Goal: Task Accomplishment & Management: Complete application form

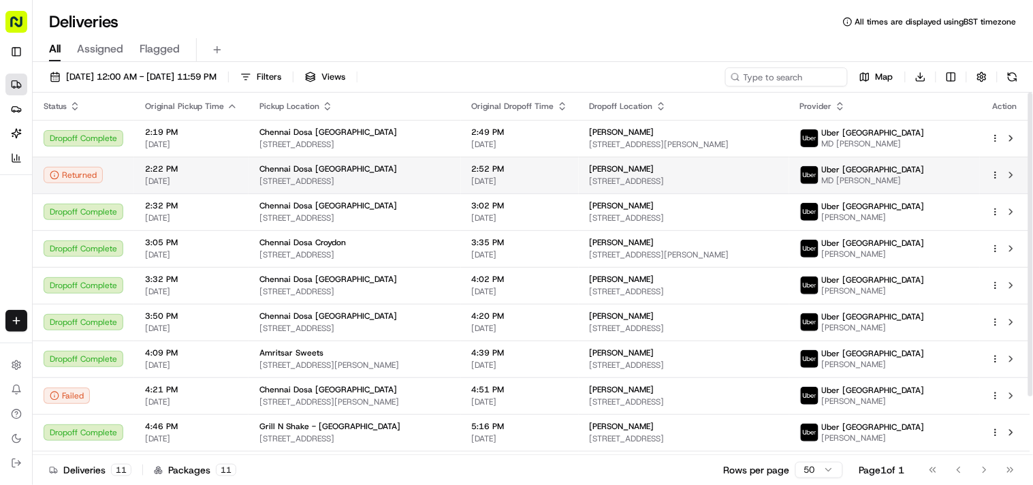
click at [603, 174] on div "Joel George 6c, 6A Freehold Rd, Ipswich IP4 5HN, UK" at bounding box center [684, 174] width 189 height 23
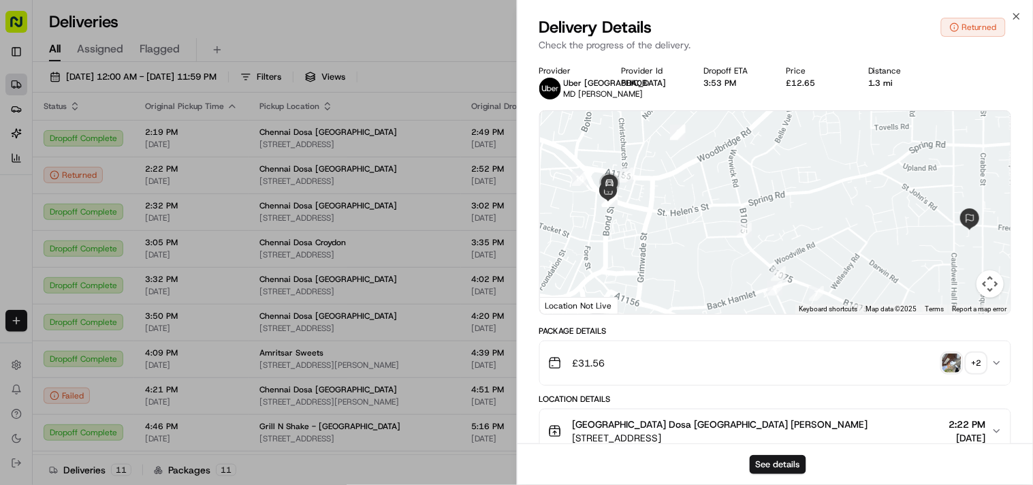
click at [802, 82] on div "£12.65" at bounding box center [816, 83] width 61 height 11
copy div "£12.65"
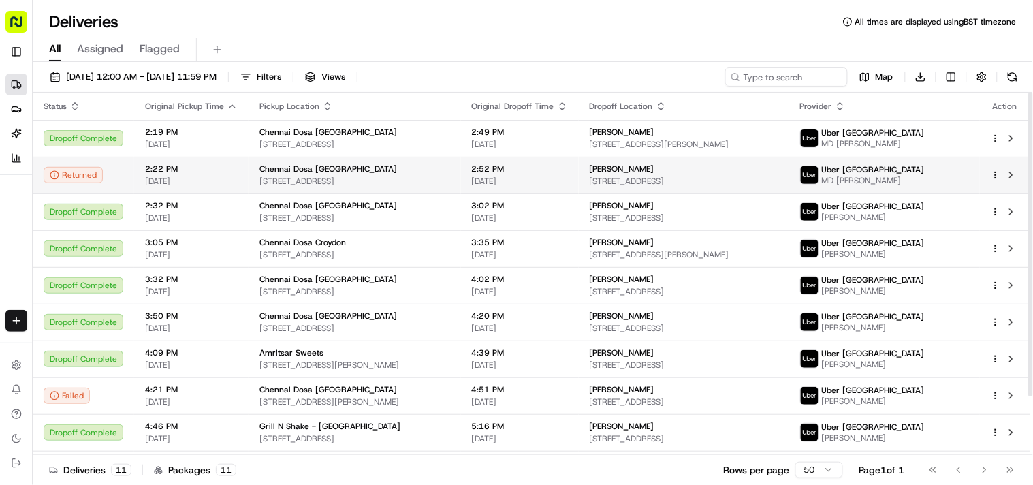
click at [336, 168] on span "Chennai Dosa Ipswich" at bounding box center [328, 168] width 138 height 11
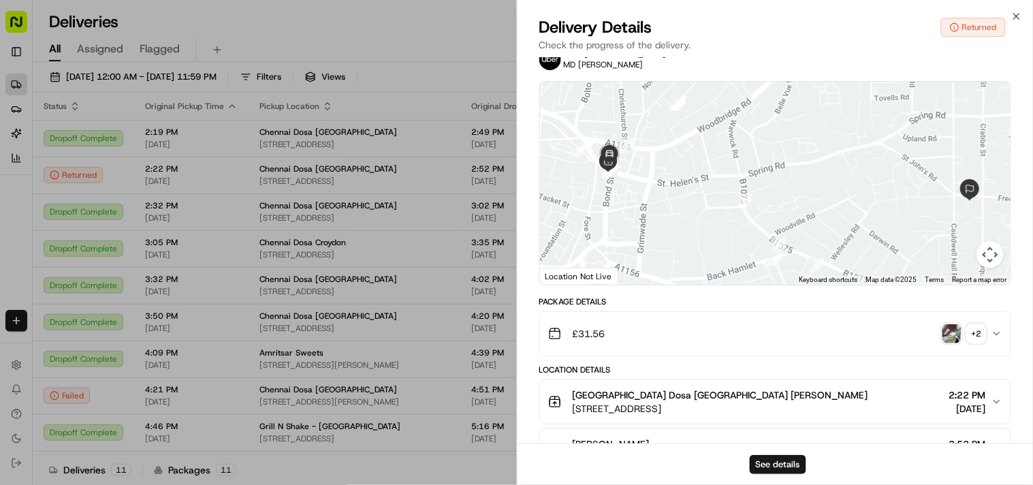
scroll to position [76, 0]
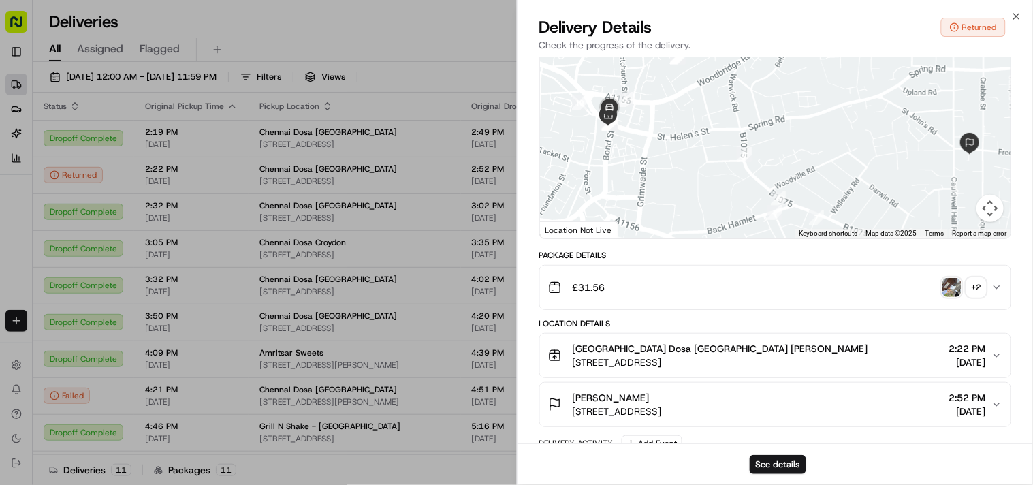
click at [945, 297] on img "button" at bounding box center [952, 287] width 19 height 19
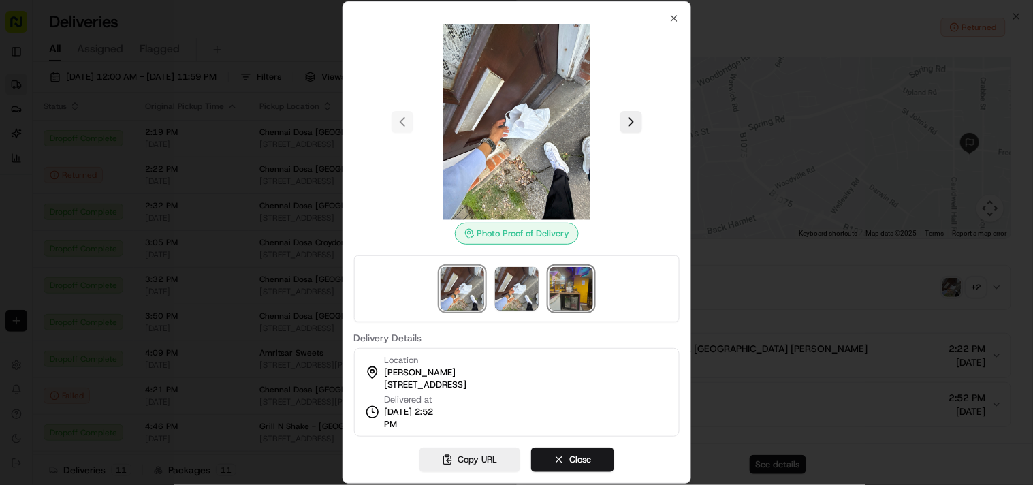
click at [559, 294] on img at bounding box center [572, 289] width 44 height 44
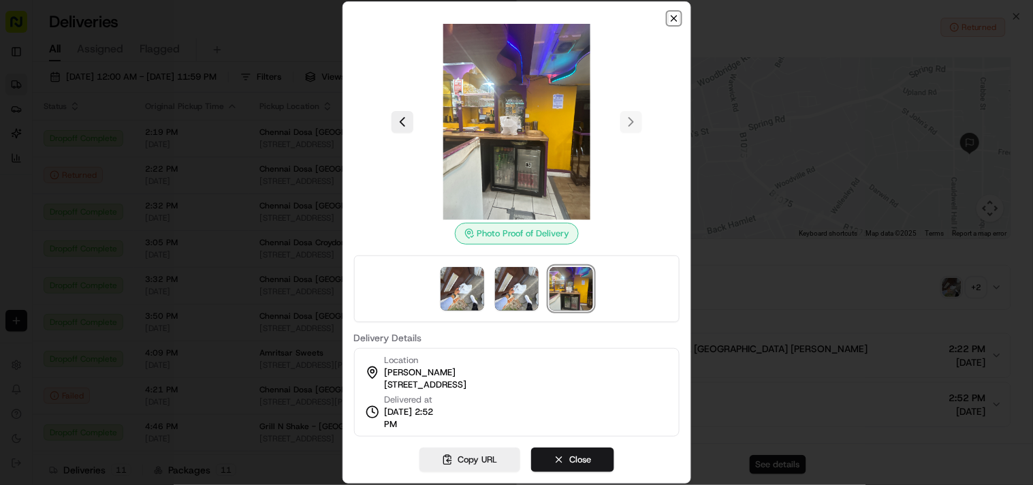
click at [673, 22] on icon "button" at bounding box center [674, 18] width 11 height 11
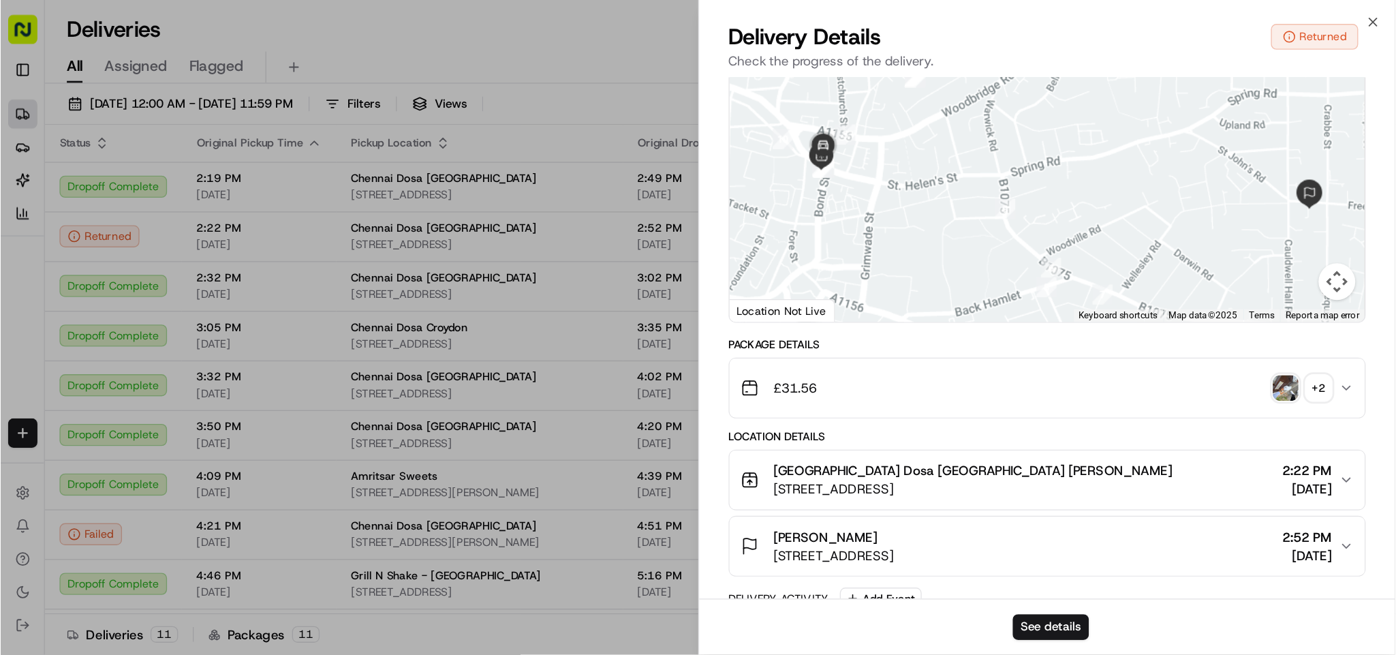
scroll to position [508, 0]
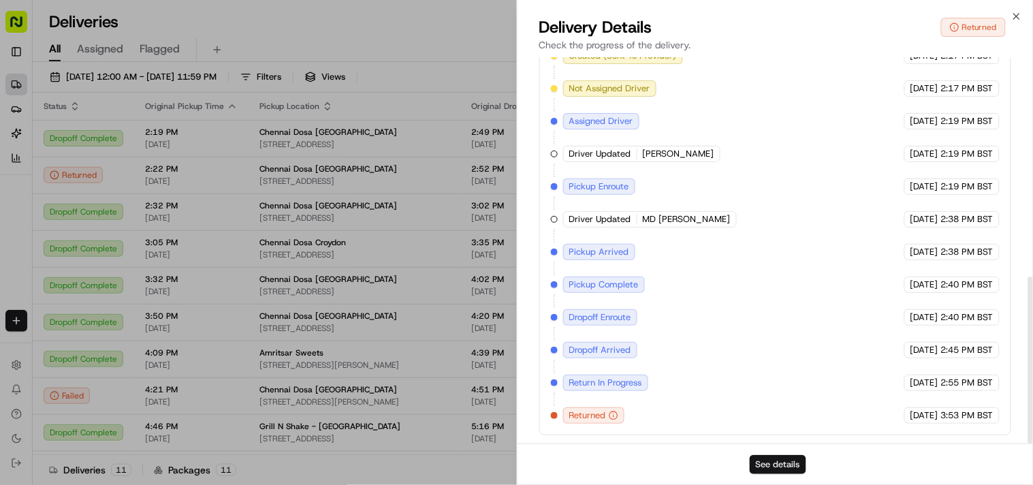
click at [779, 464] on button "See details" at bounding box center [778, 464] width 57 height 19
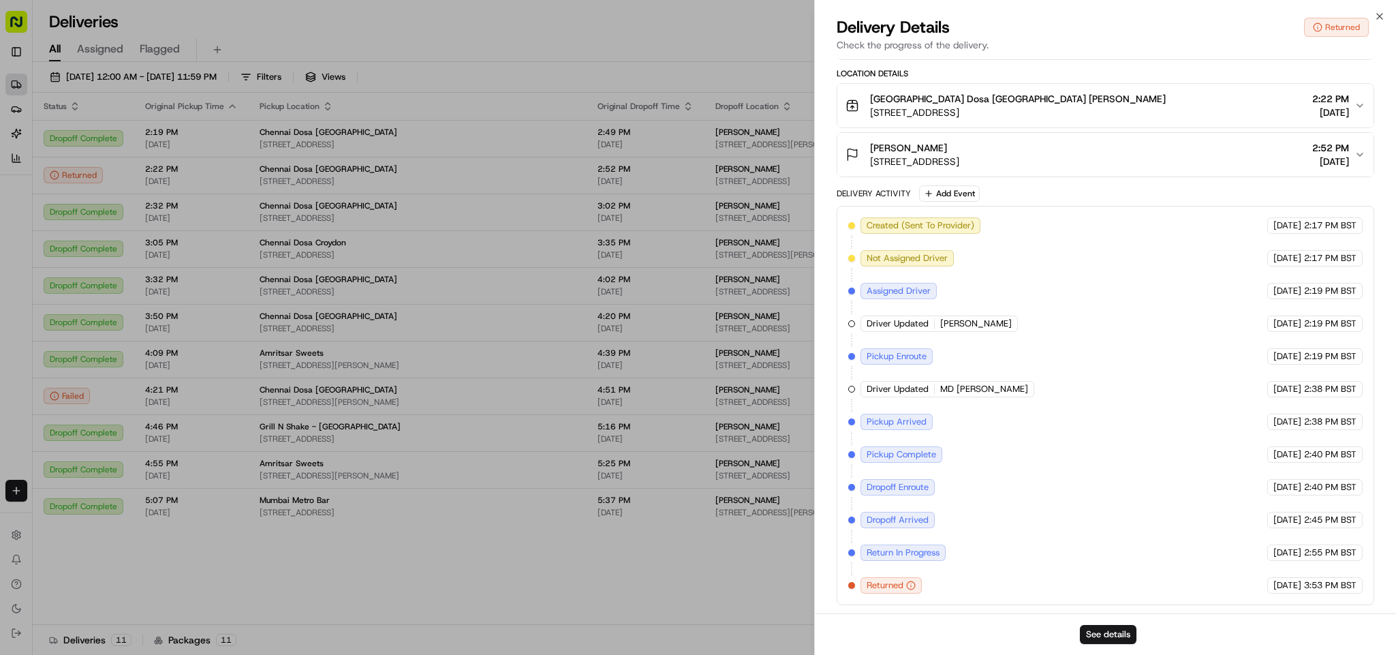
scroll to position [347, 0]
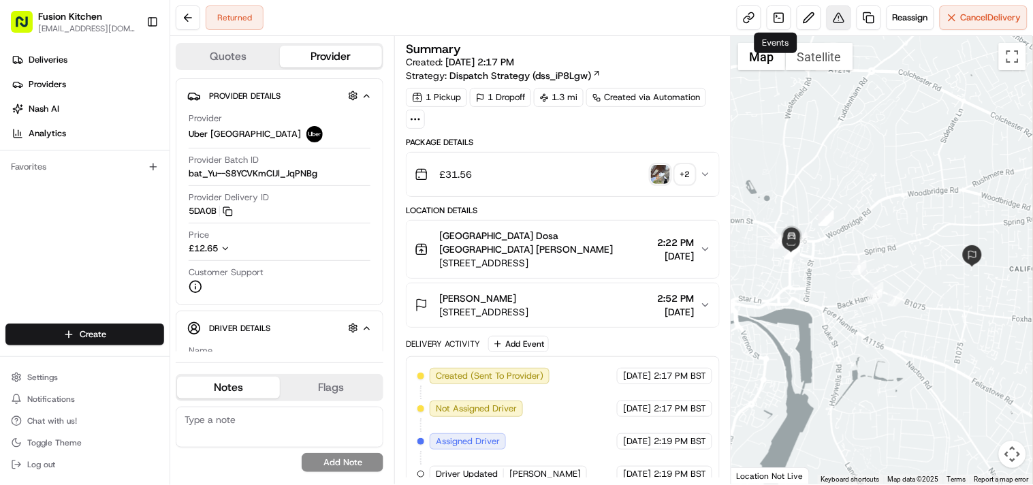
click at [832, 20] on button at bounding box center [839, 17] width 25 height 25
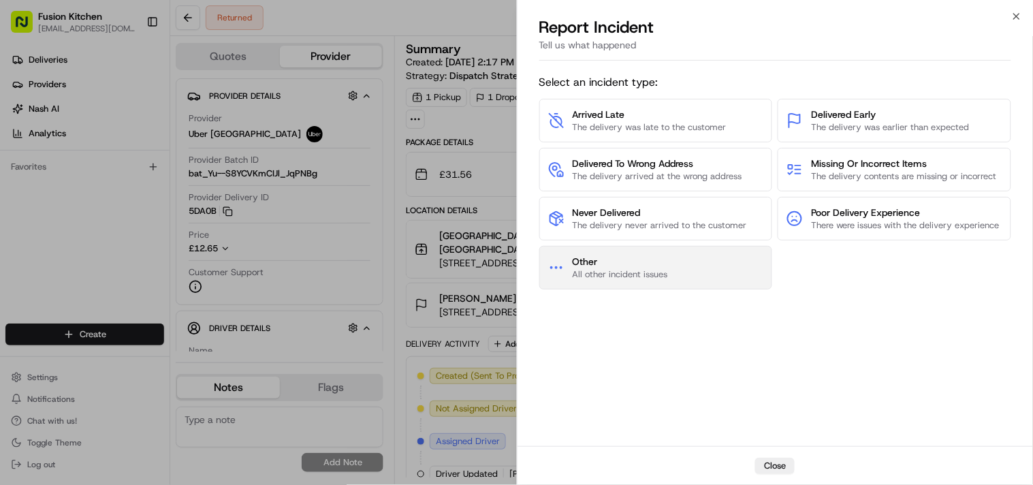
click at [627, 272] on span "All other incident issues" at bounding box center [620, 274] width 95 height 12
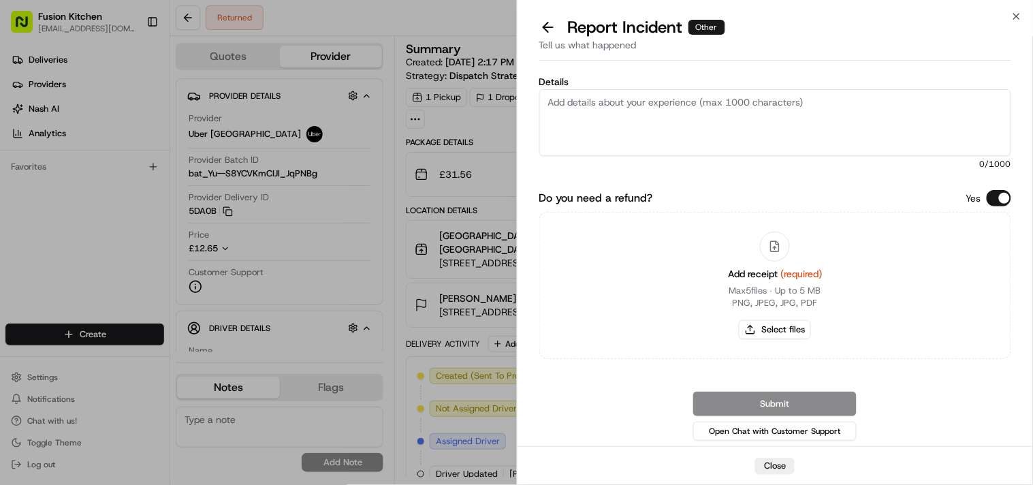
click at [690, 142] on textarea "Details" at bounding box center [775, 122] width 473 height 67
paste textarea "Dear Team, The customer called about their delivery. I checked the delivery sta…"
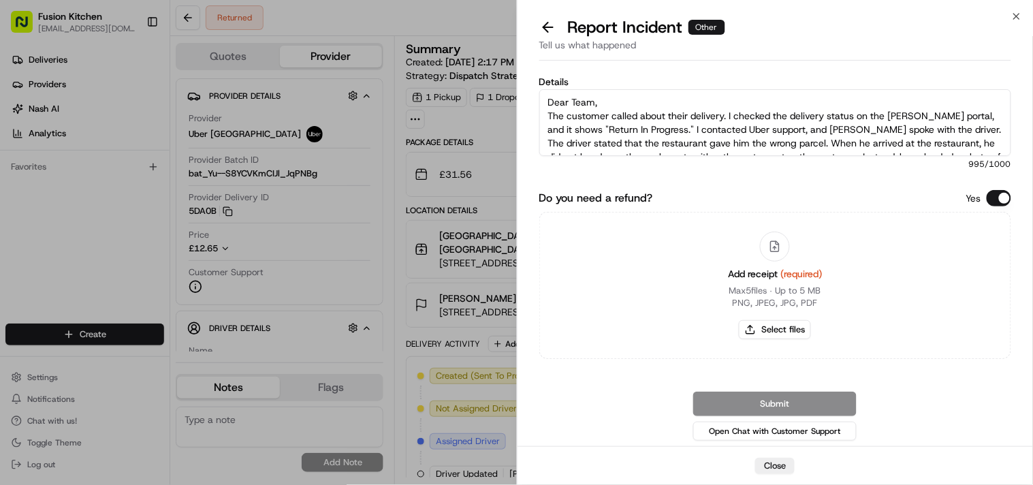
scroll to position [104, 0]
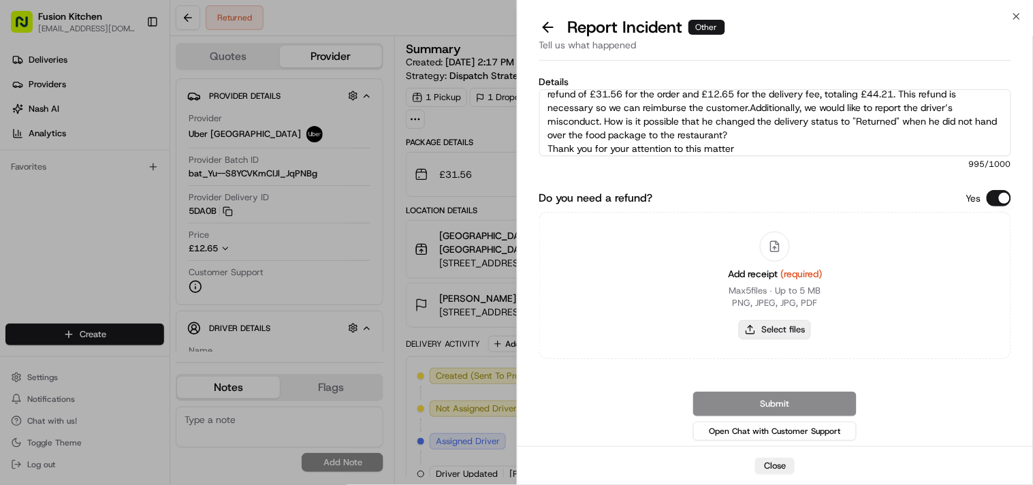
type textarea "Dear Team, The customer called about their delivery. I checked the delivery sta…"
click at [783, 330] on button "Select files" at bounding box center [775, 329] width 72 height 19
type input "C:\fakepath\Screenshot 2025-08-24 192848.png"
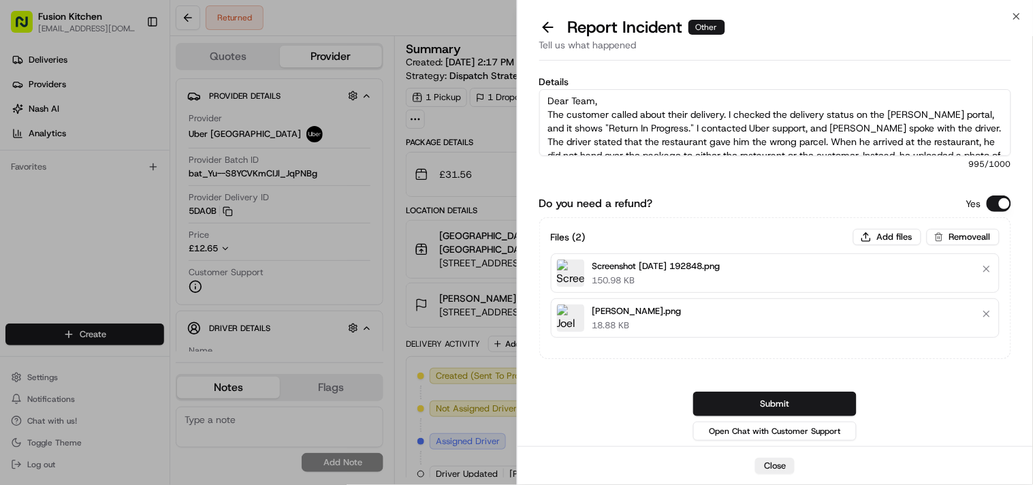
scroll to position [0, 0]
drag, startPoint x: 1004, startPoint y: 155, endPoint x: 1010, endPoint y: 182, distance: 27.3
click at [1010, 182] on div "Details Dear Team, The customer called about their delivery. I checked the deli…" at bounding box center [775, 256] width 473 height 375
click at [689, 135] on textarea "Dear Team, The customer called about their delivery. I checked the delivery sta…" at bounding box center [775, 122] width 473 height 67
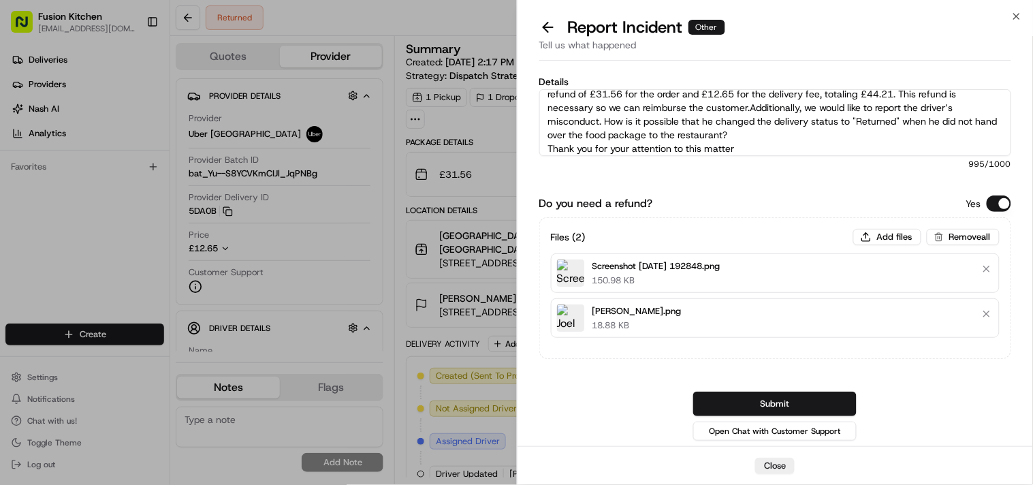
scroll to position [5, 0]
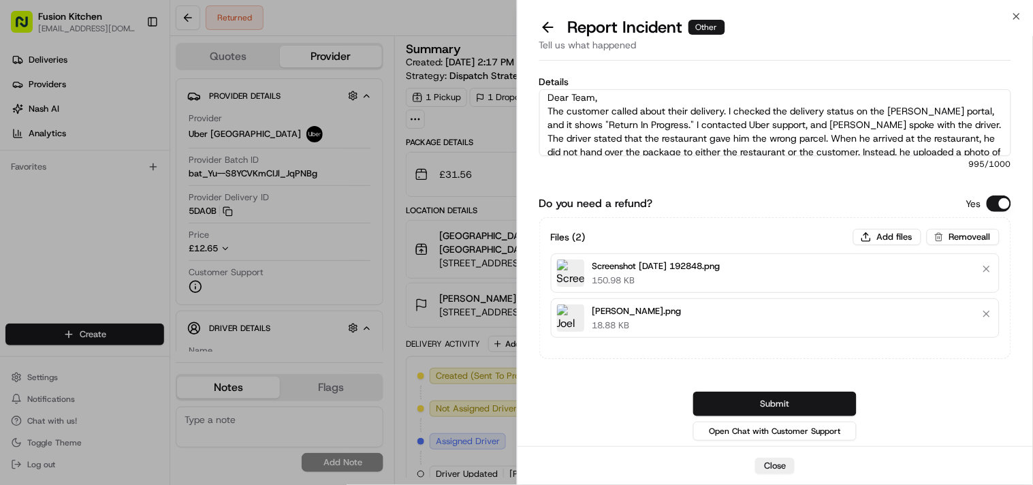
click at [759, 396] on button "Submit" at bounding box center [774, 404] width 163 height 25
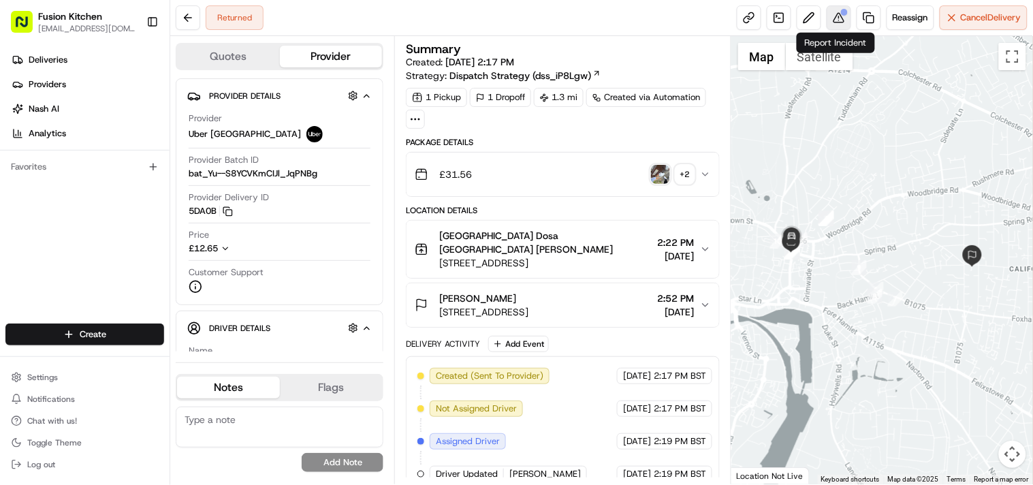
click at [833, 21] on button at bounding box center [839, 17] width 25 height 25
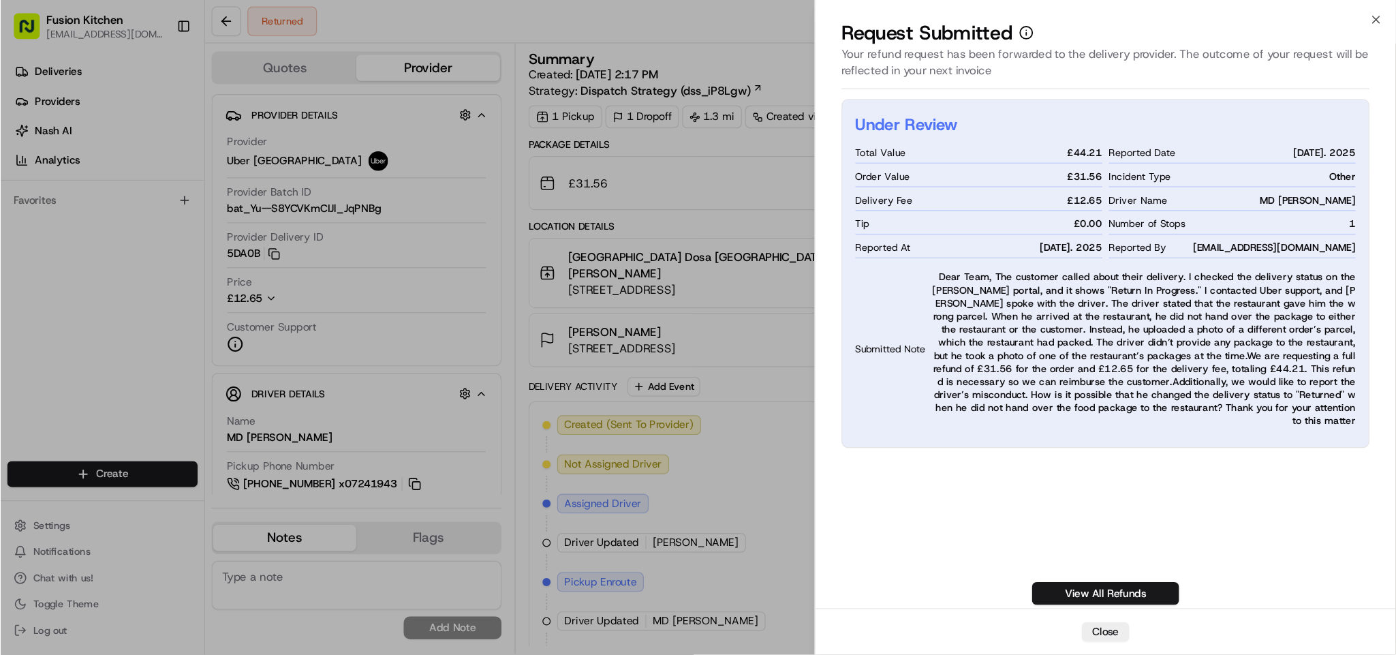
scroll to position [0, 0]
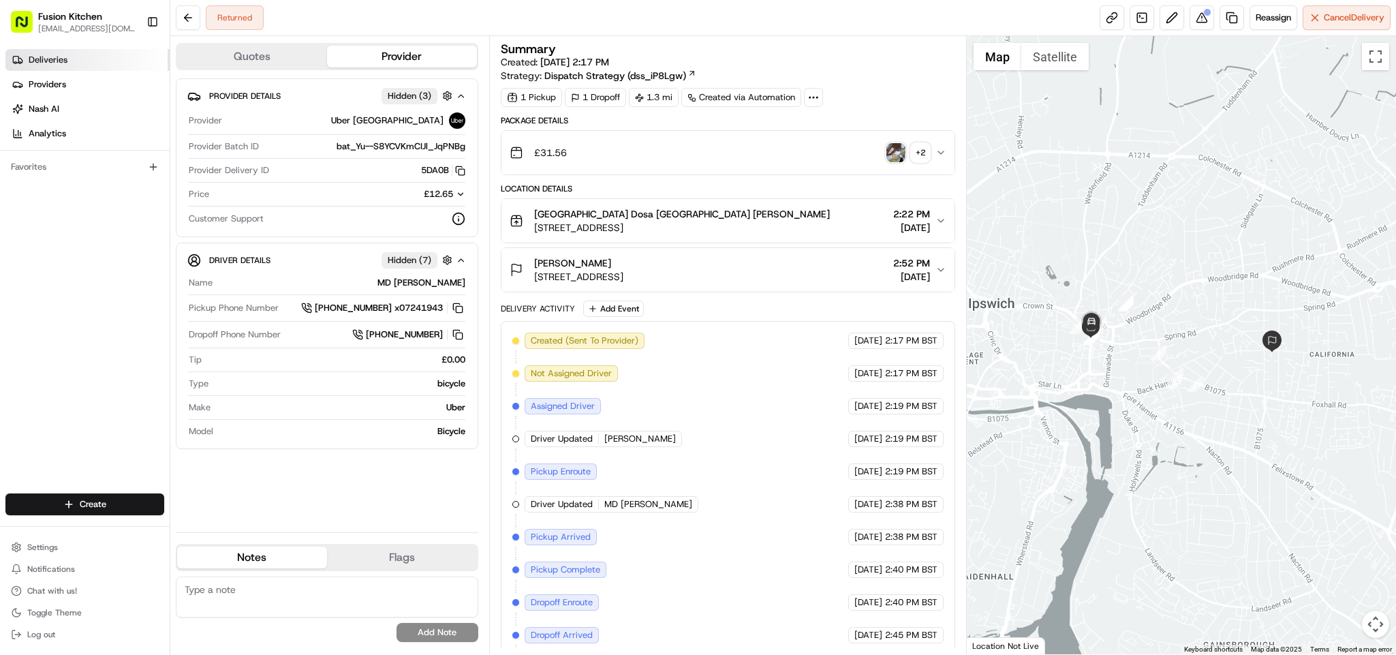
click at [53, 54] on span "Deliveries" at bounding box center [48, 60] width 39 height 12
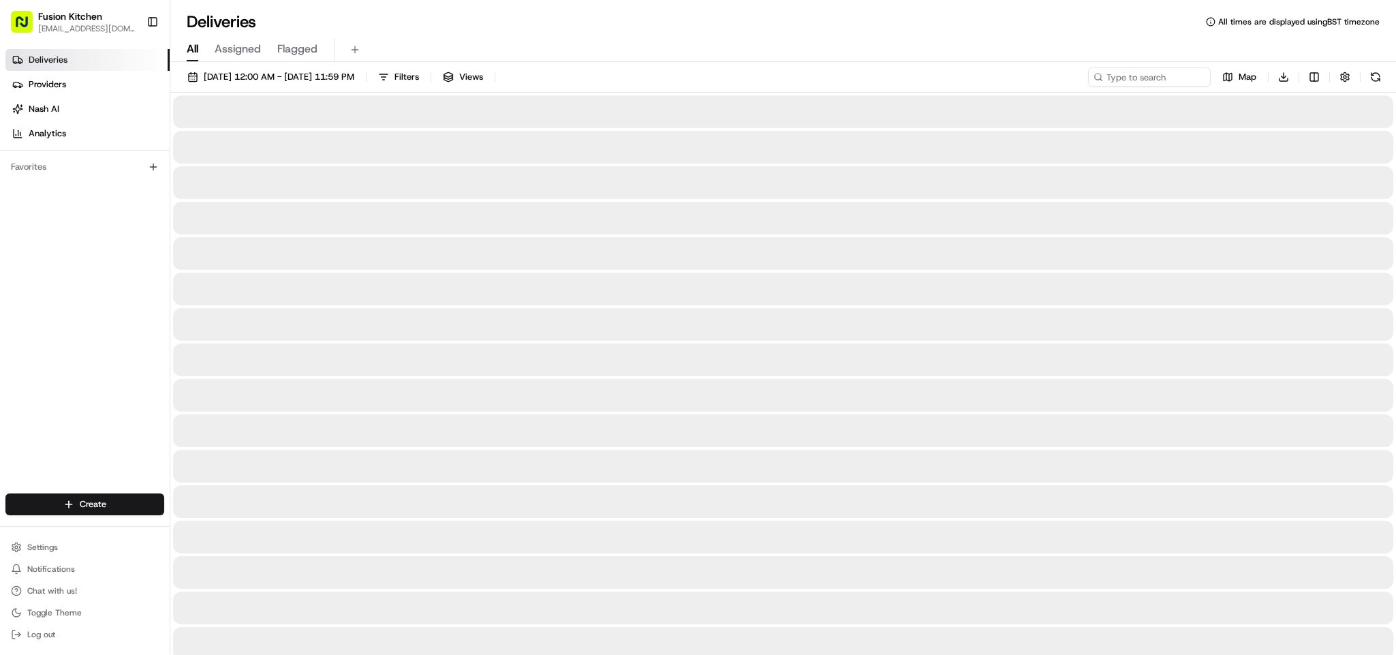
click at [72, 484] on html "Fusion Kitchen hari@fusionpos.uk Toggle Sidebar Deliveries Providers Nash AI An…" at bounding box center [698, 327] width 1396 height 655
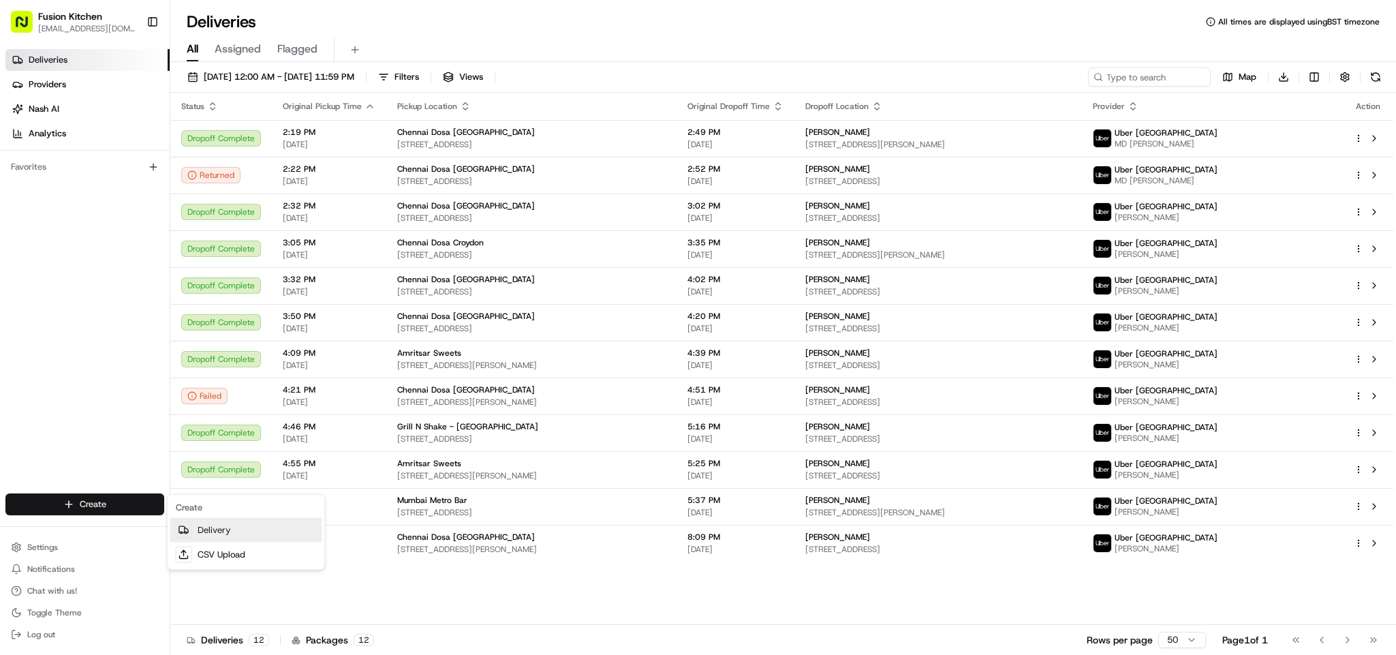
click at [221, 484] on link "Delivery" at bounding box center [246, 530] width 152 height 25
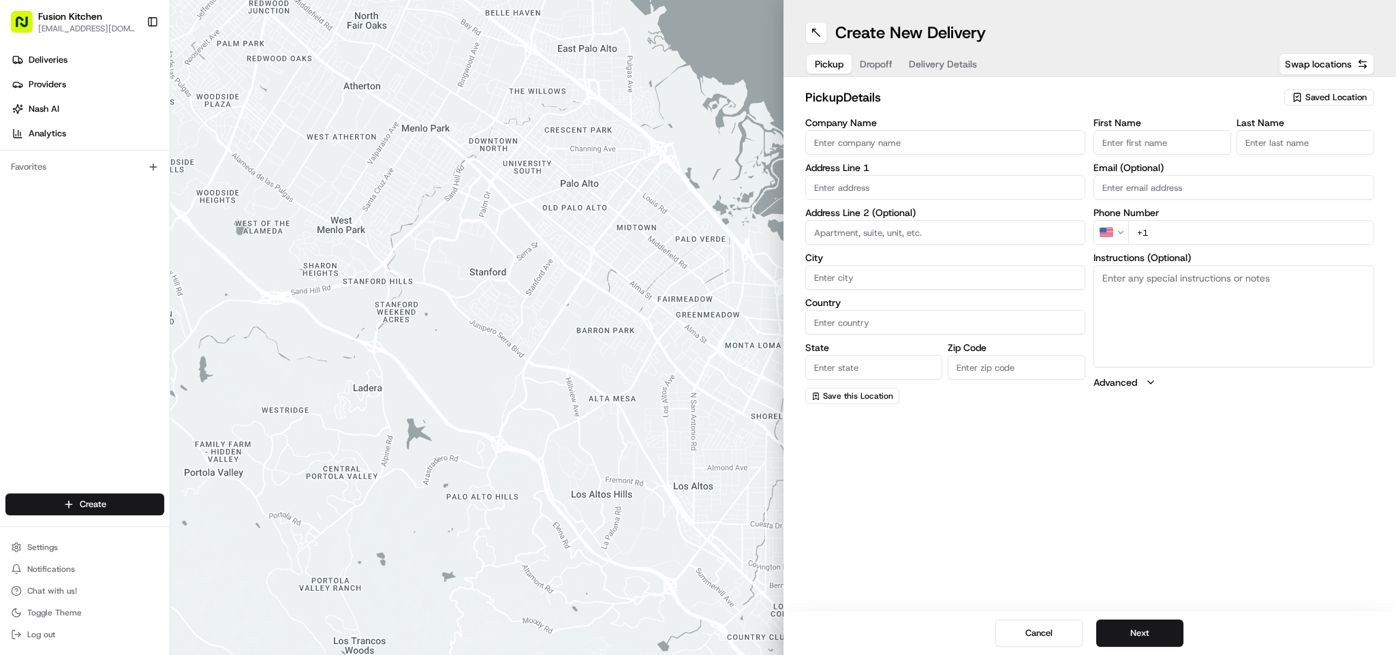
click at [917, 135] on input "Company Name" at bounding box center [945, 142] width 281 height 25
paste input "Taste Of Afghanistan"
type input "Taste Of Afghanistan"
click at [1033, 237] on input "+1" at bounding box center [1251, 232] width 246 height 25
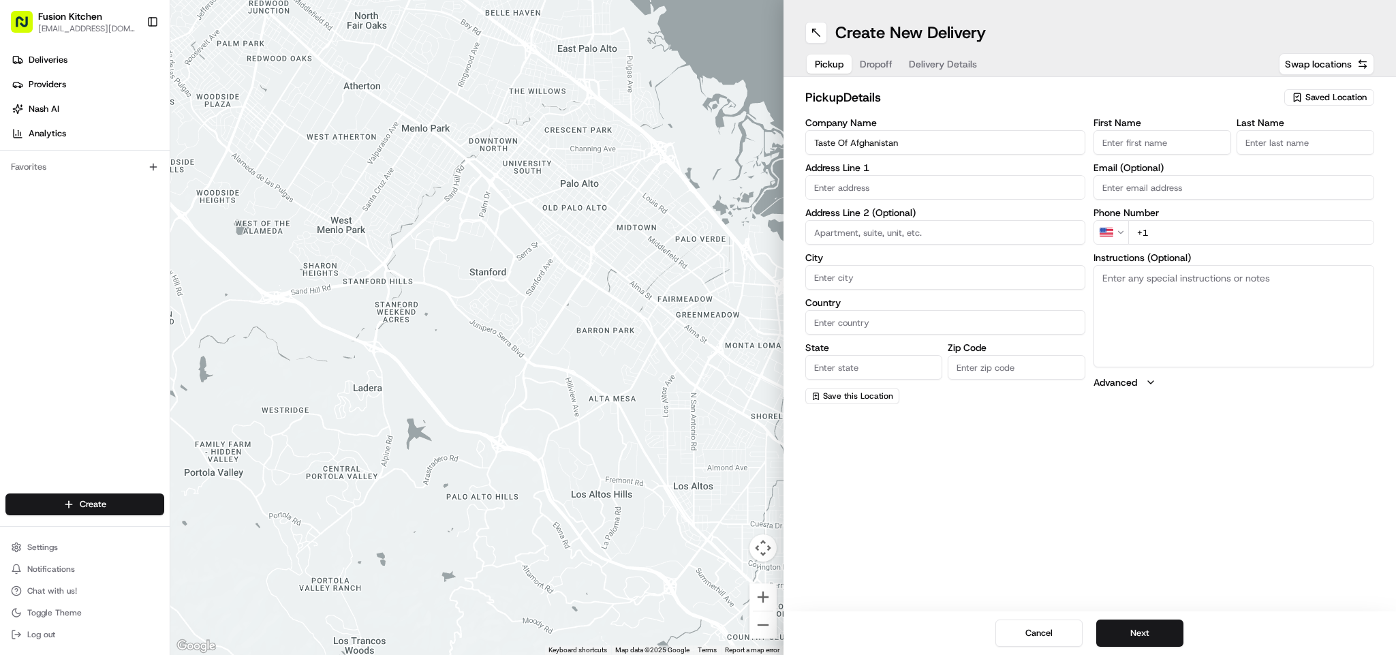
click at [1033, 237] on input "+1" at bounding box center [1251, 232] width 246 height 25
paste input "44 20 3417 6700"
type input "+44 20 3417 6700"
click at [1033, 309] on textarea "Instructions (Optional)" at bounding box center [1233, 316] width 281 height 102
paste textarea "Mashal Norani. 2 Halls Terrace, Uxbridge Rd, Uxbridge, UB10 0NS"
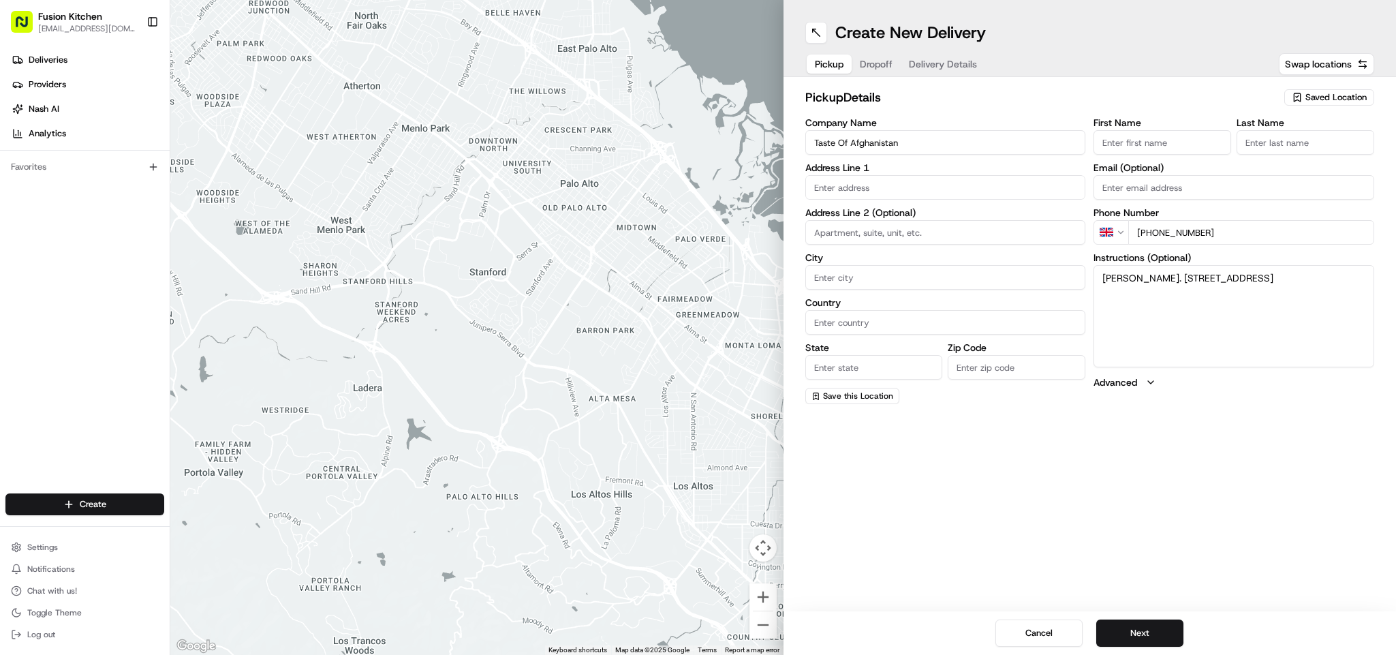
click at [1033, 277] on textarea "Mashal Norani. 2 Halls Terrace, Uxbridge Rd, Uxbridge, UB10 0NS" at bounding box center [1233, 316] width 281 height 102
drag, startPoint x: 1120, startPoint y: 277, endPoint x: 1147, endPoint y: 274, distance: 26.7
click at [1033, 274] on textarea "Mashal Norani. 2 Halls Terrace, Uxbridge Rd, Uxbridge, UB10 0NS" at bounding box center [1233, 316] width 281 height 102
type textarea ". 2 Halls Terrace, Uxbridge Rd, Uxbridge, UB10 0NS"
click at [1033, 119] on label "First Name" at bounding box center [1162, 123] width 138 height 10
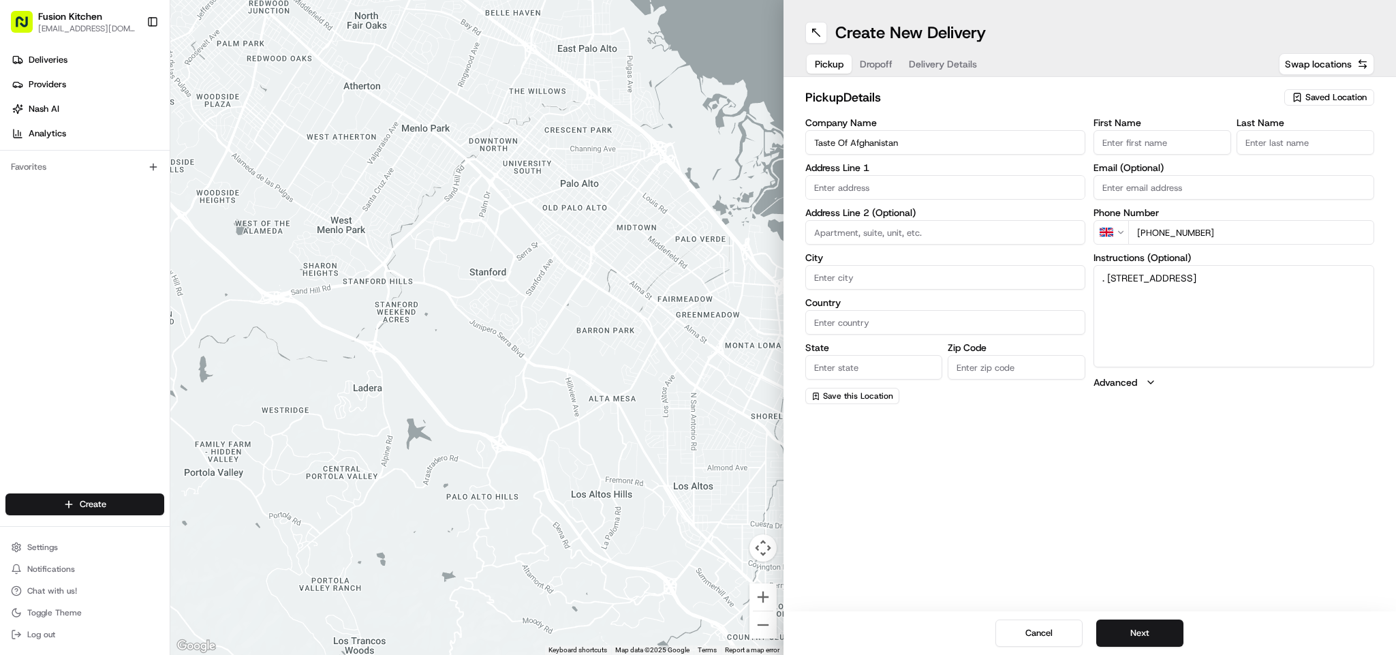
click at [1033, 130] on input "First Name" at bounding box center [1162, 142] width 138 height 25
click at [1033, 136] on input "First Name" at bounding box center [1162, 142] width 138 height 25
paste input "Mashal Norani"
type input "Mashal Norani"
click at [1033, 153] on input "Last Name" at bounding box center [1305, 142] width 138 height 25
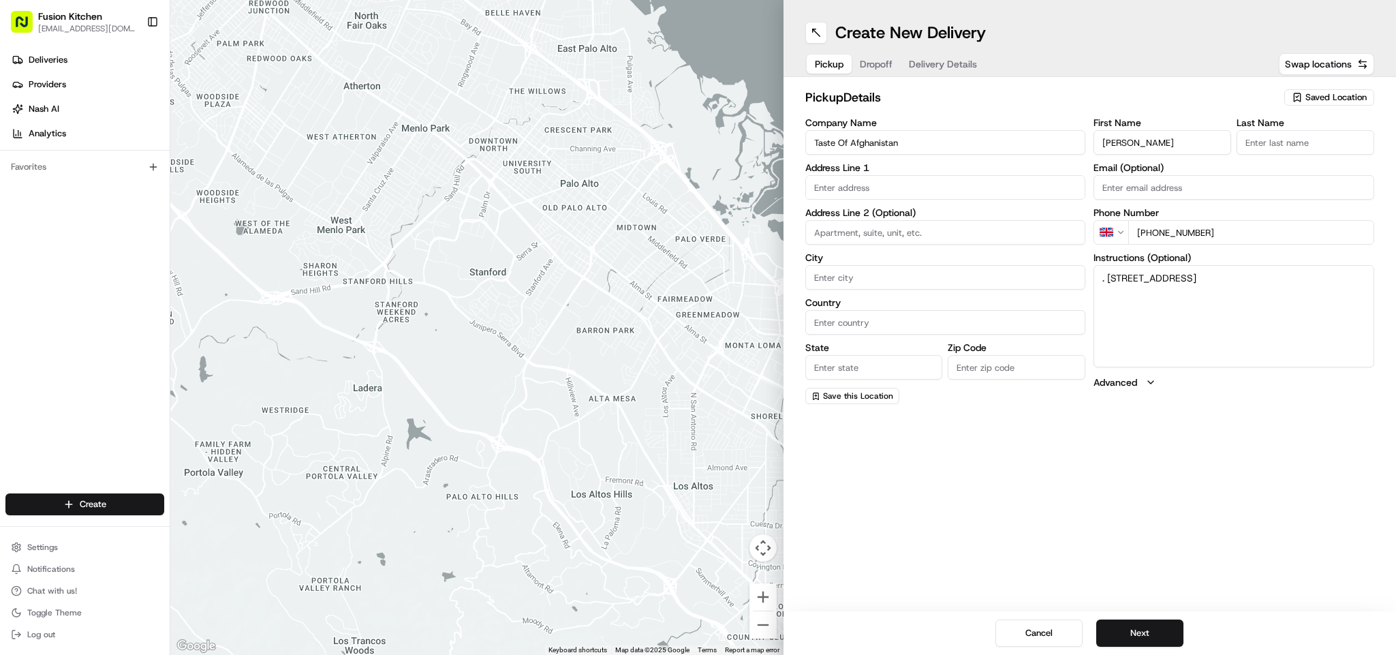
paste input "Mashal Norani"
click at [1033, 148] on input "Mashal Norani" at bounding box center [1305, 142] width 138 height 25
type input "Norani"
click at [1033, 141] on input "Mashal Norani" at bounding box center [1162, 142] width 138 height 25
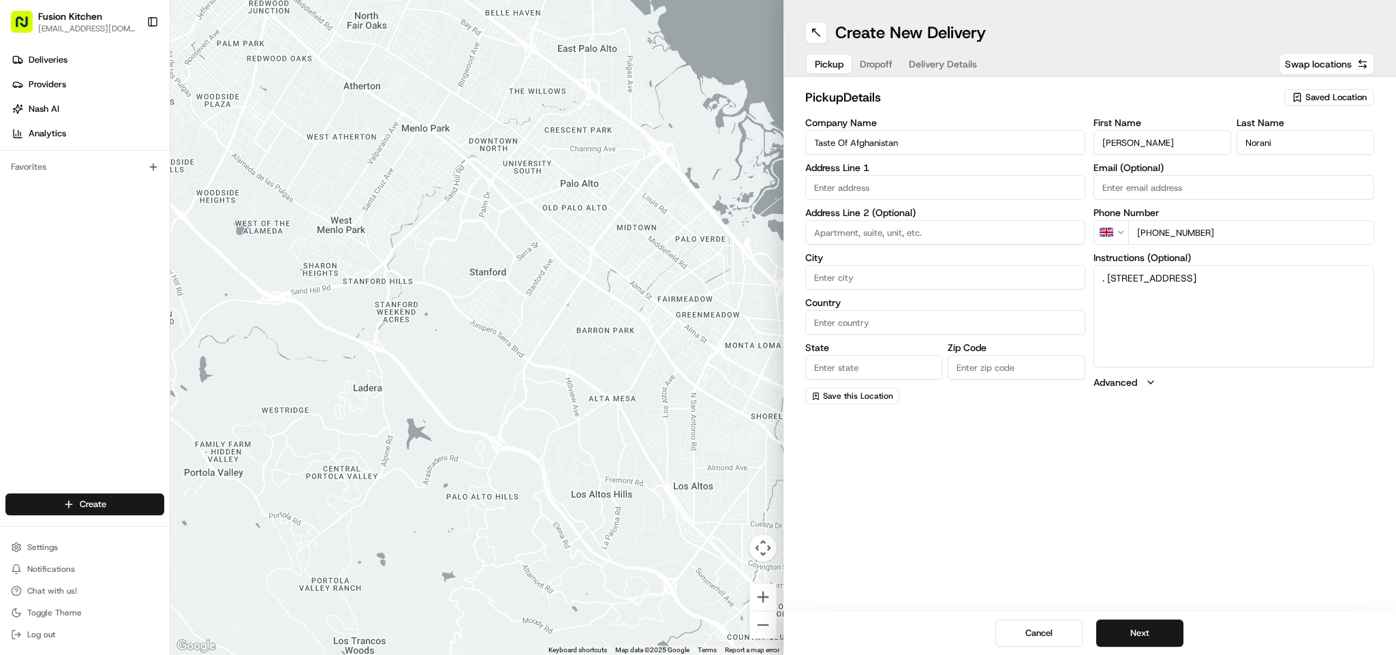
click at [1033, 141] on input "Mashal Norani" at bounding box center [1162, 142] width 138 height 25
type input "Mashal"
drag, startPoint x: 1108, startPoint y: 274, endPoint x: 1357, endPoint y: 274, distance: 249.3
click at [1033, 274] on textarea ". 2 Halls Terrace, Uxbridge Rd, Uxbridge, UB10 0NS" at bounding box center [1233, 316] width 281 height 102
click at [939, 172] on label "Address Line 1" at bounding box center [945, 168] width 281 height 10
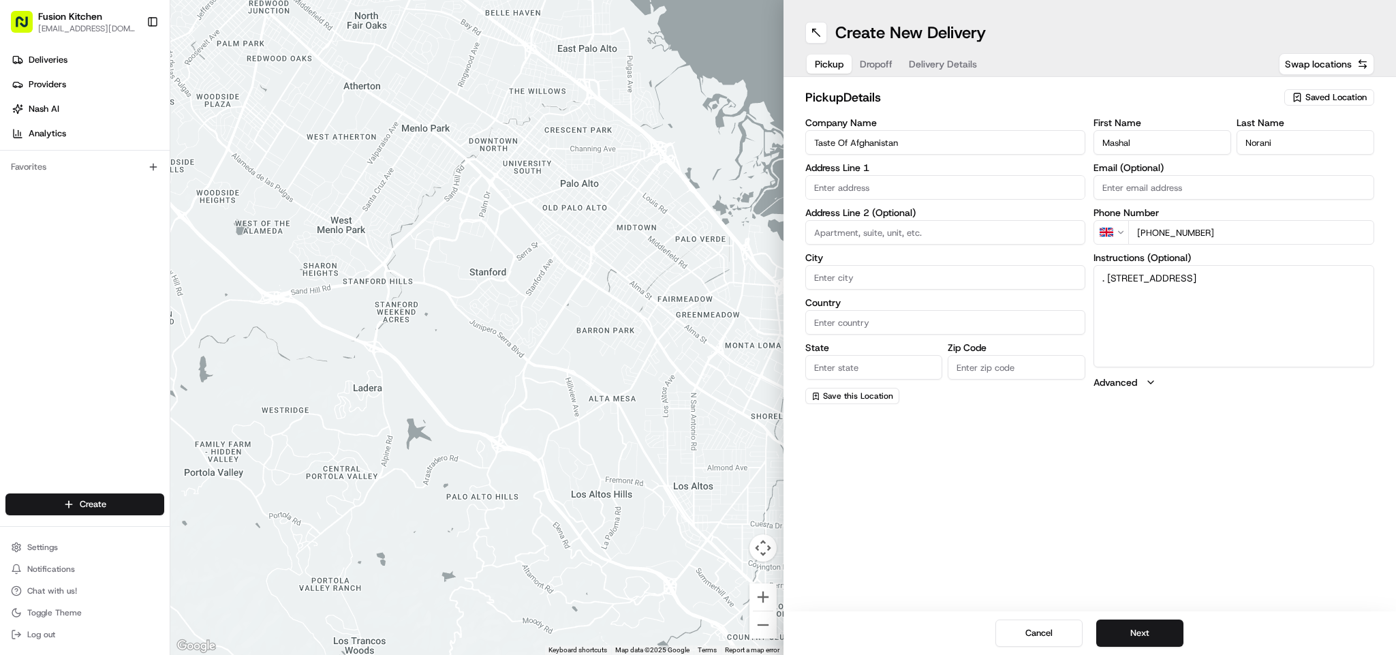
click at [936, 194] on input "text" at bounding box center [945, 187] width 281 height 25
paste input "2 Halls Terrace, Uxbridge Rd, Uxbridge, UB10 0NS"
click at [941, 212] on div "2 Uxbridge Rd, Uxbridge, Southall UB4 0JJ, UK" at bounding box center [945, 216] width 274 height 20
type input "2 Uxbridge Rd, Hayes UB4 0JJ, UK"
type input "Hayes"
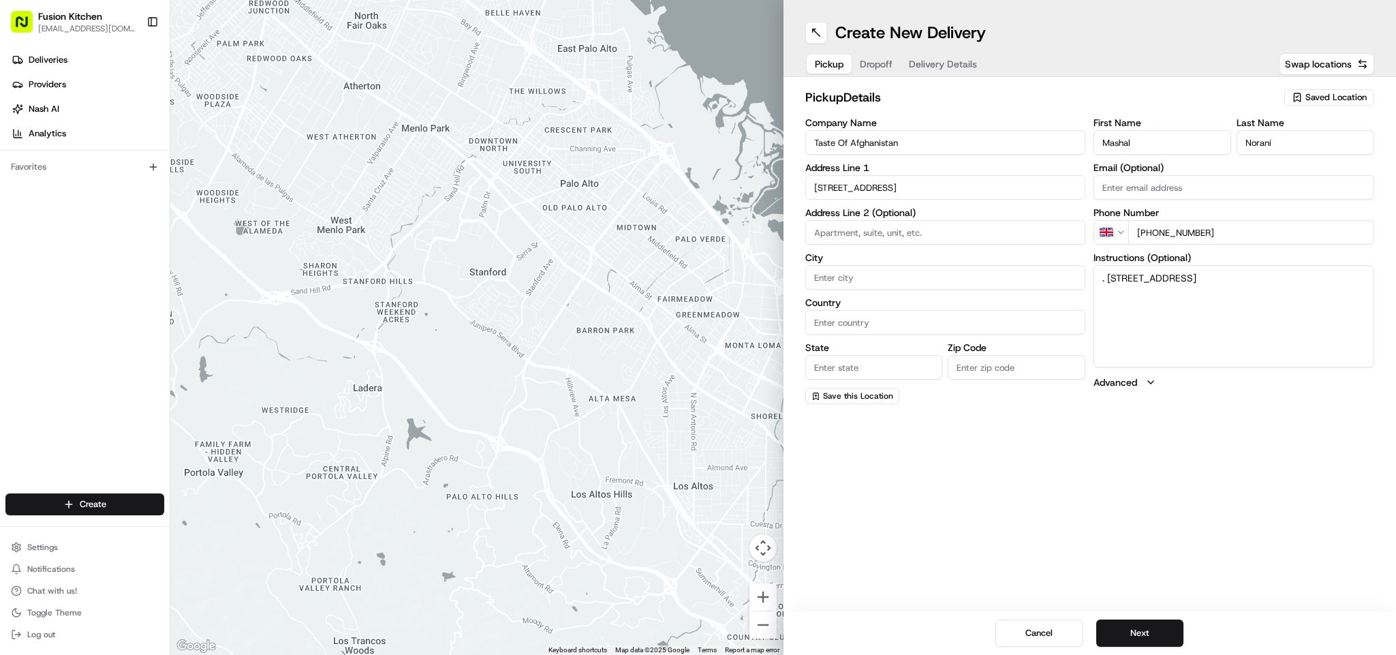
type input "United Kingdom"
type input "England"
type input "UB4 0JJ"
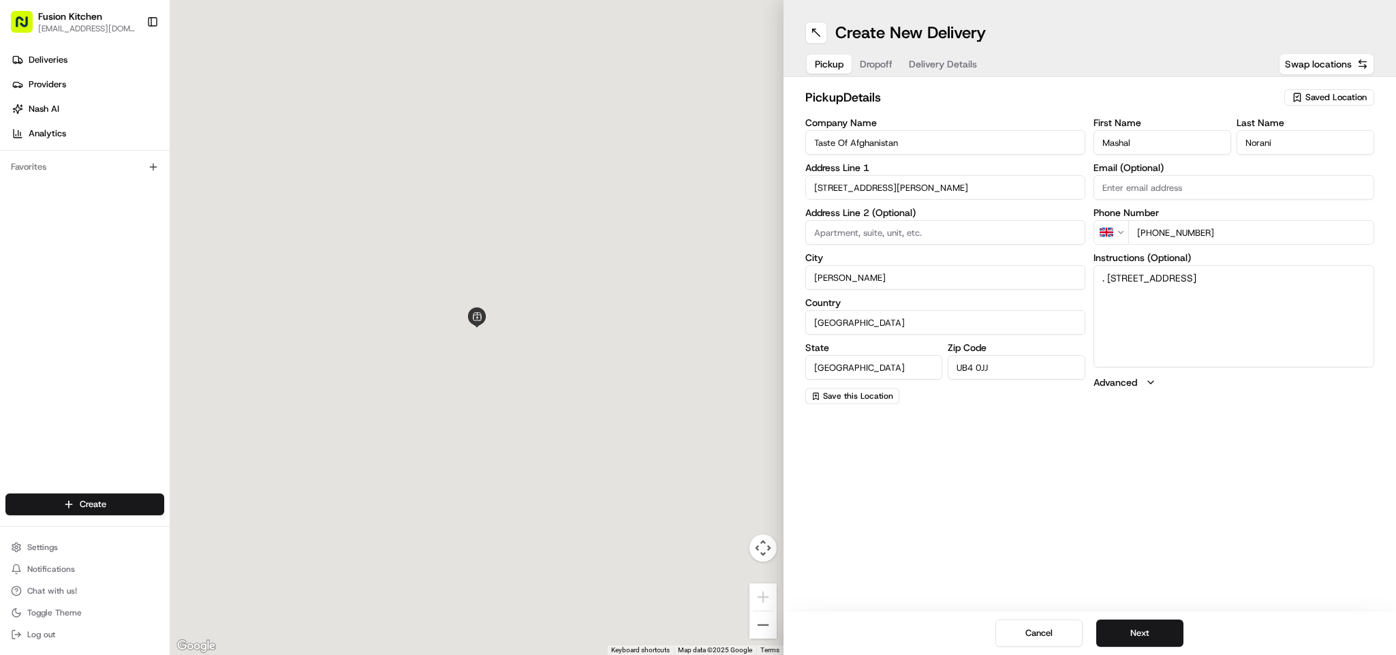
type input "2 Uxbridge Road"
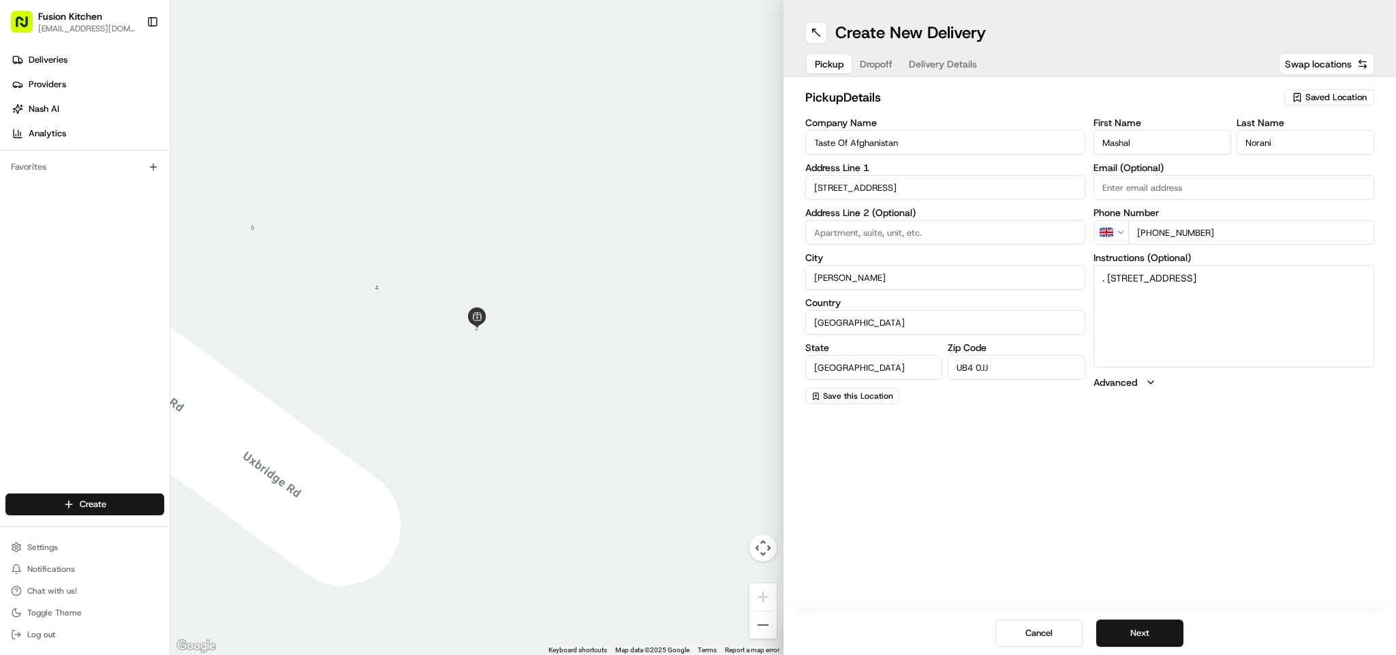
click at [1033, 274] on textarea ". 2 Halls Terrace, Uxbridge Rd, Uxbridge, UB10 0NS" at bounding box center [1233, 316] width 281 height 102
drag, startPoint x: 1293, startPoint y: 274, endPoint x: 1308, endPoint y: 274, distance: 15.0
click at [1033, 274] on textarea ". 2 Halls Terrace, Uxbridge Rd, Uxbridge, UB10 0NS" at bounding box center [1233, 316] width 281 height 102
click at [983, 356] on input "UB4 0JJ" at bounding box center [1016, 367] width 138 height 25
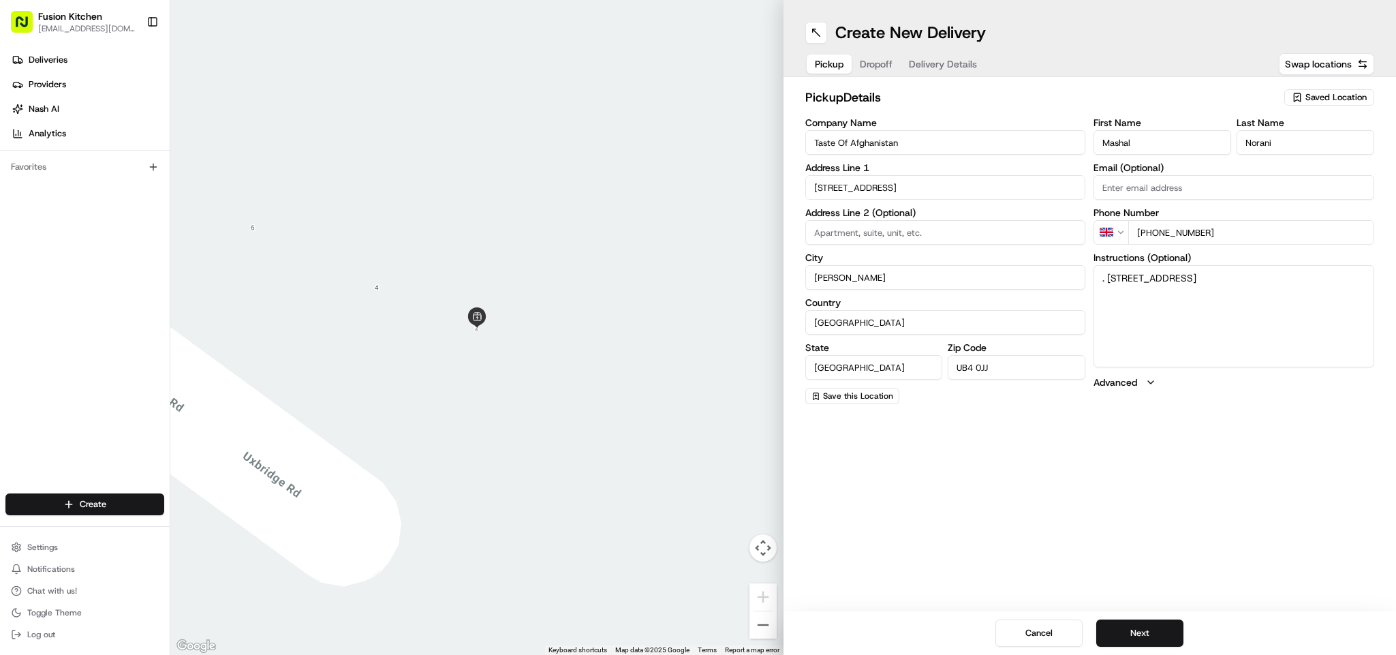
click at [983, 356] on input "UB4 0JJ" at bounding box center [1016, 367] width 138 height 25
paste input "10 0NS"
type input "UB10 0NS"
click at [1033, 277] on textarea ". 2 Halls Terrace, Uxbridge Rd, Uxbridge, UB10 0NS" at bounding box center [1233, 316] width 281 height 102
drag, startPoint x: 1107, startPoint y: 277, endPoint x: 1223, endPoint y: 274, distance: 115.1
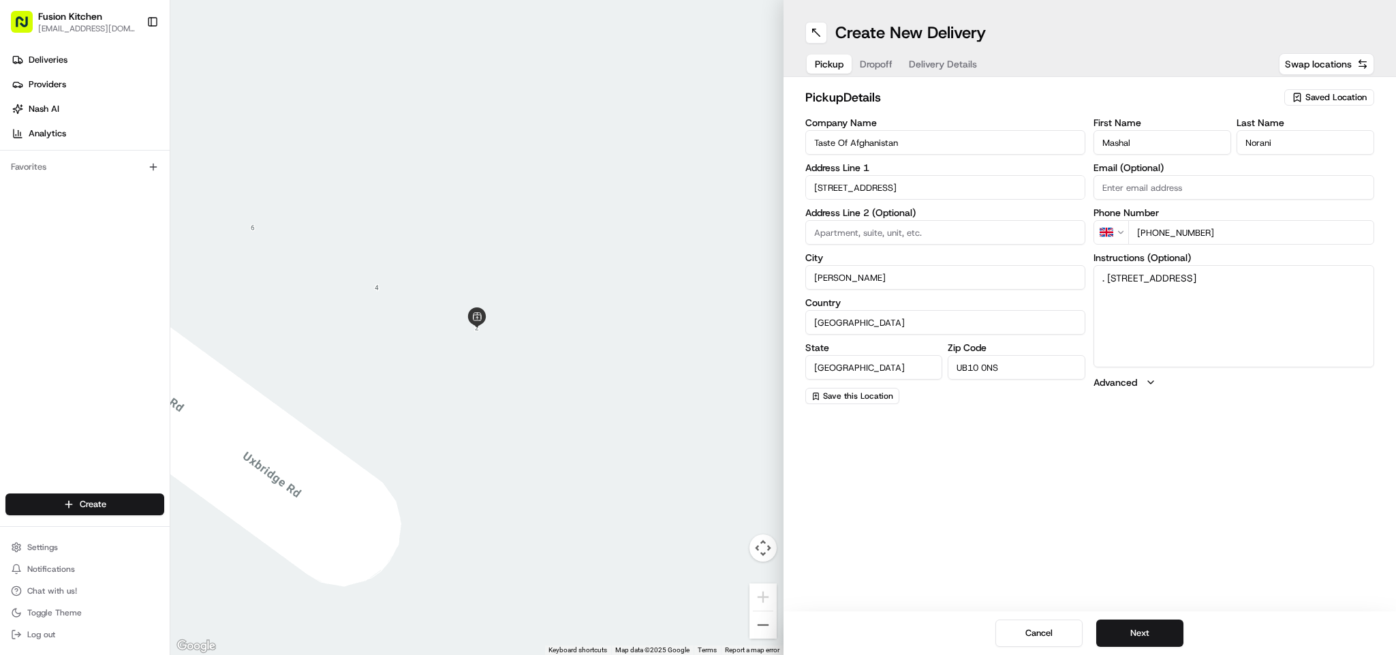
click at [1033, 274] on textarea ". 2 Halls Terrace, Uxbridge Rd, Uxbridge, UB10 0NS" at bounding box center [1233, 316] width 281 height 102
click at [893, 183] on input "2 Uxbridge Road" at bounding box center [945, 187] width 281 height 25
paste input "Halls Terrace, Uxbridge R"
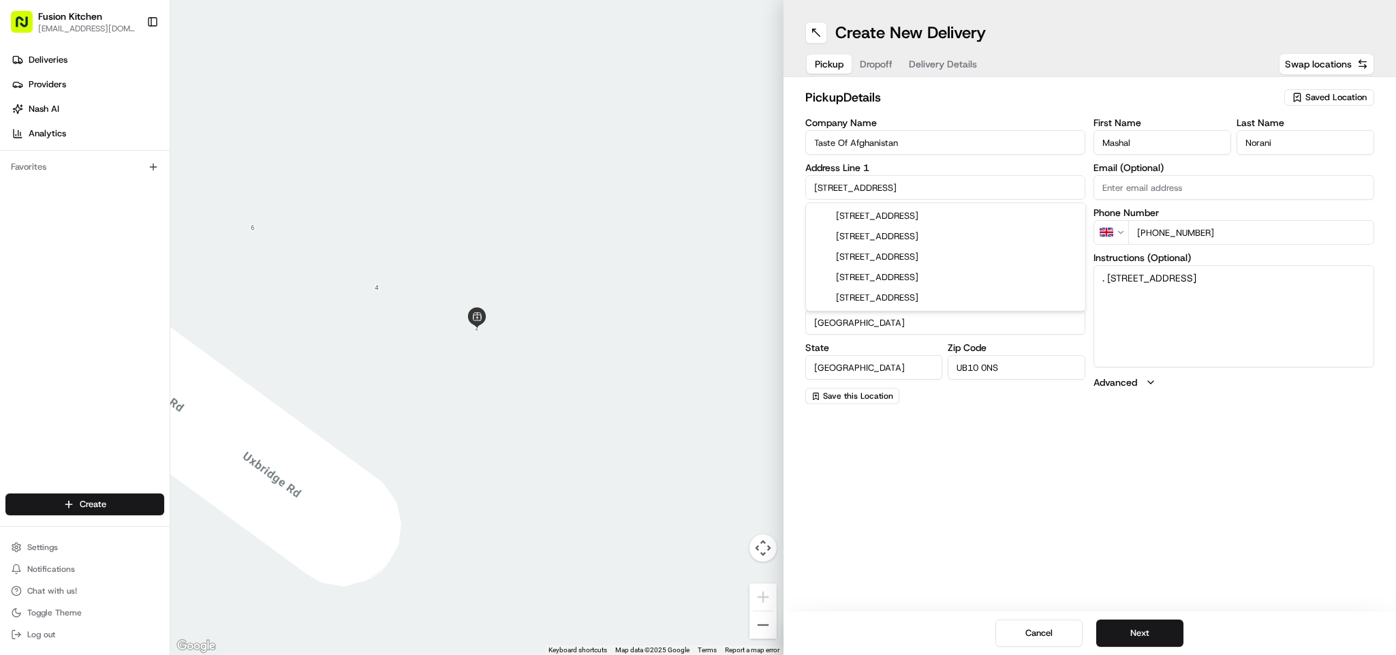
type input "2 Halls Terrace, Uxbridge Rd"
click at [1033, 323] on textarea ". 2 Halls Terrace, Uxbridge Rd, Uxbridge, UB10 0NS" at bounding box center [1233, 316] width 281 height 102
click at [1033, 279] on textarea ". 2 Halls Terrace, Uxbridge Rd, Uxbridge, UB10 0NS" at bounding box center [1233, 316] width 281 height 102
click at [40, 63] on span "Deliveries" at bounding box center [48, 60] width 39 height 12
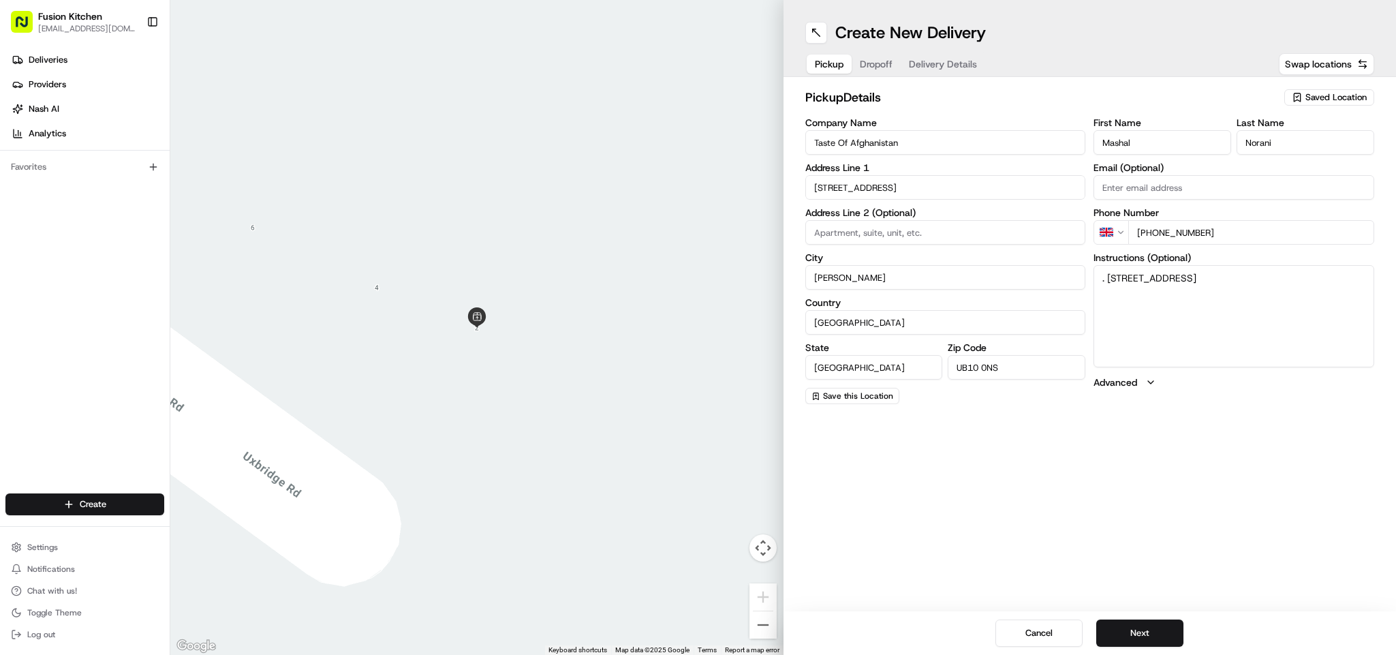
click at [1033, 277] on textarea ". 2 Halls Terrace, Uxbridge Rd, Uxbridge, UB10 0NS" at bounding box center [1233, 316] width 281 height 102
click at [830, 280] on input "Hayes" at bounding box center [945, 277] width 281 height 25
paste input "Uxbridge"
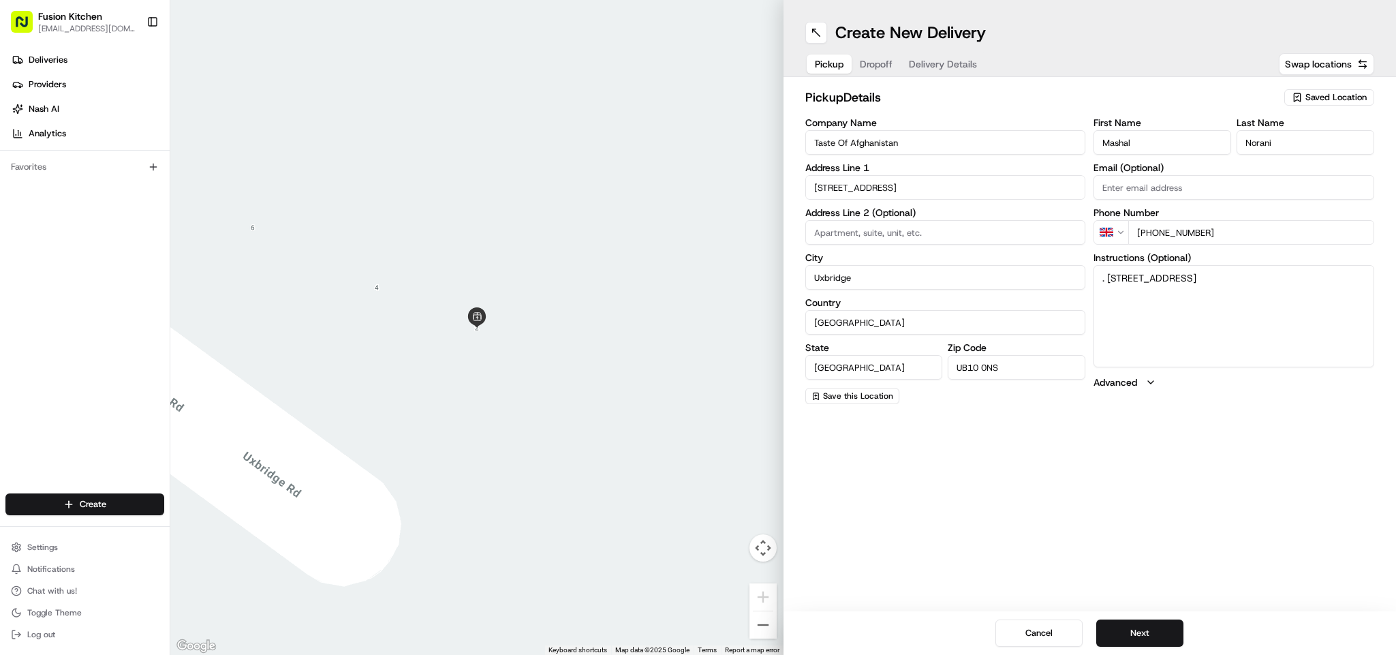
type input "Uxbridge"
click at [1033, 301] on textarea ". 2 Halls Terrace, Uxbridge Rd, Uxbridge, UB10 0NS" at bounding box center [1233, 316] width 281 height 102
click at [1033, 484] on button "Next" at bounding box center [1139, 632] width 87 height 27
click at [1033, 309] on textarea "Instructions (Optional)" at bounding box center [1233, 316] width 281 height 102
paste textarea "Elton TAHIRAJ | 07310363879 43, Albion Road, Hayes, UB3 2ST"
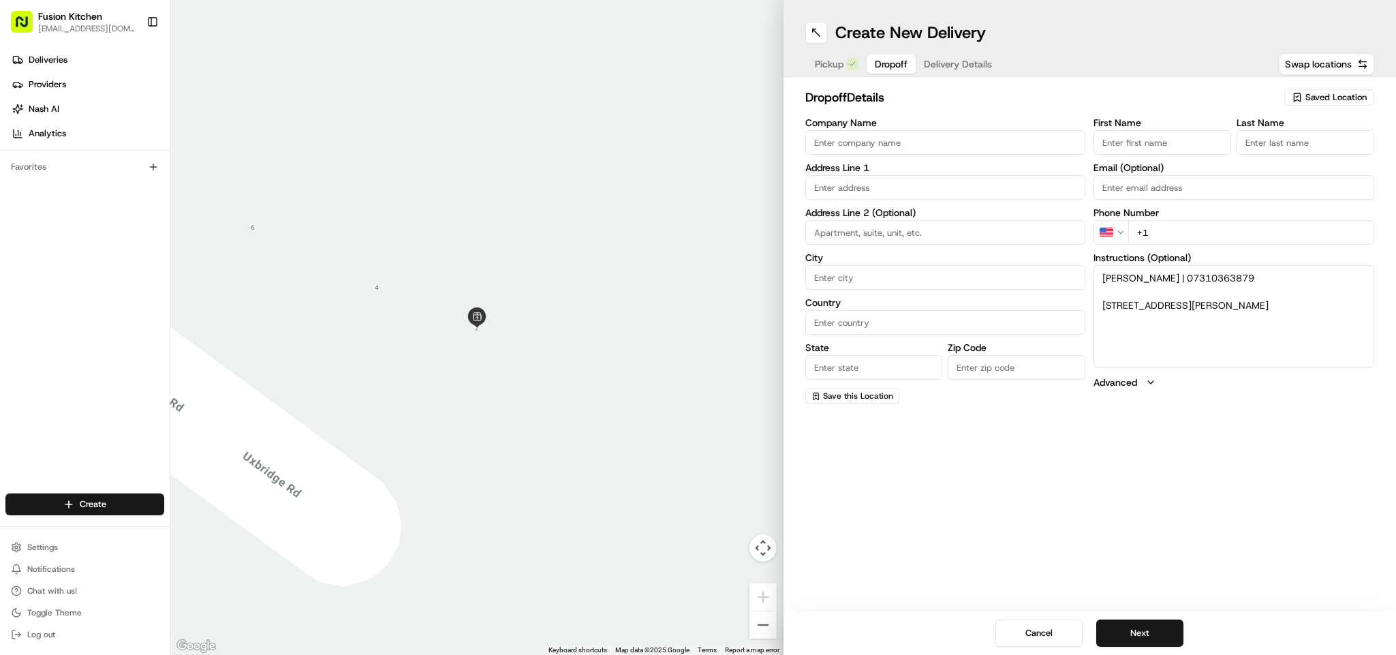
click at [1033, 266] on textarea "Elton TAHIRAJ | 07310363879 43, Albion Road, Hayes, UB3 2ST" at bounding box center [1233, 316] width 281 height 102
drag, startPoint x: 1110, startPoint y: 266, endPoint x: 1134, endPoint y: 284, distance: 29.7
click at [1033, 284] on textarea "Elton TAHIRAJ | 07310363879 43, Albion Road, Hayes, UB3 2ST" at bounding box center [1233, 316] width 281 height 102
type textarea "| 07310363879 43, Albion Road, Hayes, UB3 2ST"
click at [1033, 125] on label "First Name" at bounding box center [1162, 123] width 138 height 10
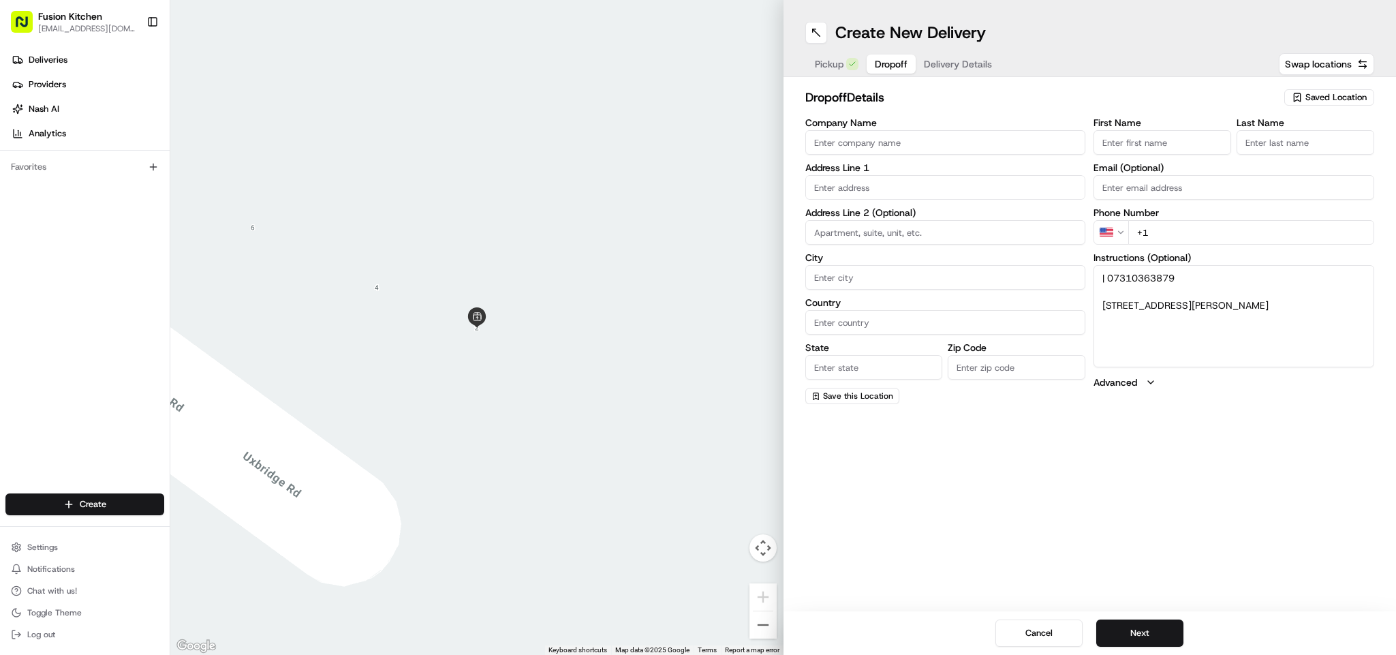
click at [1033, 130] on input "First Name" at bounding box center [1162, 142] width 138 height 25
paste input "Elton TAHIRAJ"
type input "Elton TAHIRAJ"
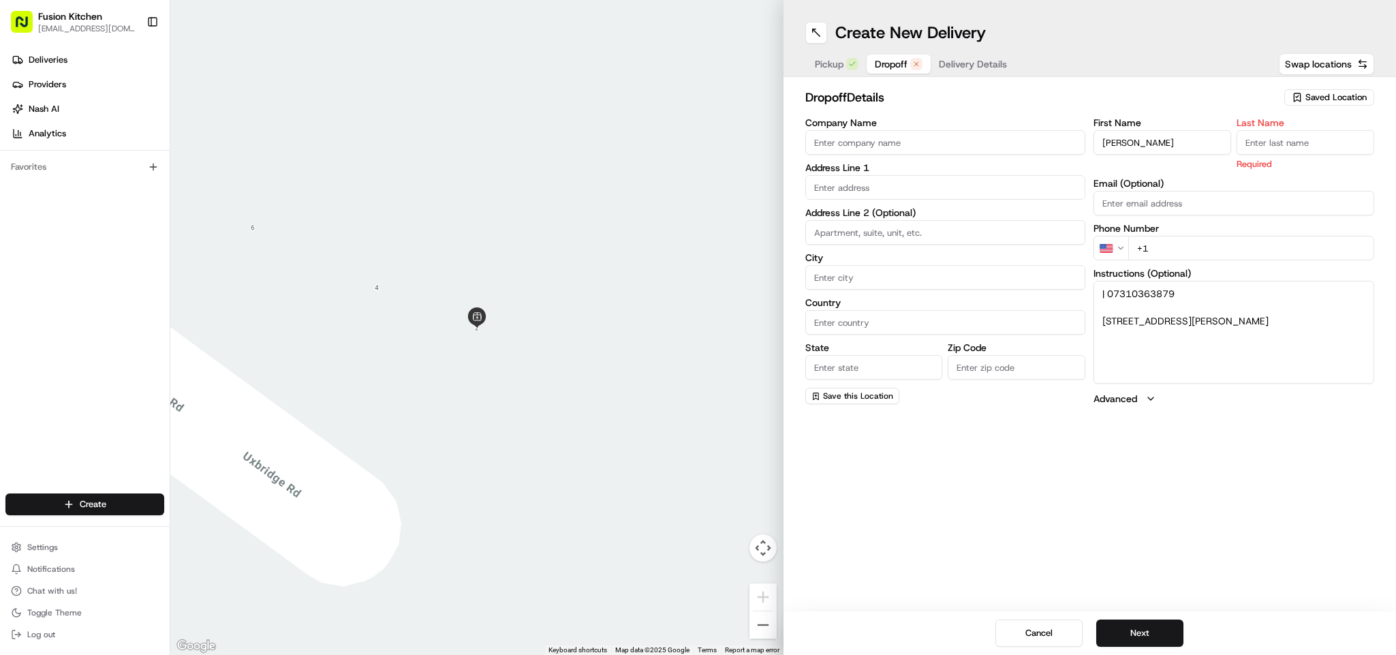
click at [1033, 145] on input "Last Name" at bounding box center [1305, 142] width 138 height 25
paste input "Elton TAHIRAJ"
click at [1033, 142] on input "Elton TAHIRAJ" at bounding box center [1305, 142] width 138 height 25
type input "TAHIRAJ"
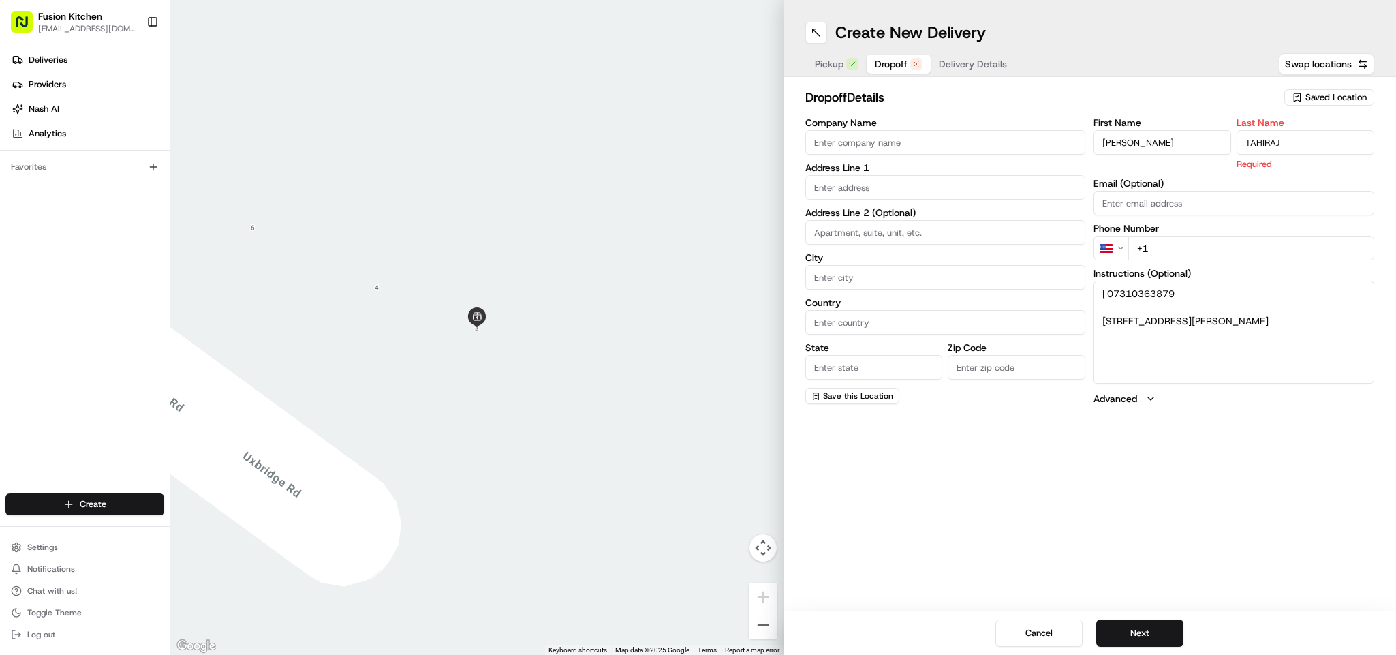
click at [1033, 142] on input "Elton TAHIRAJ" at bounding box center [1162, 142] width 138 height 25
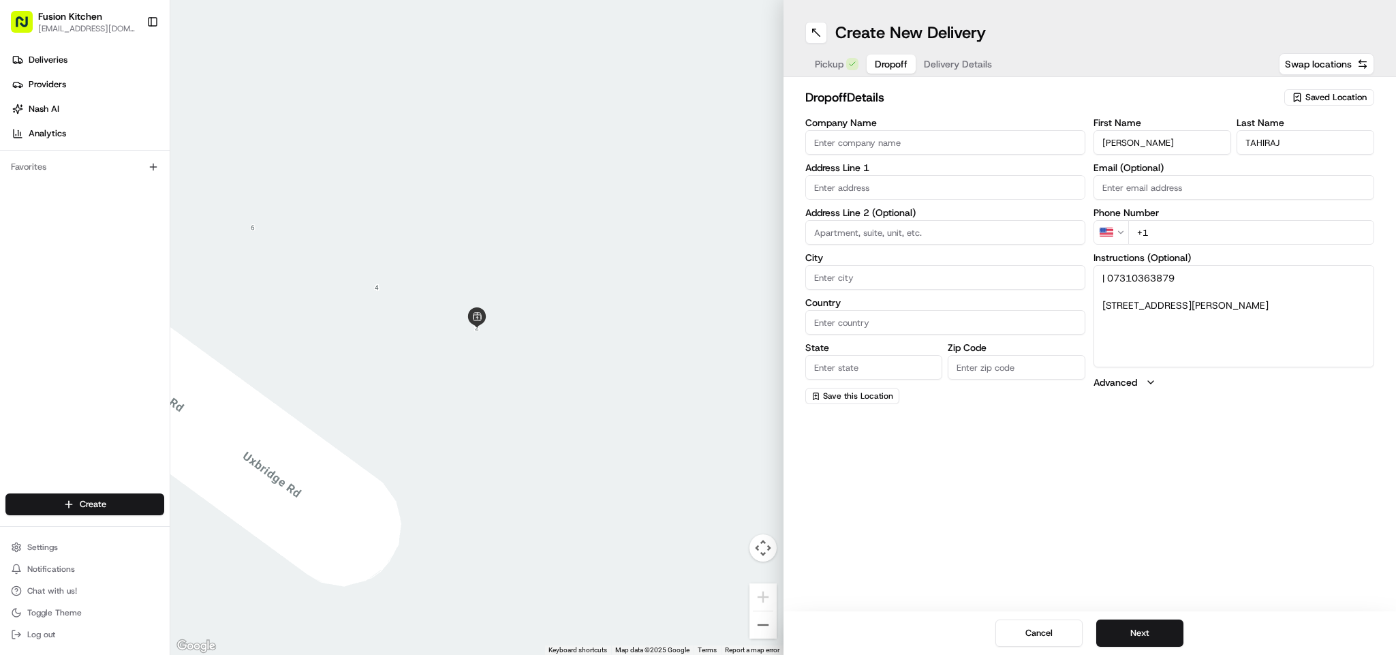
click at [1033, 142] on input "Elton TAHIRAJ" at bounding box center [1162, 142] width 138 height 25
type input "Elton"
click at [1033, 277] on textarea "| 07310363879 43, Albion Road, Hayes, UB3 2ST" at bounding box center [1233, 316] width 281 height 102
click at [1033, 225] on html "Fusion Kitchen hari@fusionpos.uk Toggle Sidebar Deliveries Providers Nash AI An…" at bounding box center [698, 327] width 1396 height 655
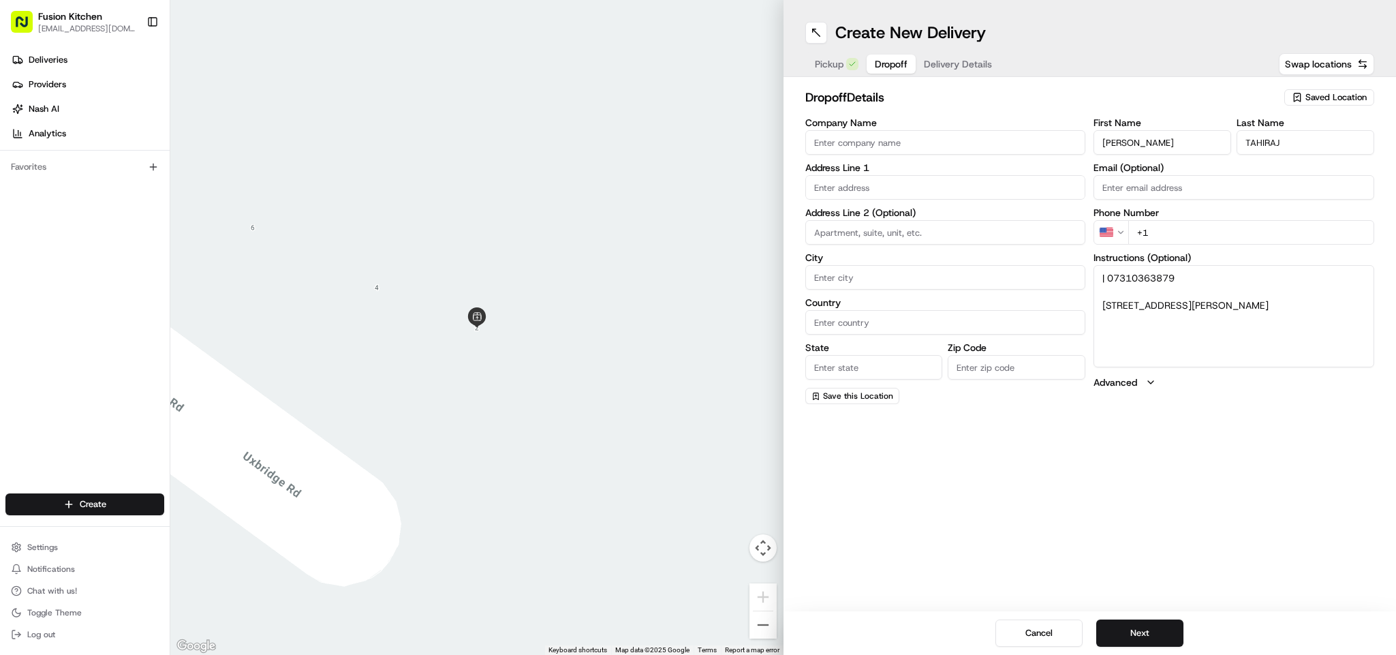
click at [1033, 227] on html "Fusion Kitchen hari@fusionpos.uk Toggle Sidebar Deliveries Providers Nash AI An…" at bounding box center [698, 327] width 1396 height 655
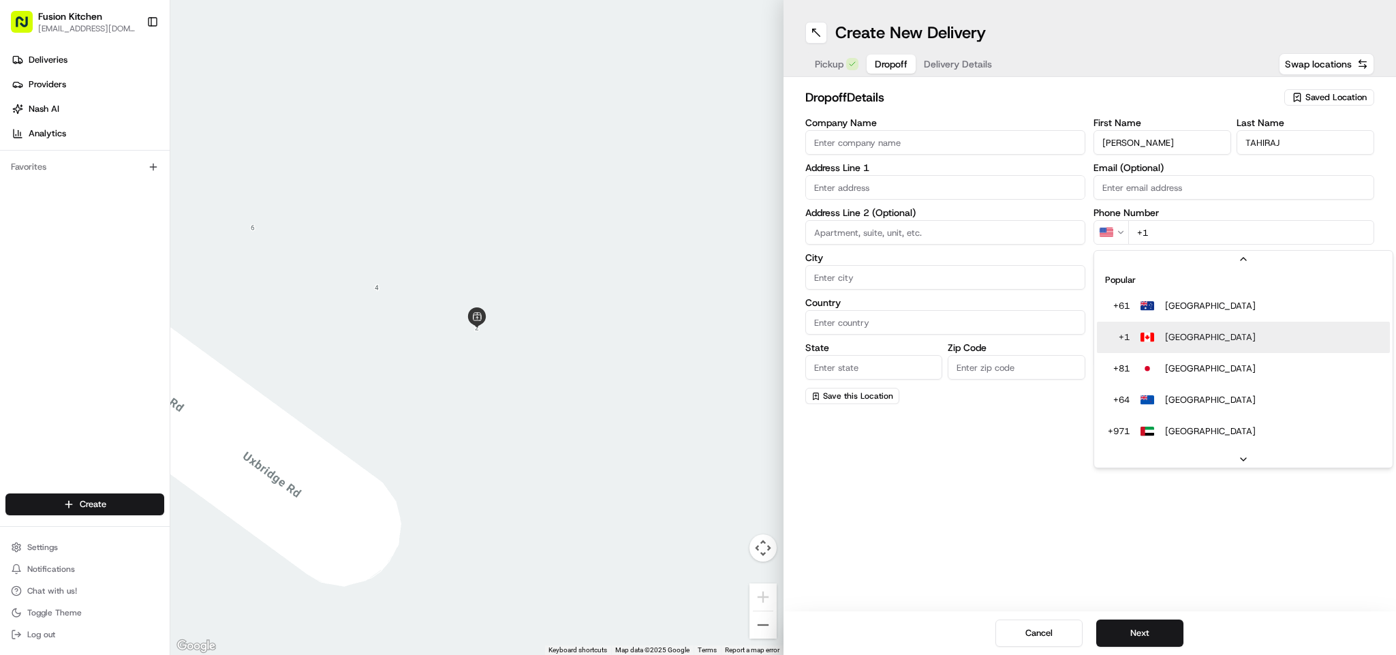
scroll to position [43, 0]
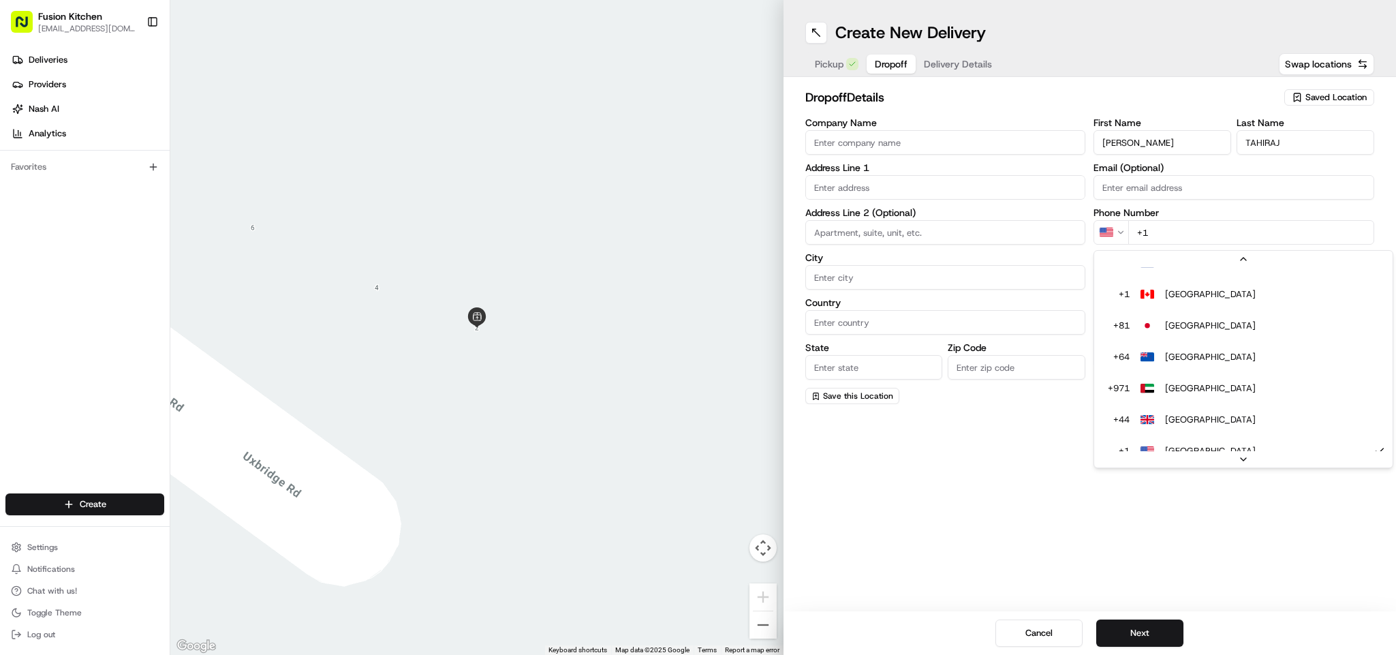
click at [1033, 187] on input "Email (Optional)" at bounding box center [1233, 187] width 281 height 25
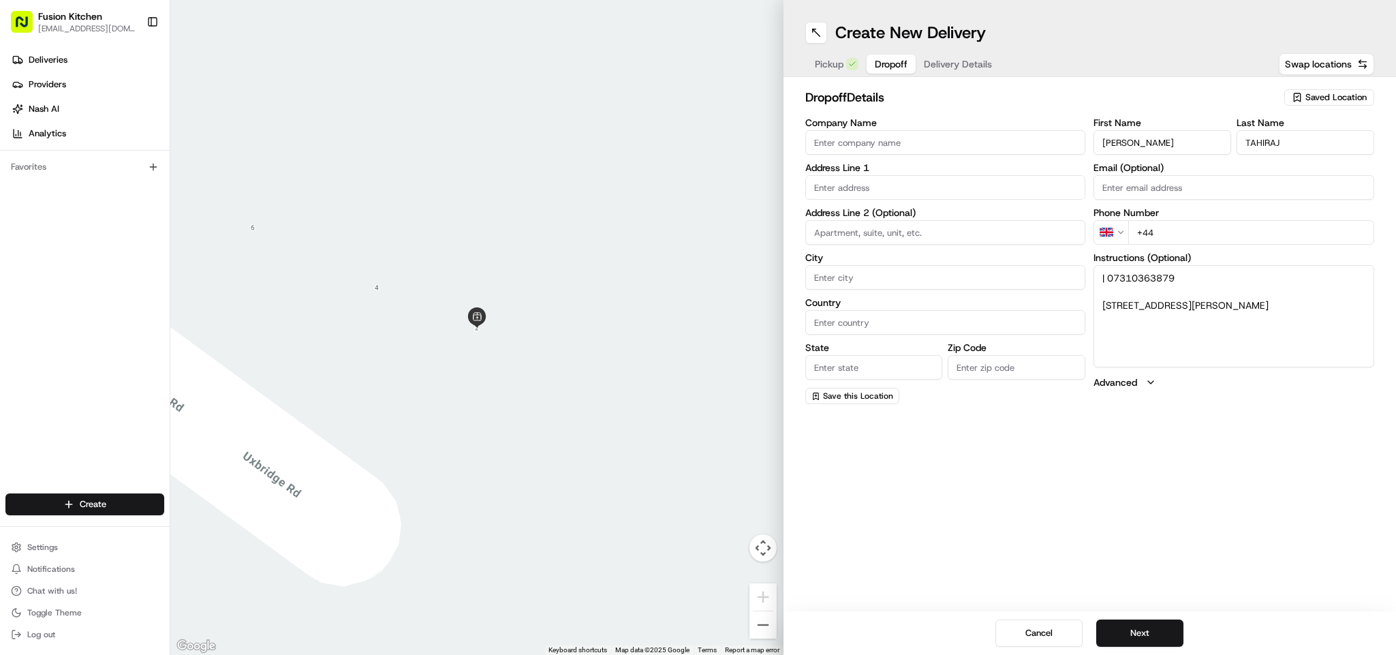
click at [1033, 240] on input "+44" at bounding box center [1251, 232] width 246 height 25
paste input "07310 363879"
type input "+44 07310 363879"
click at [1033, 300] on textarea "| 07310363879 43, Albion Road, Hayes, UB3 2ST" at bounding box center [1233, 316] width 281 height 102
drag, startPoint x: 1106, startPoint y: 300, endPoint x: 1218, endPoint y: 328, distance: 115.0
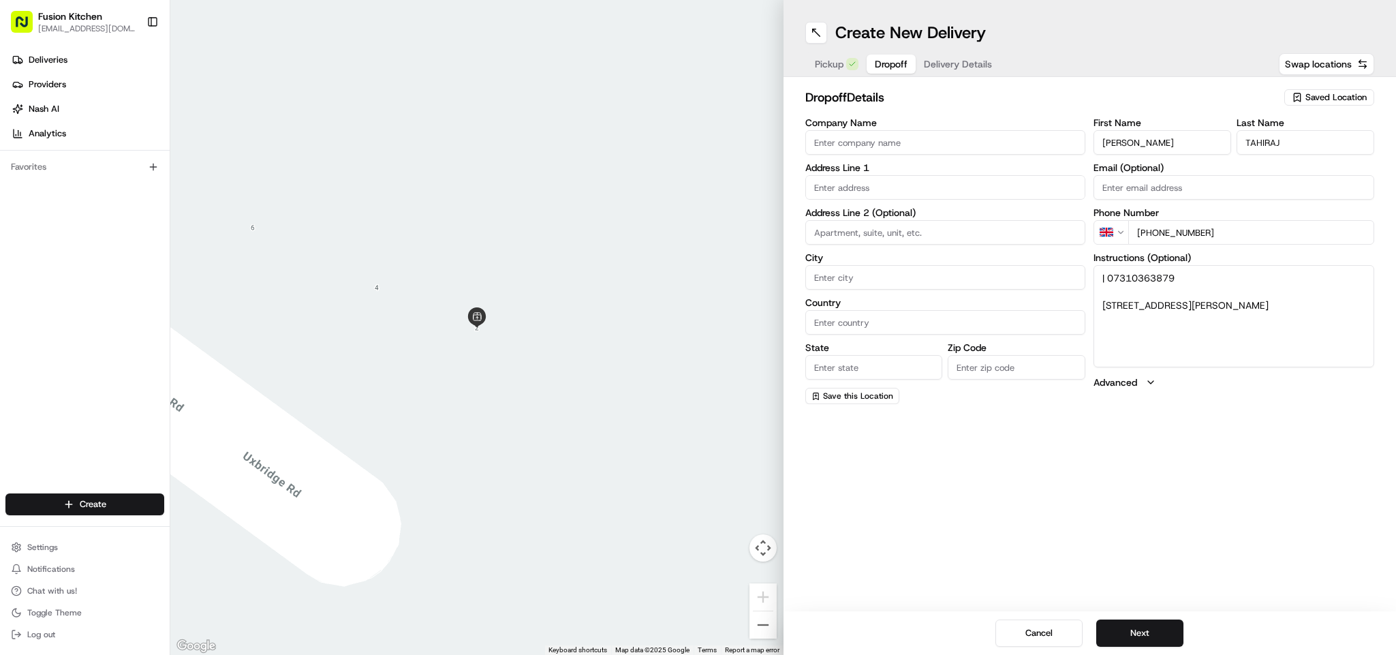
click at [1033, 328] on textarea "| 07310363879 43, Albion Road, Hayes, UB3 2ST" at bounding box center [1233, 316] width 281 height 102
click at [985, 178] on input "text" at bounding box center [945, 187] width 281 height 25
paste input "43, Albion Road, Hayes, UB3 2ST"
click at [904, 227] on div "43 Albion Road, Hayes UB3 2ST, UK" at bounding box center [945, 216] width 279 height 26
click at [911, 209] on div "43 Albion Road, Hayes UB3 2ST, UK" at bounding box center [945, 216] width 274 height 20
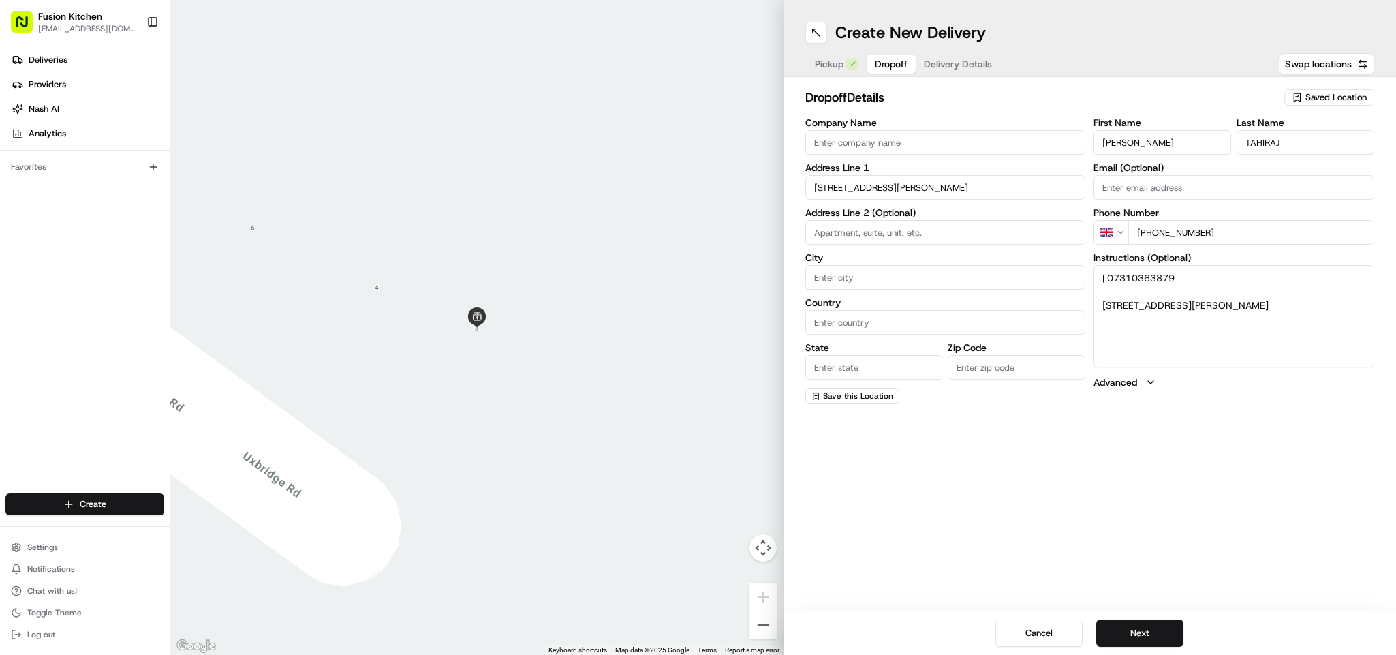
type input "43 Albion Rd, Hayes UB3 2ST, UK"
type input "Hayes"
type input "United Kingdom"
type input "England"
type input "UB3 2ST"
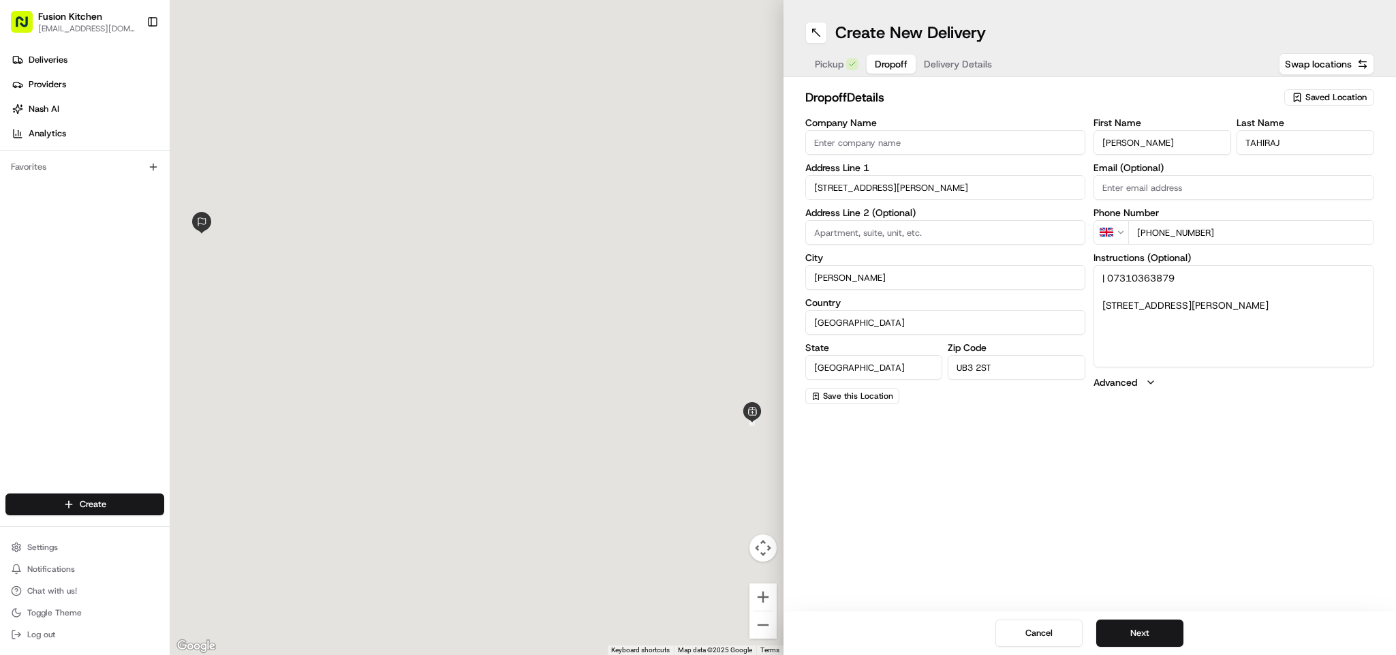
type input "43 Albion Road"
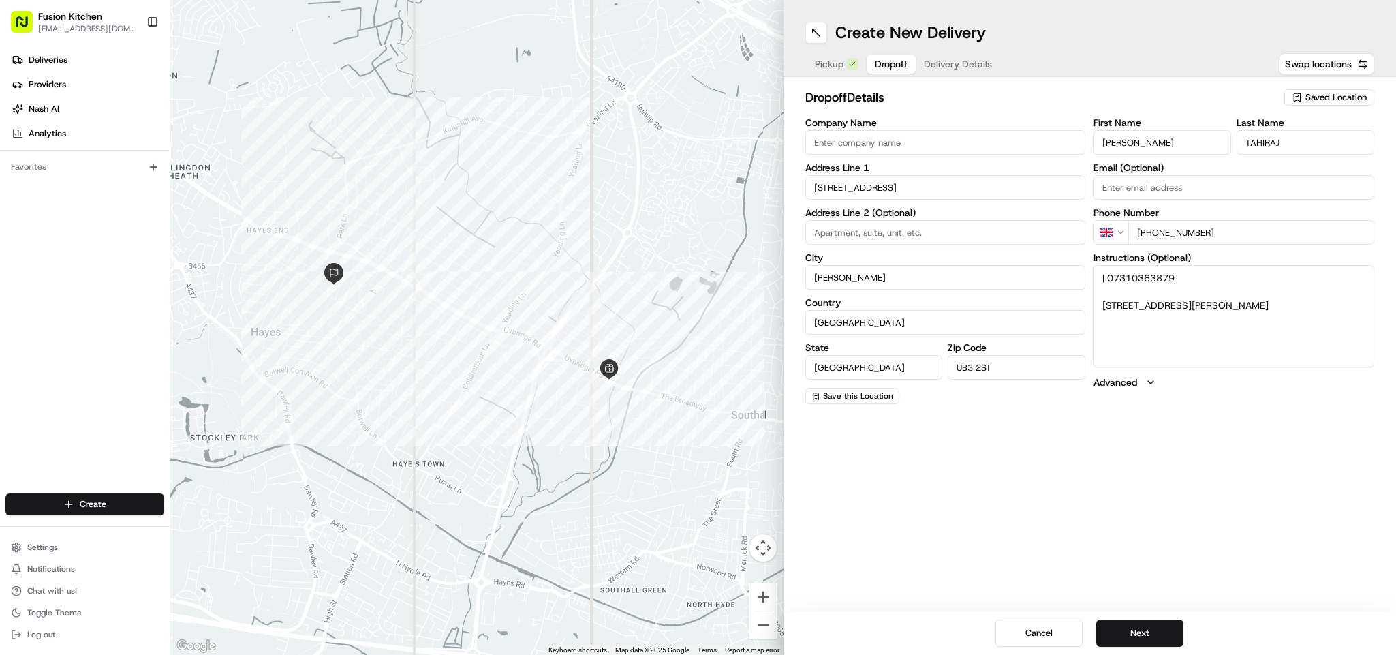
click at [1033, 278] on textarea "| 07310363879 43, Albion Road, Hayes, UB3 2ST" at bounding box center [1233, 316] width 281 height 102
type textarea "Please caall 07310363879. 43, Albion Road, Hayes, UB3 2ST"
click at [1033, 484] on button "Next" at bounding box center [1139, 632] width 87 height 27
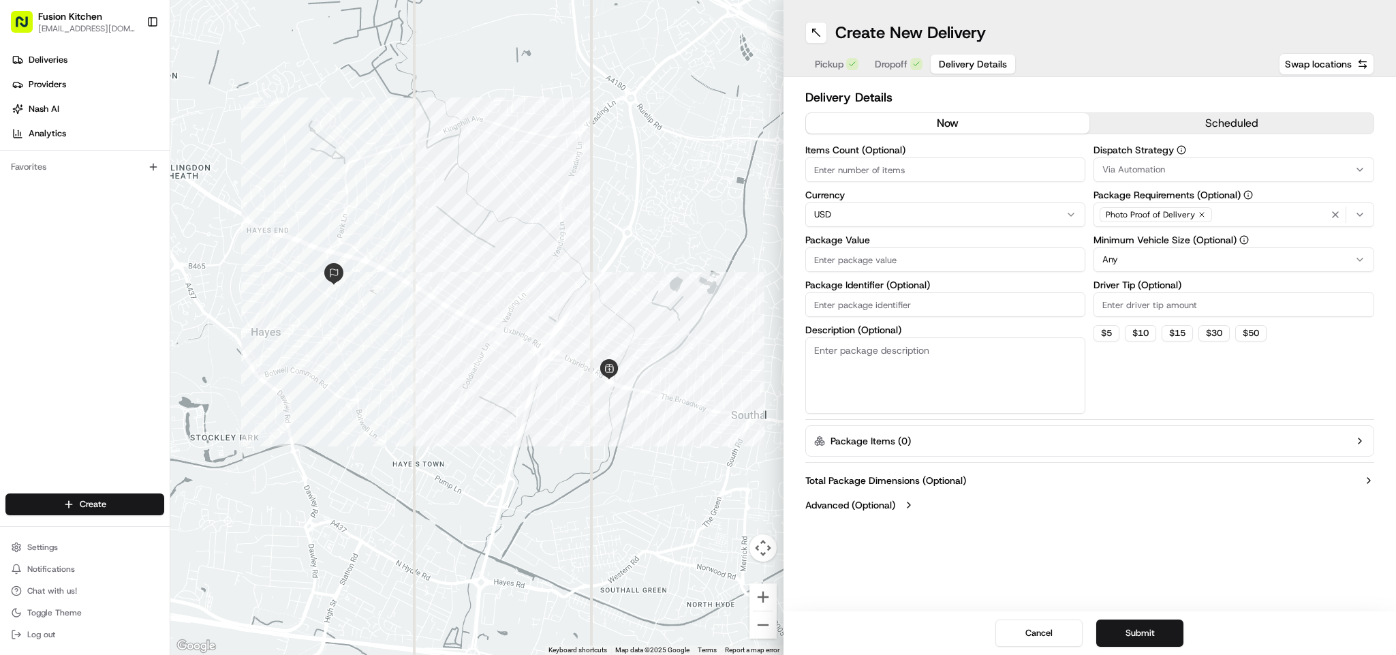
click at [881, 205] on html "Fusion Kitchen hari@fusionpos.uk Toggle Sidebar Deliveries Providers Nash AI An…" at bounding box center [698, 327] width 1396 height 655
click at [892, 268] on input "Package Value" at bounding box center [945, 259] width 281 height 25
paste input "17.38"
type input "17.38"
click at [1033, 484] on button "Submit" at bounding box center [1139, 632] width 87 height 27
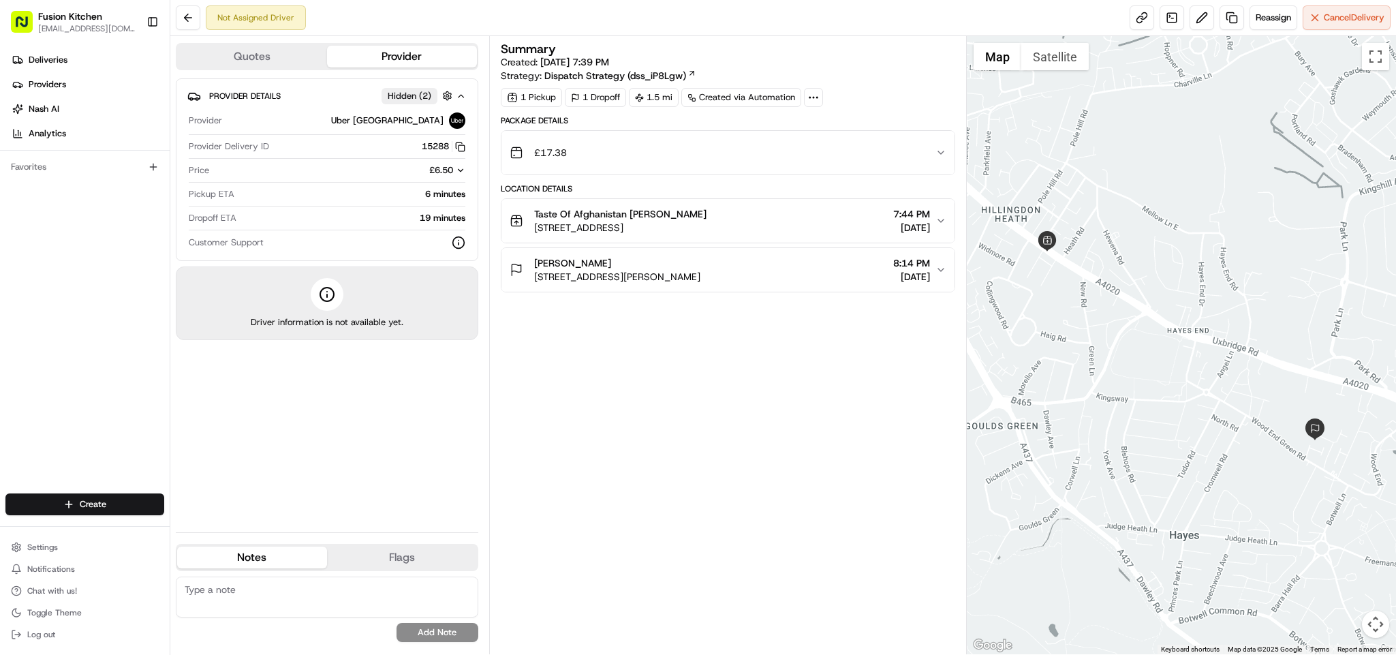
click at [702, 229] on div "Taste Of Afghanistan Mashal Norani Uxbridge Rd, Uxbridge UB10 0NS, UK 7:44 PM 0…" at bounding box center [722, 220] width 426 height 27
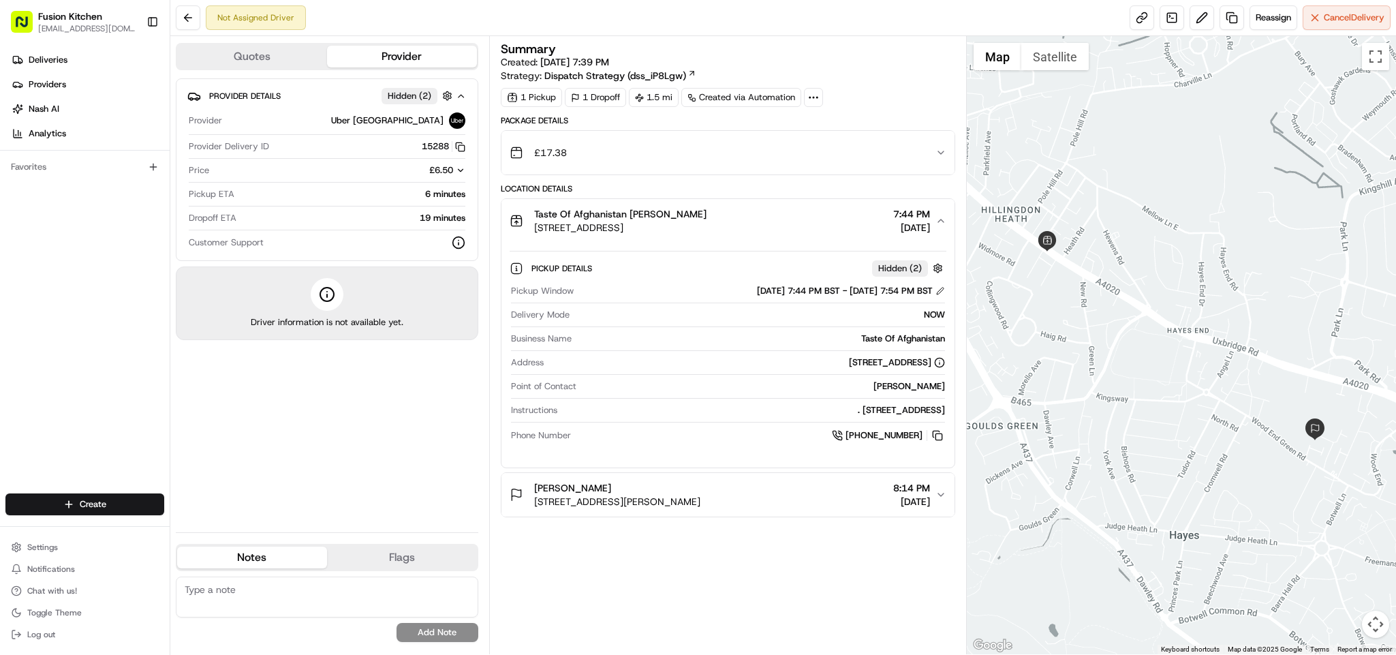
click at [666, 484] on div "Elton TAHIRAJ" at bounding box center [617, 488] width 166 height 14
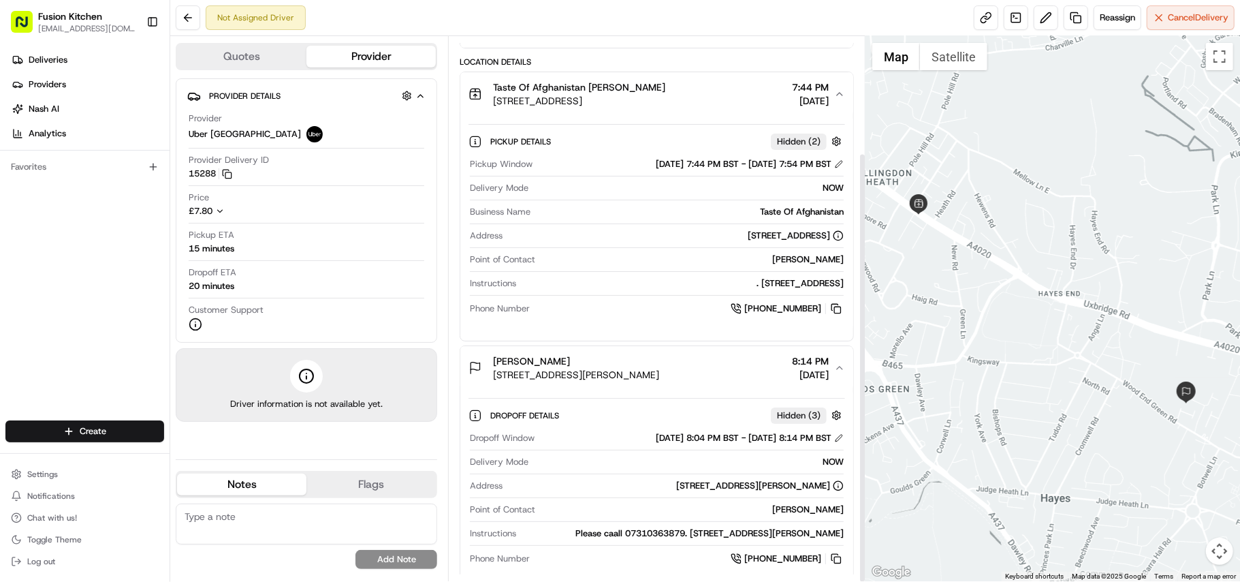
scroll to position [147, 0]
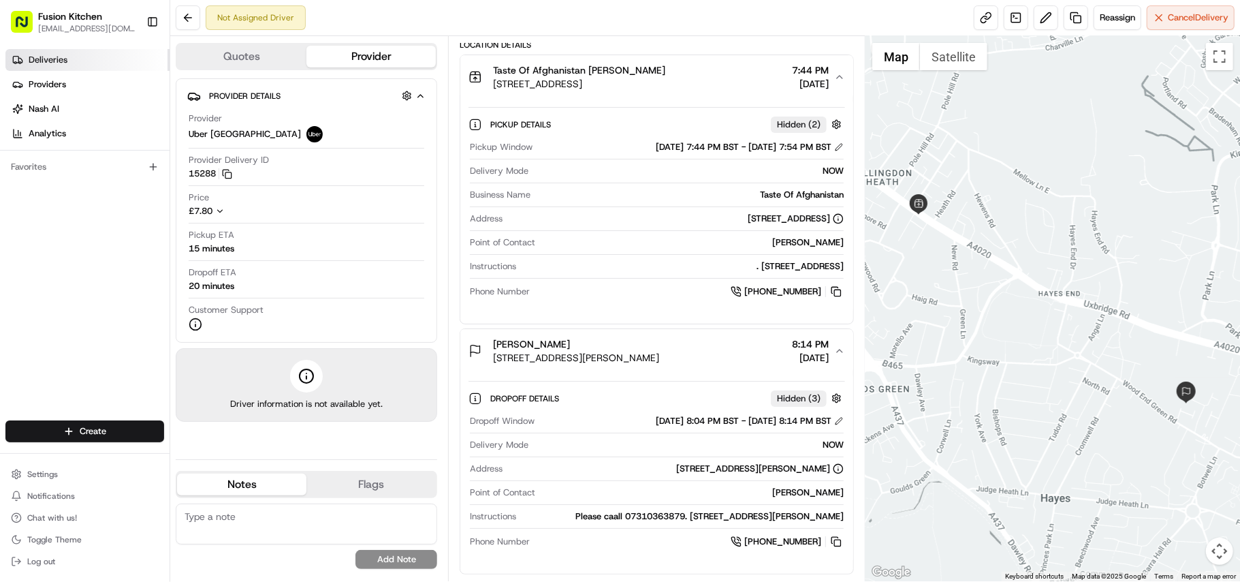
click at [64, 61] on span "Deliveries" at bounding box center [48, 60] width 39 height 12
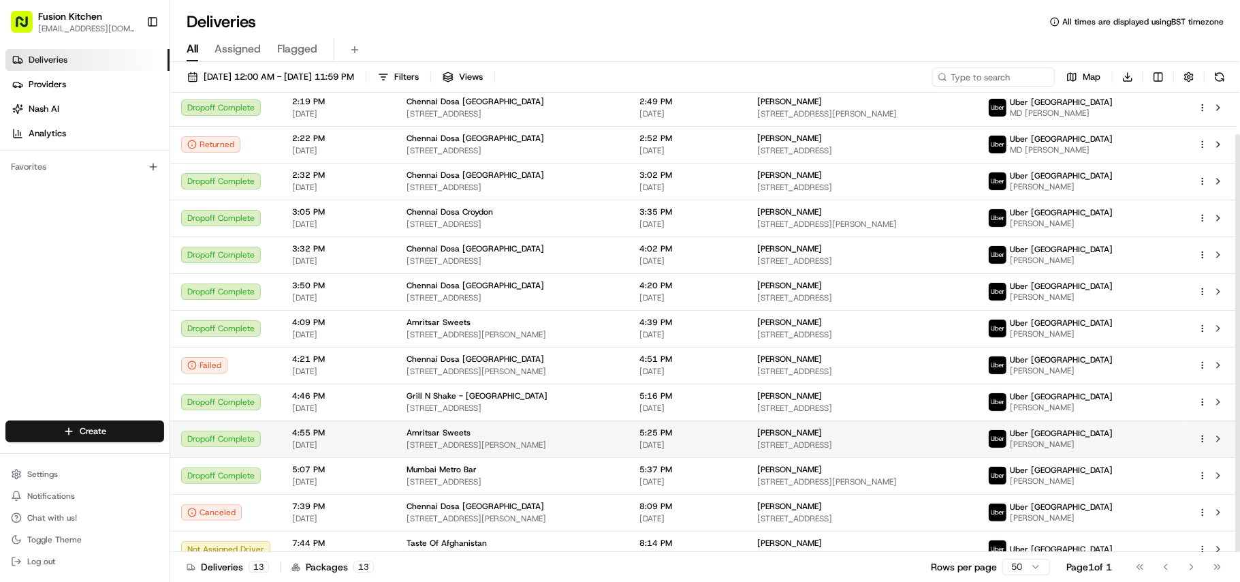
scroll to position [45, 0]
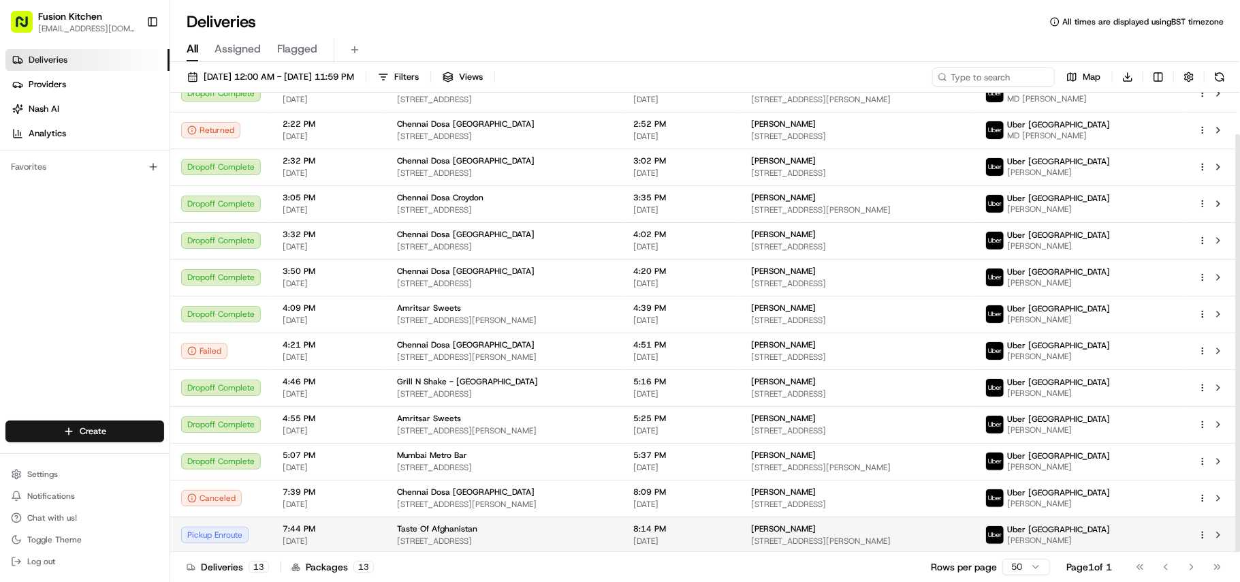
click at [411, 484] on span "Taste Of Afghanistan" at bounding box center [437, 528] width 80 height 11
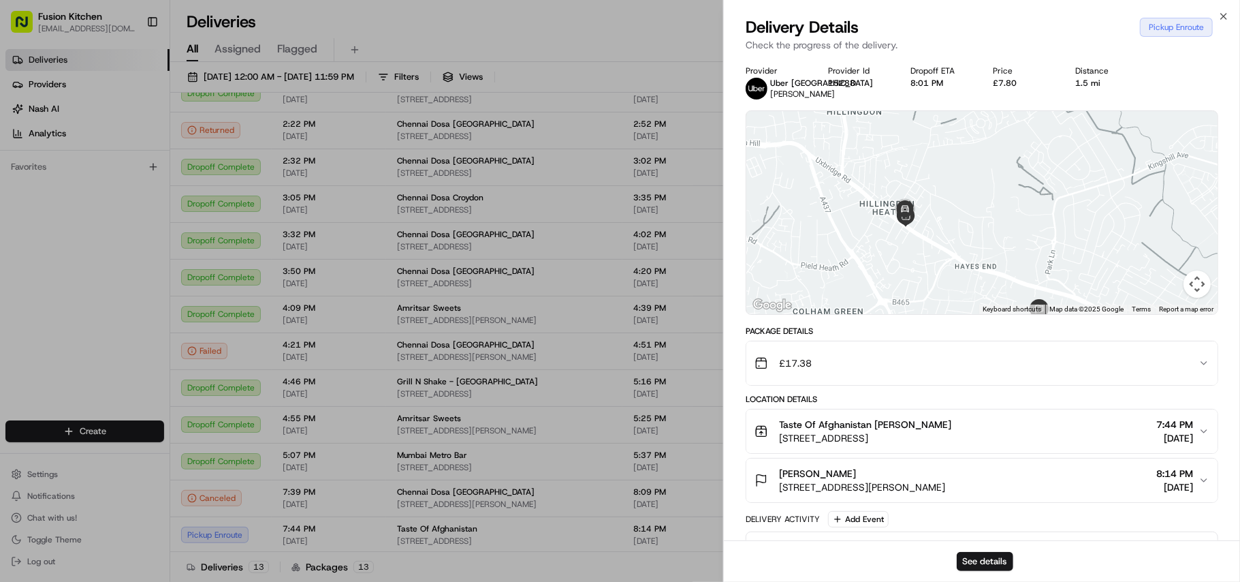
drag, startPoint x: 892, startPoint y: 206, endPoint x: 918, endPoint y: 262, distance: 62.2
click at [918, 262] on div at bounding box center [981, 212] width 471 height 203
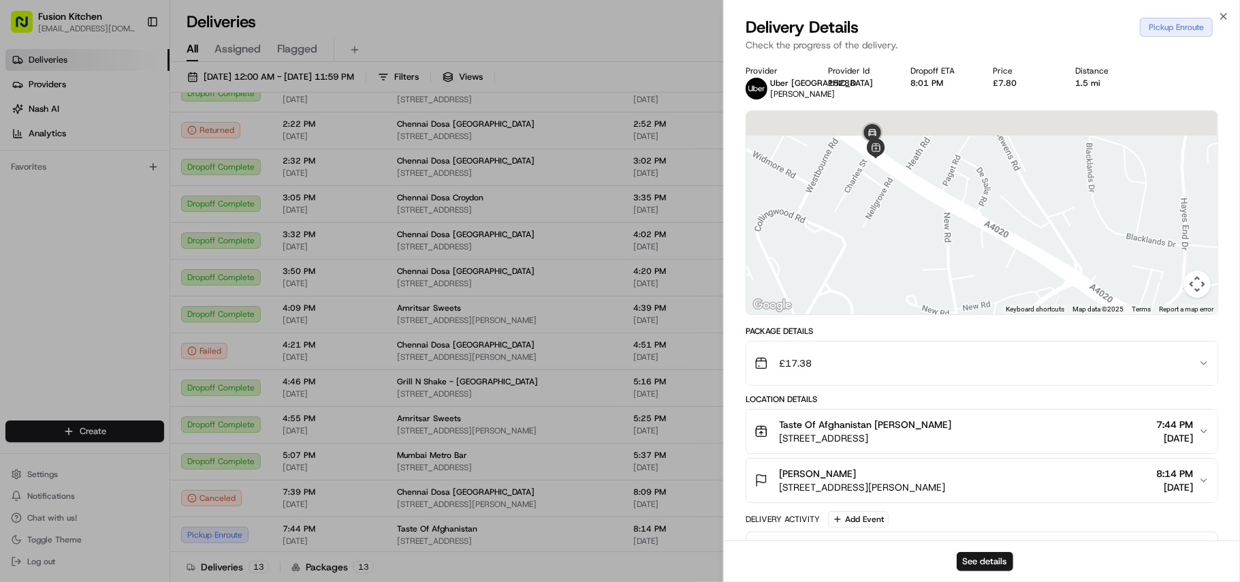
drag, startPoint x: 902, startPoint y: 188, endPoint x: 936, endPoint y: 279, distance: 97.4
click at [936, 279] on div at bounding box center [981, 212] width 471 height 203
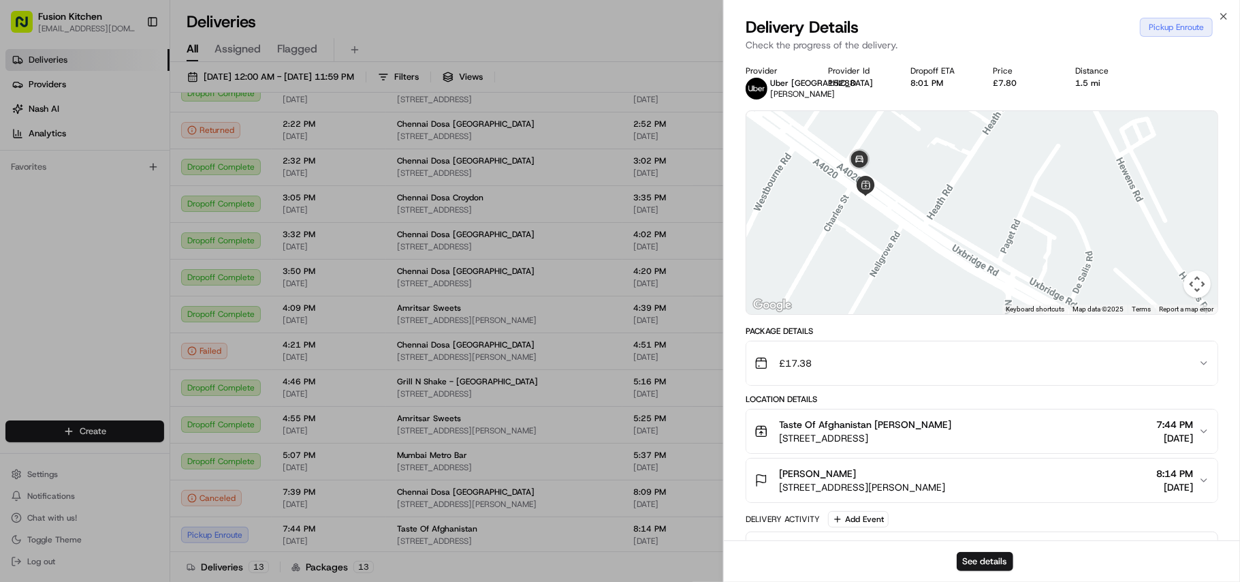
drag, startPoint x: 932, startPoint y: 240, endPoint x: 973, endPoint y: 259, distance: 45.1
click at [973, 259] on div at bounding box center [981, 212] width 471 height 203
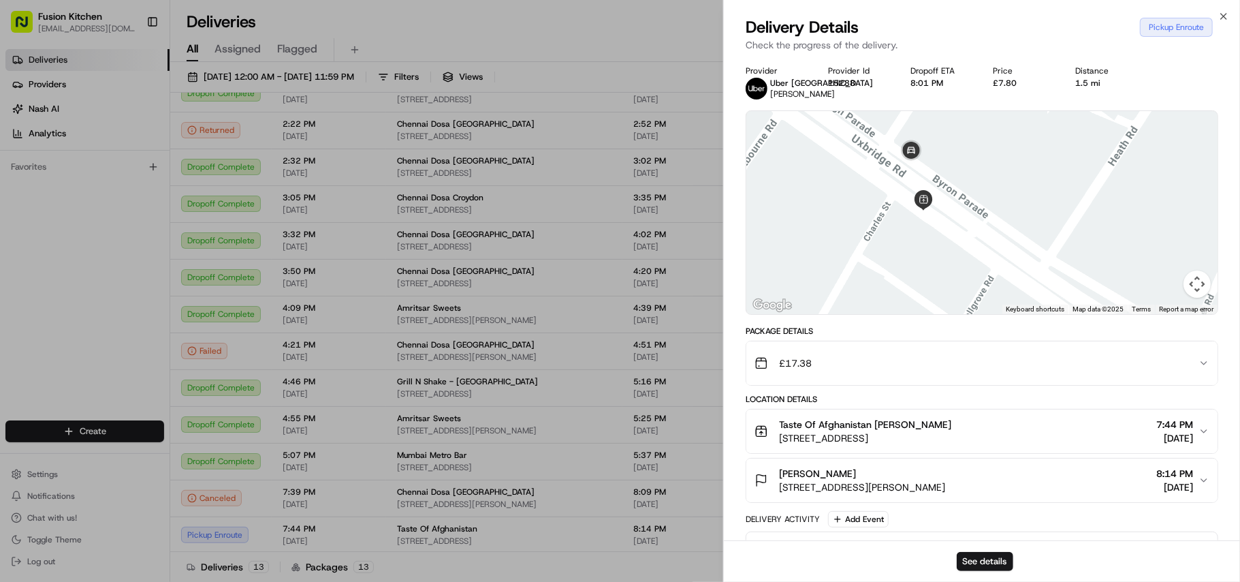
drag, startPoint x: 932, startPoint y: 235, endPoint x: 974, endPoint y: 232, distance: 42.4
click at [974, 232] on div at bounding box center [981, 212] width 471 height 203
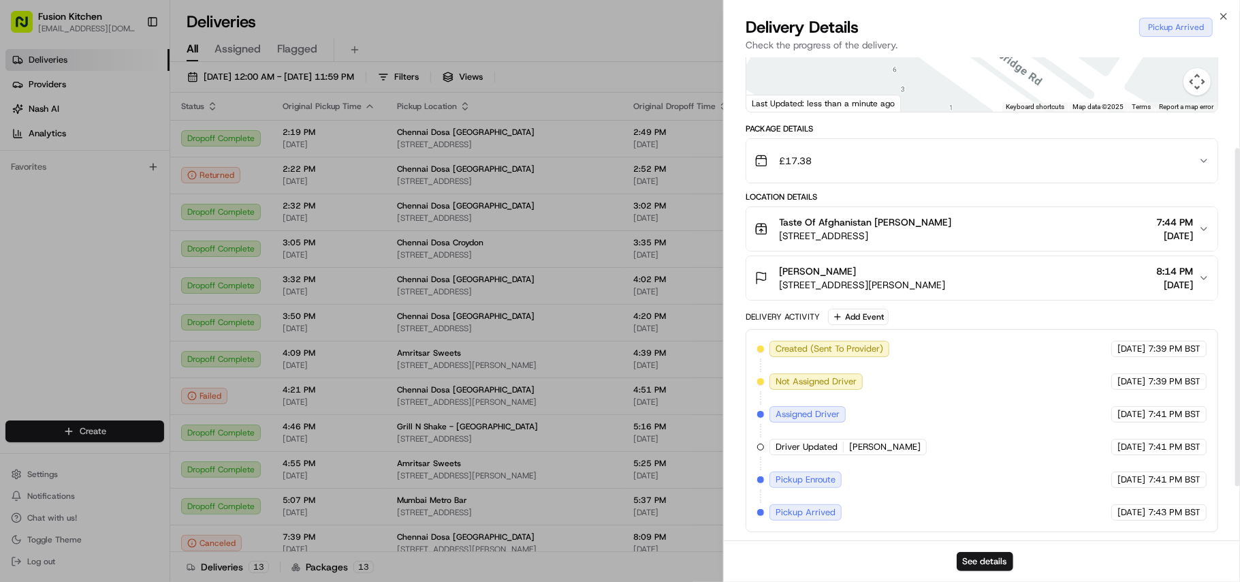
scroll to position [0, 0]
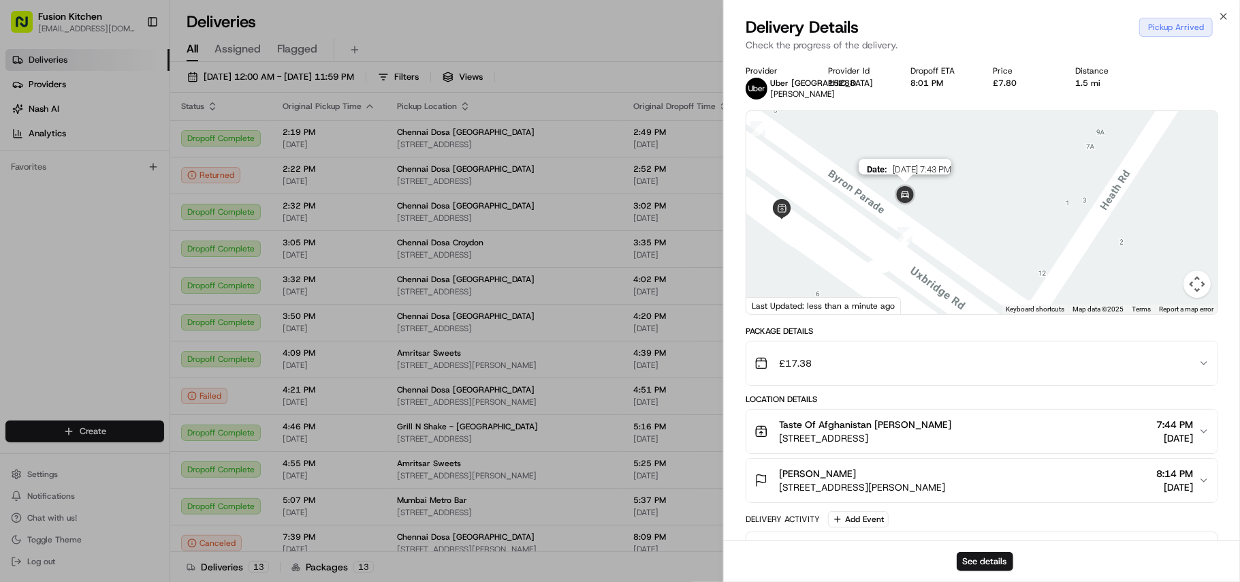
drag, startPoint x: 992, startPoint y: 186, endPoint x: 913, endPoint y: 208, distance: 82.0
click at [913, 208] on img at bounding box center [905, 195] width 27 height 27
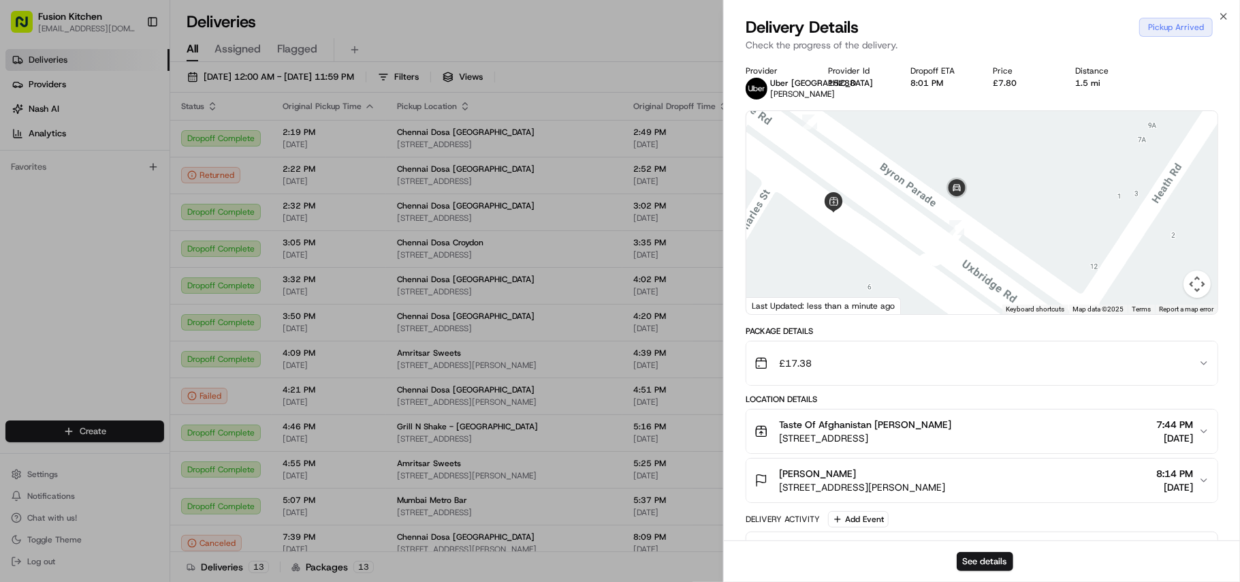
drag, startPoint x: 848, startPoint y: 210, endPoint x: 922, endPoint y: 206, distance: 74.3
click at [922, 206] on div at bounding box center [981, 212] width 471 height 203
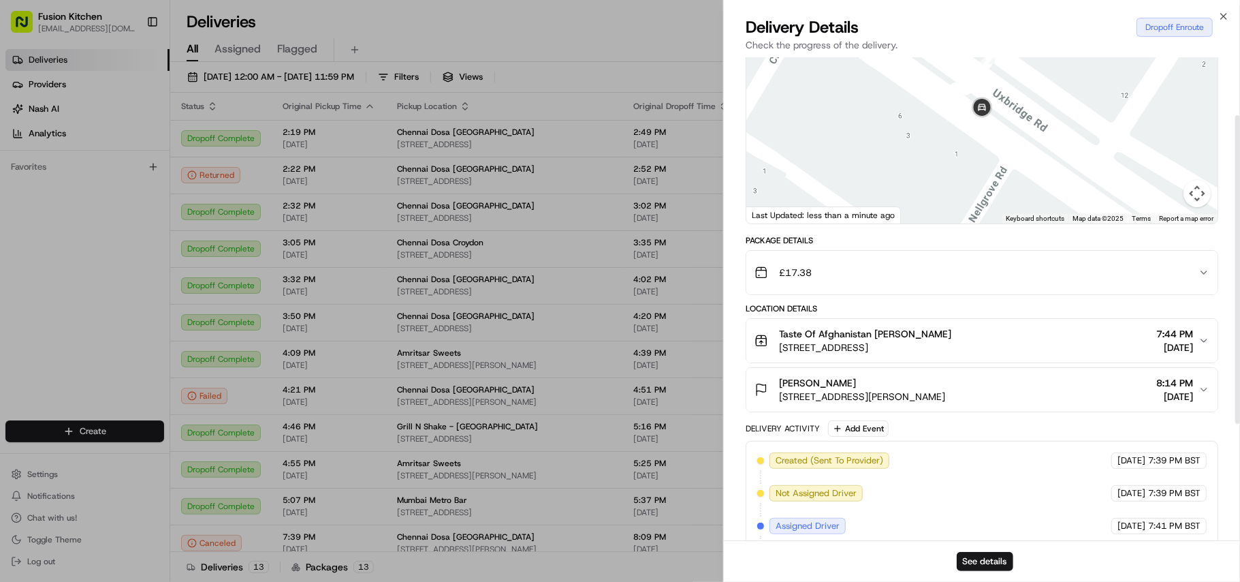
scroll to position [273, 0]
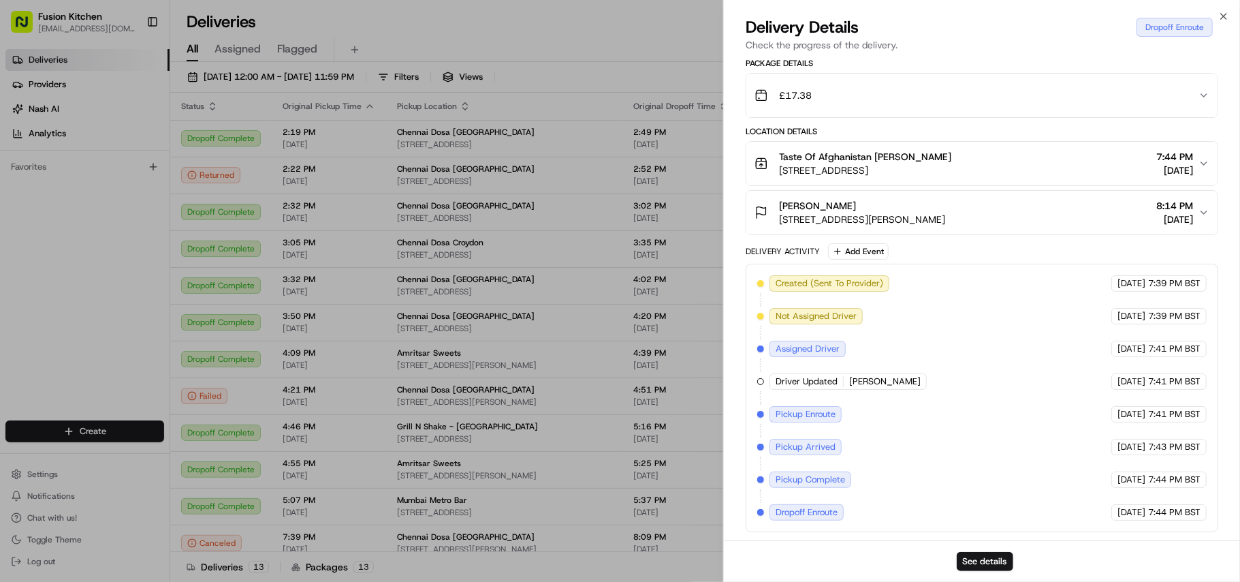
click at [902, 166] on span "Uxbridge Rd, Uxbridge UB10 0NS, UK" at bounding box center [865, 170] width 172 height 14
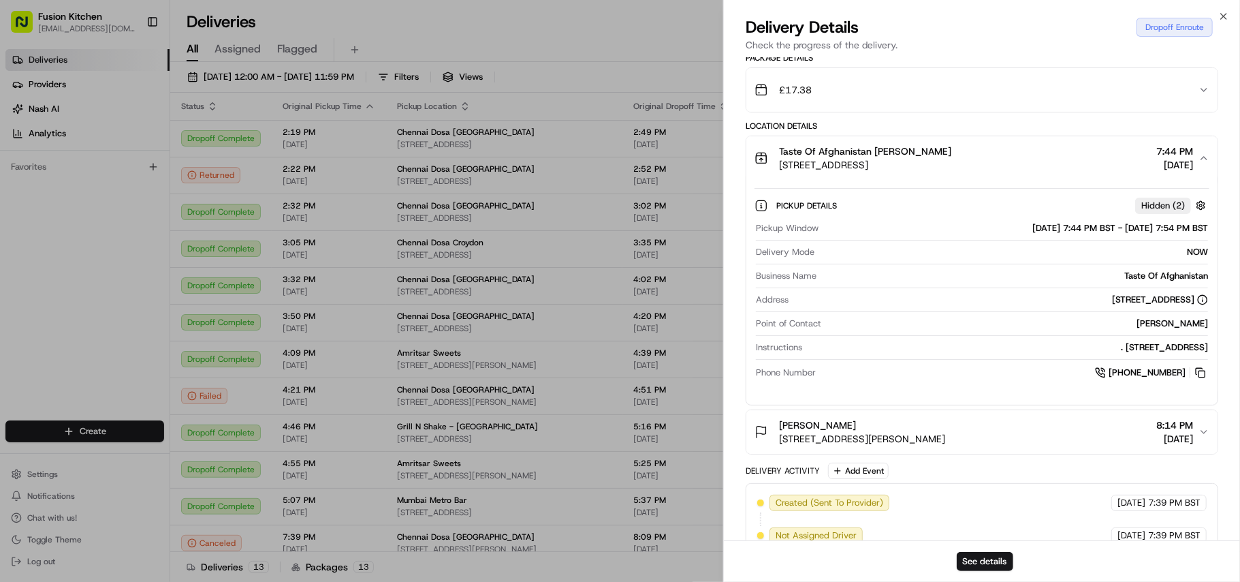
click at [790, 162] on span "Uxbridge Rd, Uxbridge UB10 0NS, UK" at bounding box center [865, 165] width 172 height 14
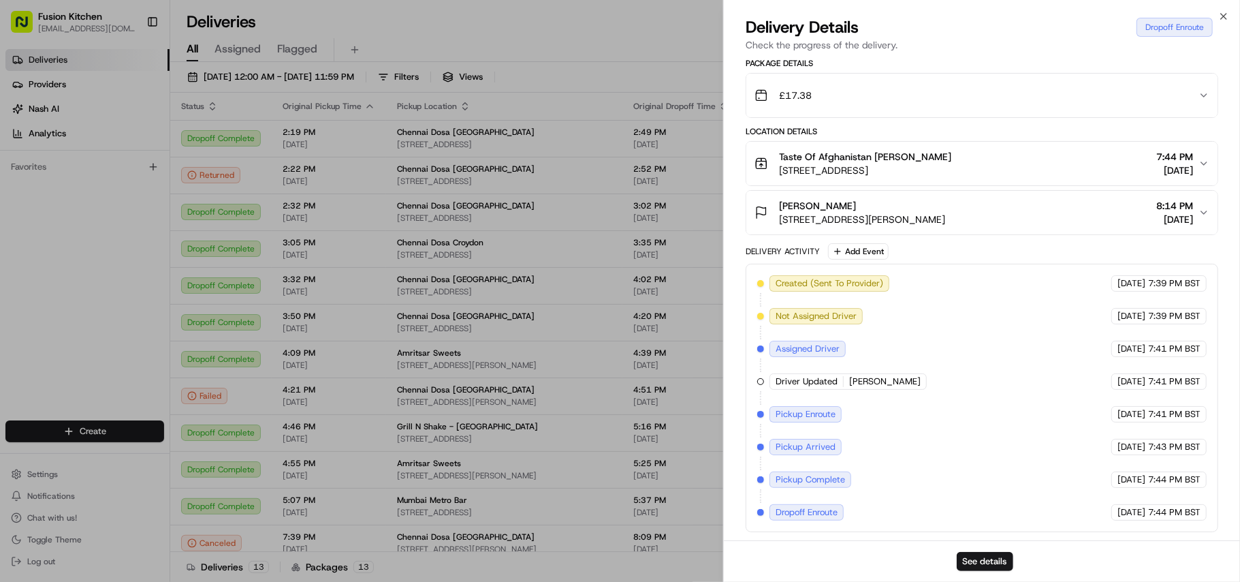
drag, startPoint x: 790, startPoint y: 162, endPoint x: 921, endPoint y: 172, distance: 131.1
click at [921, 172] on span "Uxbridge Rd, Uxbridge UB10 0NS, UK" at bounding box center [865, 170] width 172 height 14
copy span "Uxbridge Rd, Uxbridge UB10 0NS"
click at [69, 426] on html "Fusion Kitchen hari@fusionpos.uk Toggle Sidebar Deliveries Providers Nash AI An…" at bounding box center [620, 291] width 1240 height 582
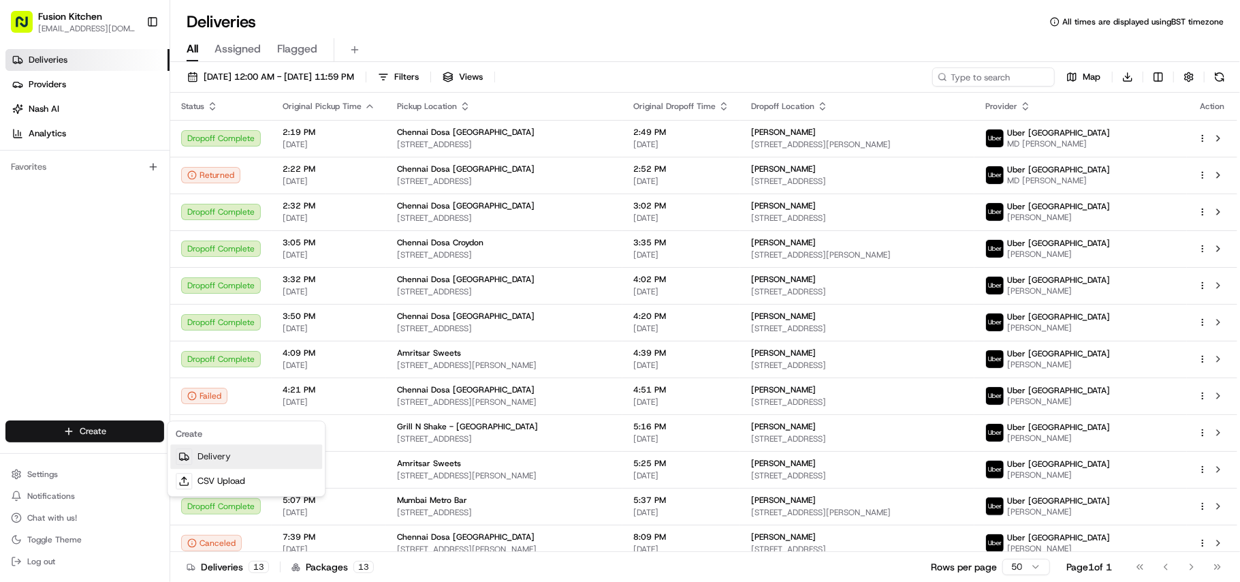
click at [208, 462] on link "Delivery" at bounding box center [246, 456] width 152 height 25
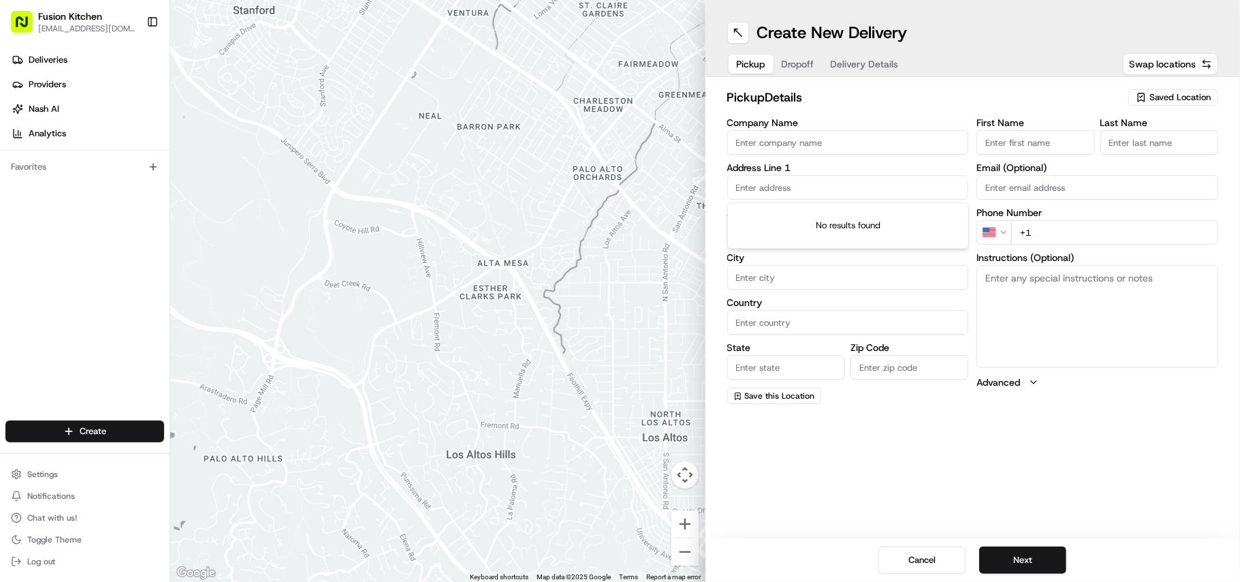
click at [810, 189] on input "text" at bounding box center [848, 187] width 242 height 25
paste input "Uxbridge Rd, Uxbridge UB10 0NS"
type input "Uxbridge Rd, Uxbridge UB10 0NS"
click at [993, 266] on textarea "Instructions (Optional)" at bounding box center [1098, 316] width 242 height 102
paste textarea "Mashal Norani. 2 Halls Terrace, Uxbridge Rd, Uxbridge, UB10 0NS"
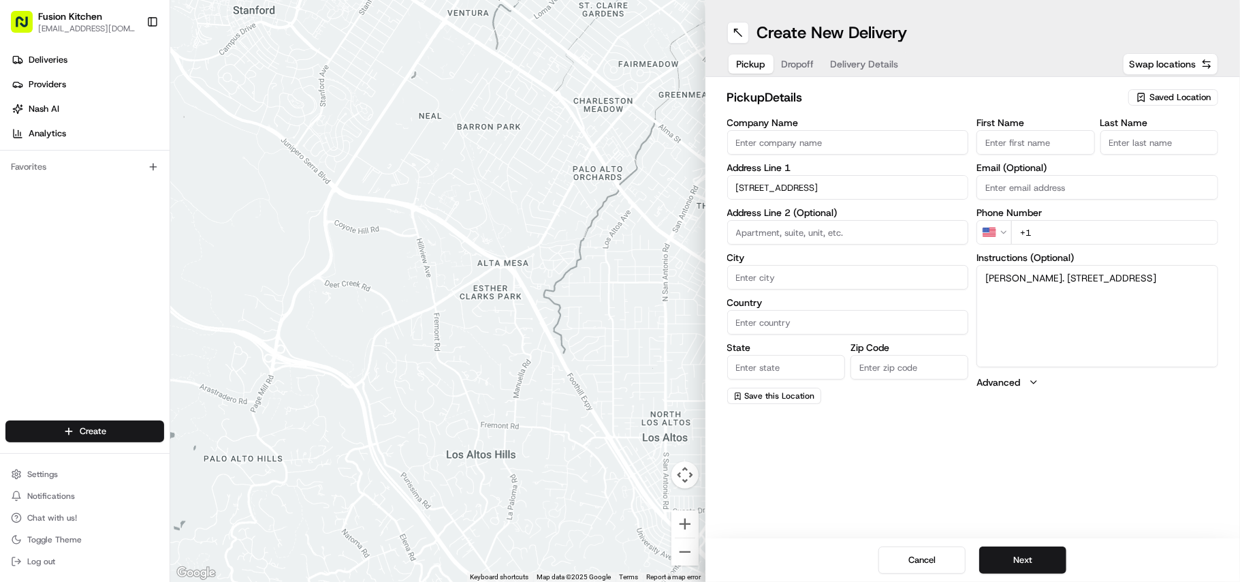
drag, startPoint x: 1054, startPoint y: 277, endPoint x: 1087, endPoint y: 317, distance: 51.8
click at [1033, 317] on textarea "Mashal Norani. 2 Halls Terrace, Uxbridge Rd, Uxbridge, UB10 0NS" at bounding box center [1098, 316] width 242 height 102
type textarea "Mashal Norani. 2 Halls Terrace, Uxbridge Rd, Uxbridge, UB10 0NS"
click at [881, 189] on input "Uxbridge Rd, Uxbridge UB10 0NS" at bounding box center [848, 187] width 242 height 25
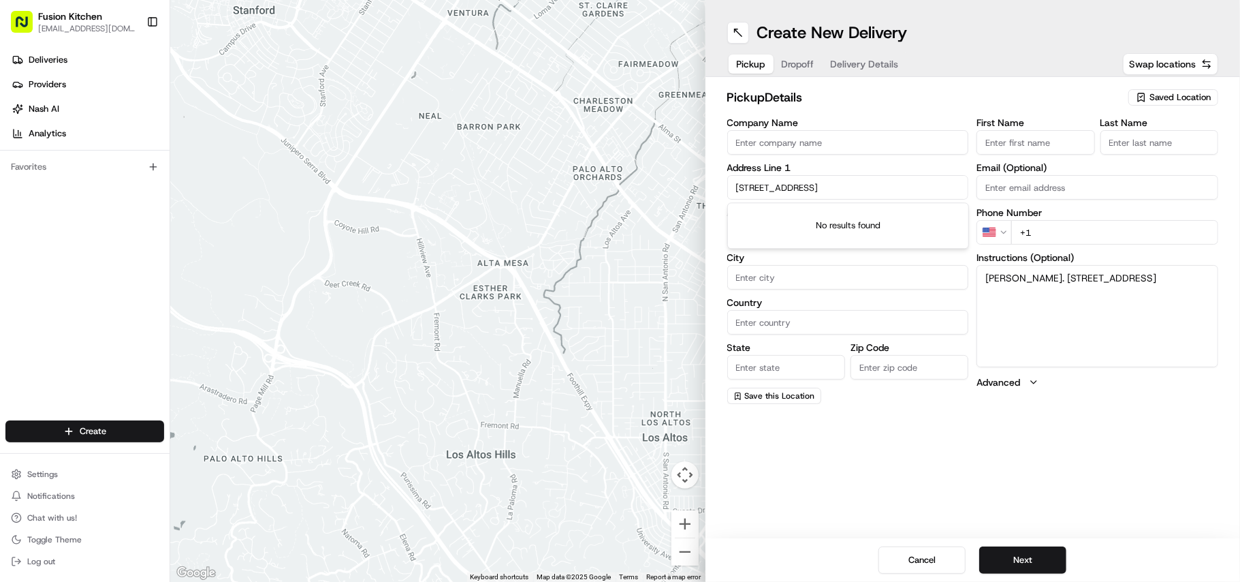
click at [881, 189] on input "Uxbridge Rd, Uxbridge UB10 0NS" at bounding box center [848, 187] width 242 height 25
paste input "2 Halls Terrace, Uxbridge Rd, Uxbridge,"
click at [860, 219] on div "2 Uxbridge Rd, Uxbridge, Southall UB4 0JJ, UK" at bounding box center [848, 216] width 235 height 20
type input "2 Uxbridge Rd, Hayes UB4 0JJ, UK"
type input "Hayes"
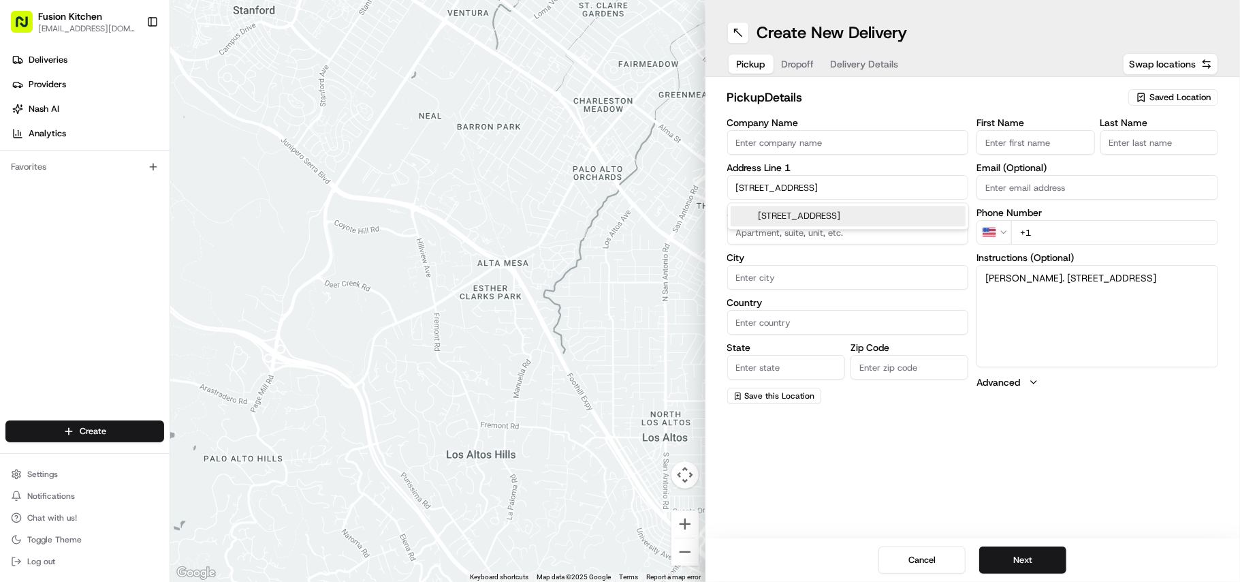
type input "United Kingdom"
type input "England"
type input "UB4 0JJ"
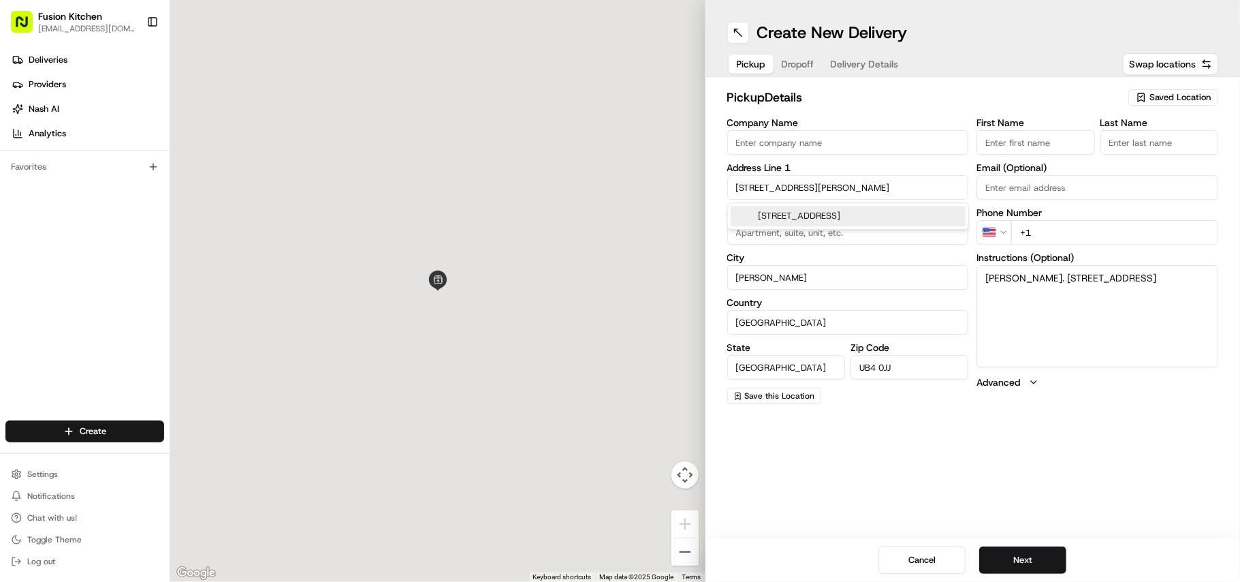
type input "2 Uxbridge Road"
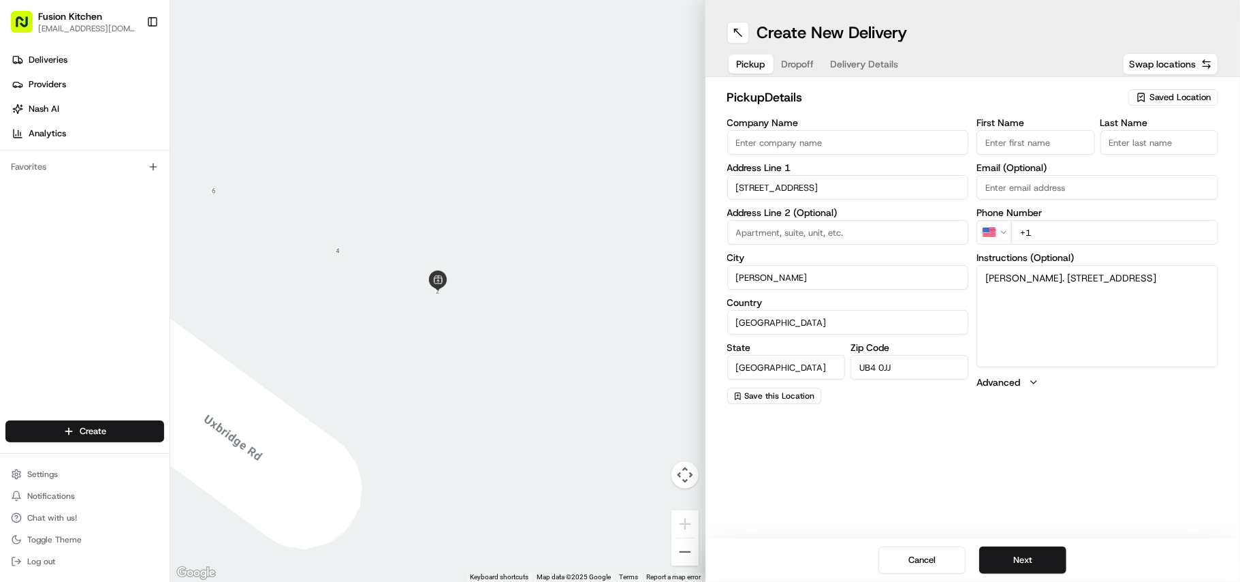
click at [1033, 289] on textarea "Mashal Norani. 2 Halls Terrace, Uxbridge Rd, Uxbridge, UB10 0NS" at bounding box center [1098, 316] width 242 height 102
drag, startPoint x: 1039, startPoint y: 289, endPoint x: 1062, endPoint y: 292, distance: 23.4
click at [1033, 292] on textarea "Mashal Norani. 2 Halls Terrace, Uxbridge Rd, Uxbridge, UB10 0NS" at bounding box center [1098, 316] width 242 height 102
click at [883, 368] on input "UB4 0JJ" at bounding box center [910, 367] width 118 height 25
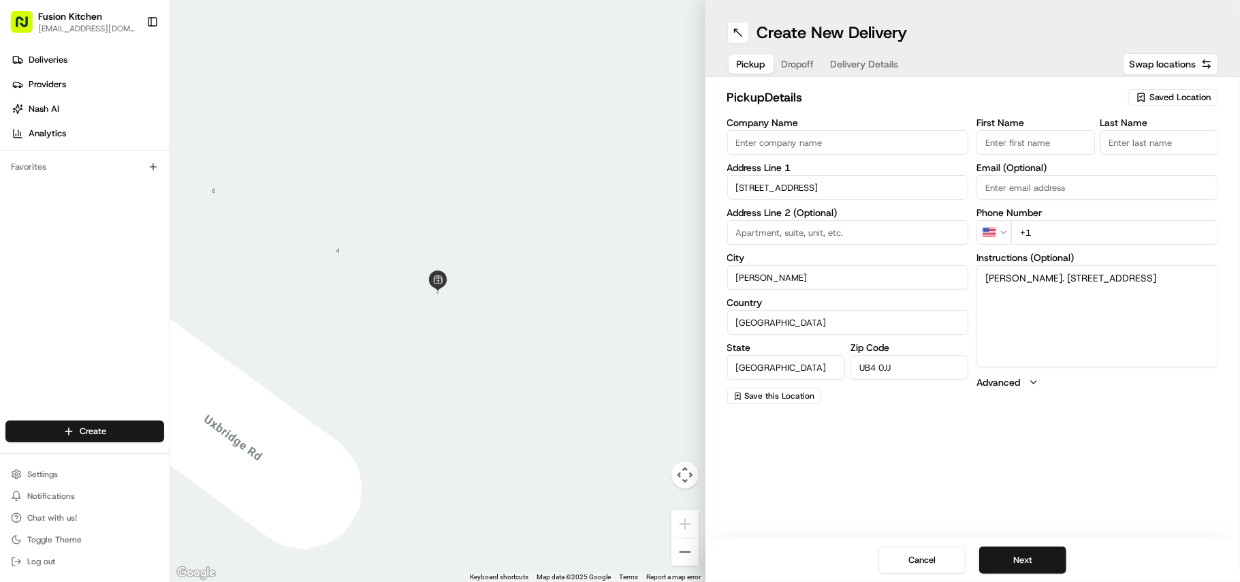
click at [883, 368] on input "UB4 0JJ" at bounding box center [910, 367] width 118 height 25
paste input "10 0NS"
type input "UB10 0NS"
drag, startPoint x: 1052, startPoint y: 274, endPoint x: 1177, endPoint y: 277, distance: 124.7
click at [1033, 277] on textarea "Mashal Norani. 2 Halls Terrace, Uxbridge Rd, Uxbridge, UB10 0NS" at bounding box center [1098, 316] width 242 height 102
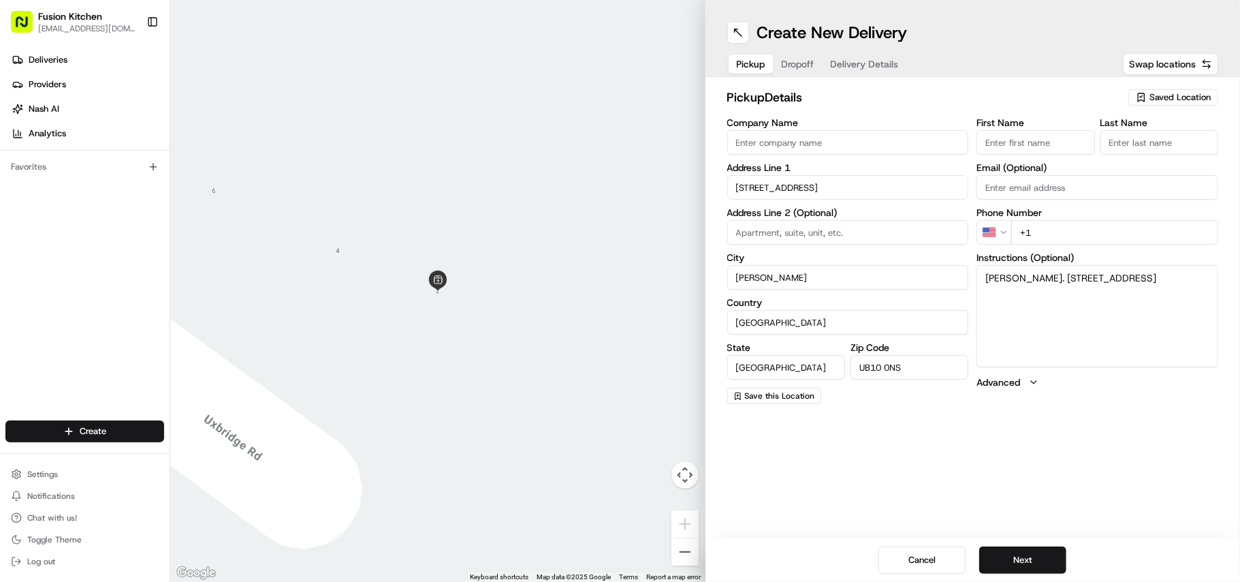
click at [780, 187] on input "2 Uxbridge Road" at bounding box center [848, 187] width 242 height 25
paste input "Halls Terrace, Uxbridge R"
type input "2 Halls Terrace, Uxbridge Rd"
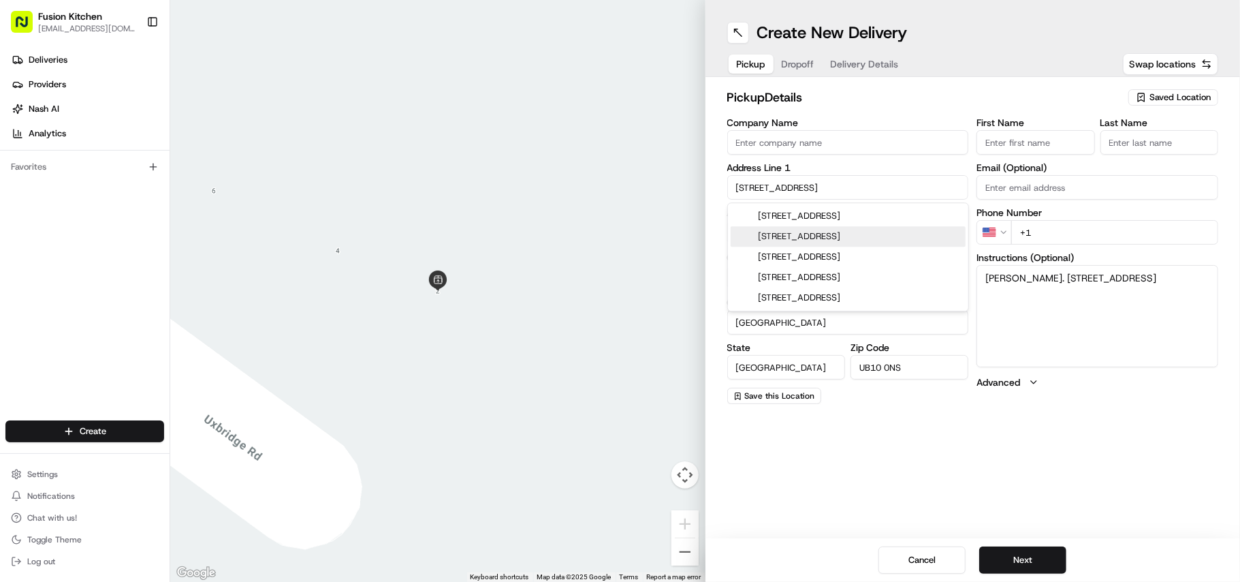
click at [1011, 330] on textarea "Mashal Norani. 2 Halls Terrace, Uxbridge Rd, Uxbridge, UB10 0NS" at bounding box center [1098, 316] width 242 height 102
click at [808, 184] on input "2 Halls Terrace, Uxbridge Rd" at bounding box center [848, 187] width 242 height 25
click at [1033, 338] on textarea "Mashal Norani. 2 Halls Terrace, Uxbridge Rd, Uxbridge, UB10 0NS" at bounding box center [1098, 316] width 242 height 102
click at [736, 275] on input "Hayes" at bounding box center [848, 277] width 242 height 25
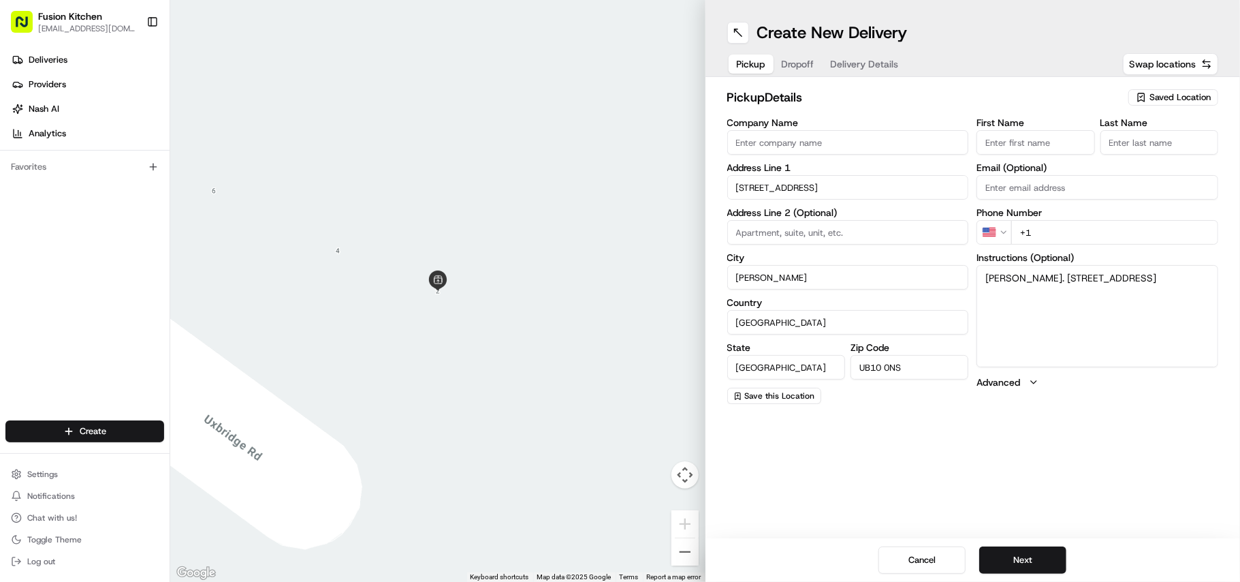
click at [736, 275] on input "Hayes" at bounding box center [848, 277] width 242 height 25
paste input "Uxbridge"
type input "Uxbridge"
click at [748, 278] on input "Uxbridge" at bounding box center [848, 277] width 242 height 25
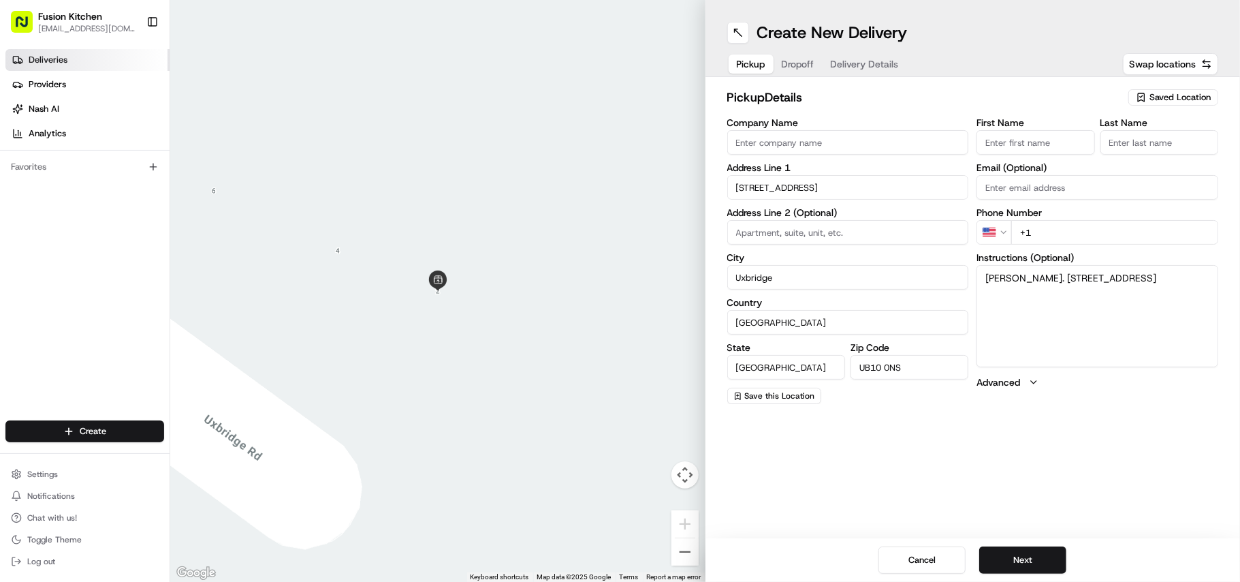
click at [55, 57] on span "Deliveries" at bounding box center [48, 60] width 39 height 12
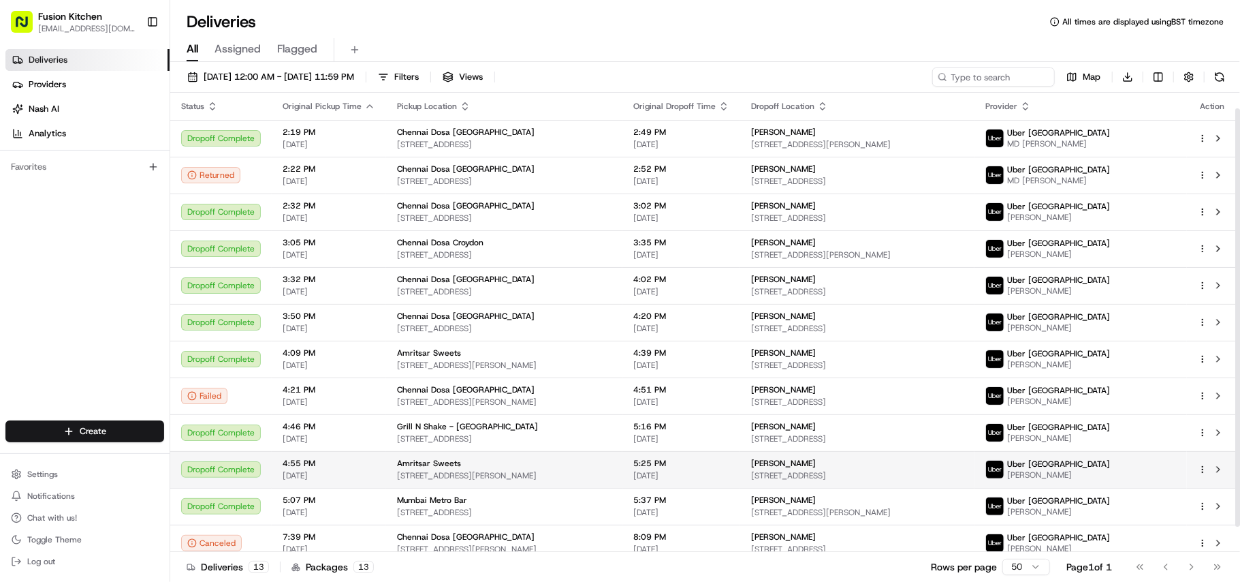
scroll to position [45, 0]
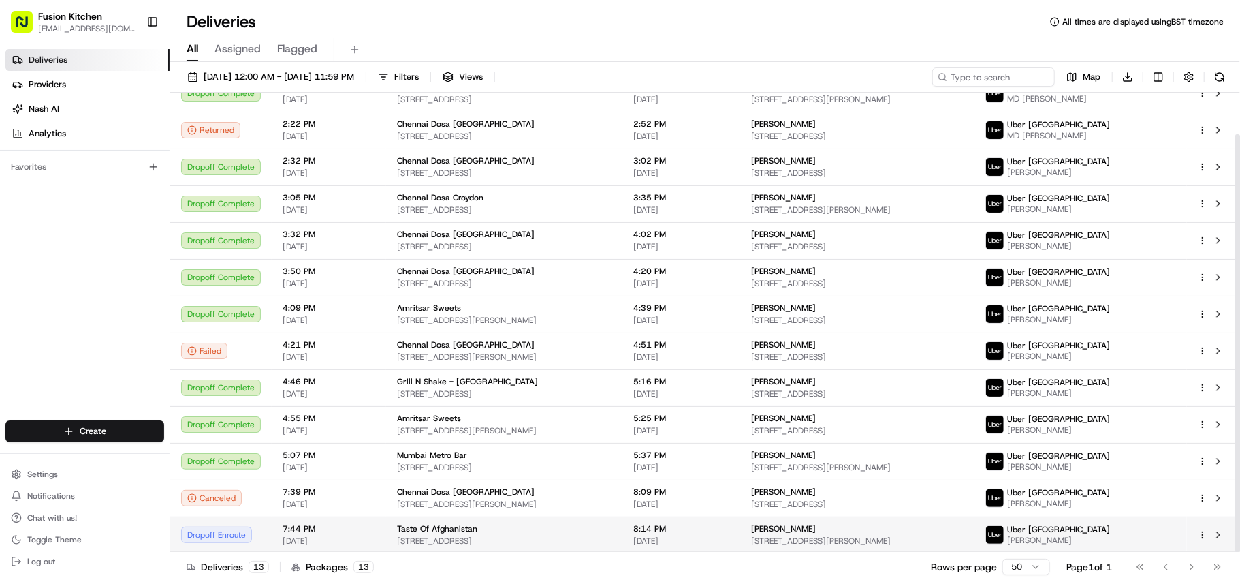
click at [635, 484] on span "[DATE]" at bounding box center [681, 540] width 96 height 11
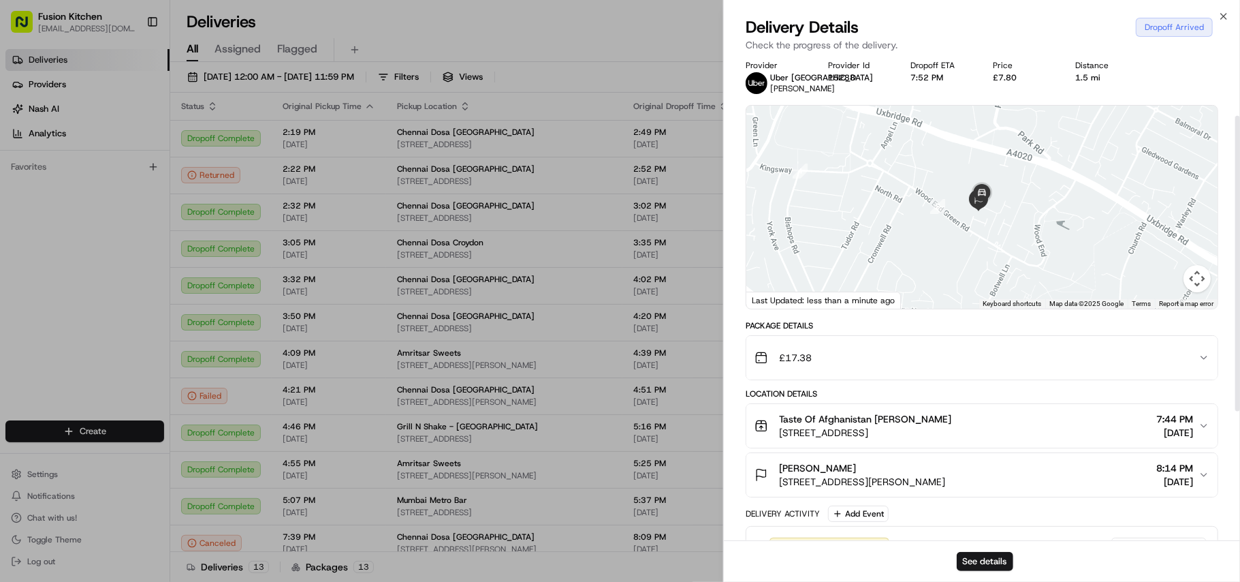
scroll to position [0, 0]
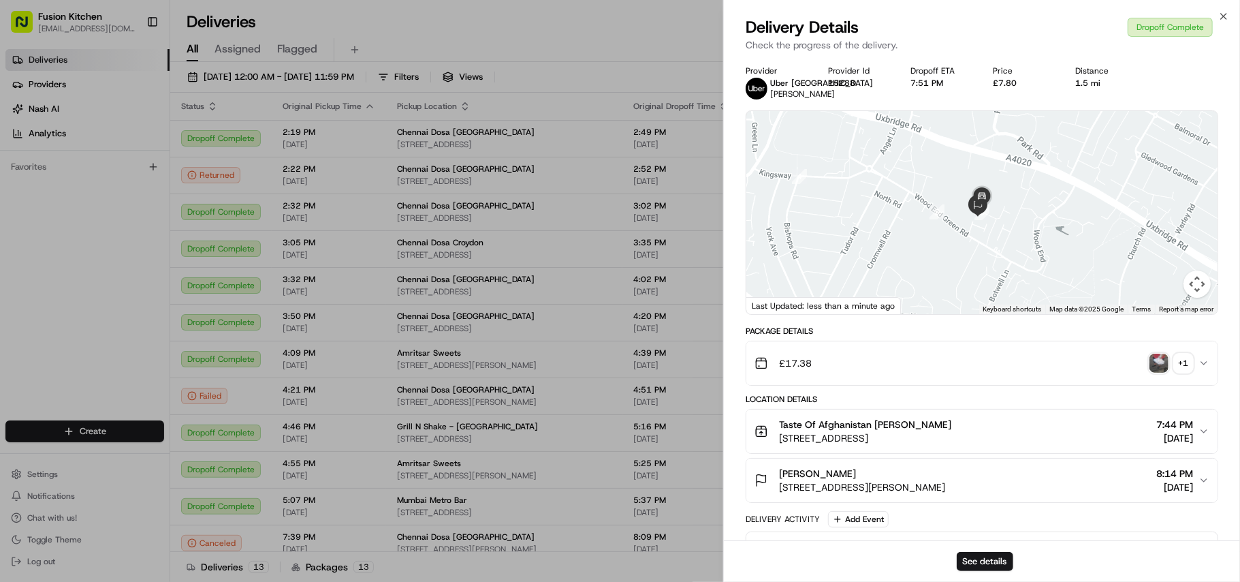
click at [1033, 362] on img "button" at bounding box center [1159, 362] width 19 height 19
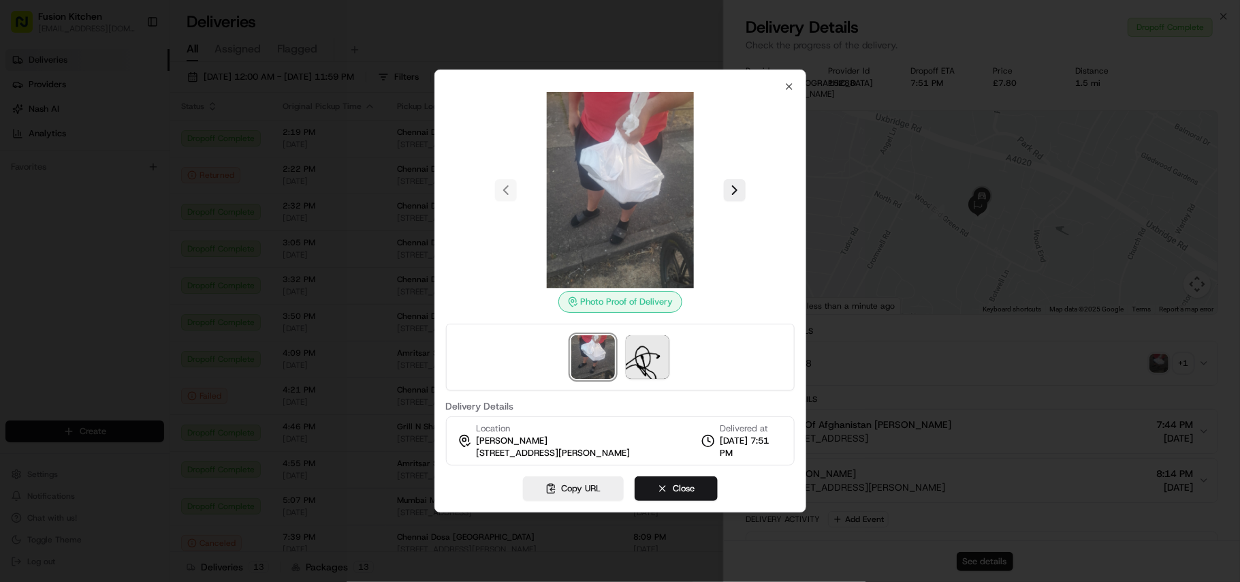
click at [838, 349] on div at bounding box center [620, 291] width 1240 height 582
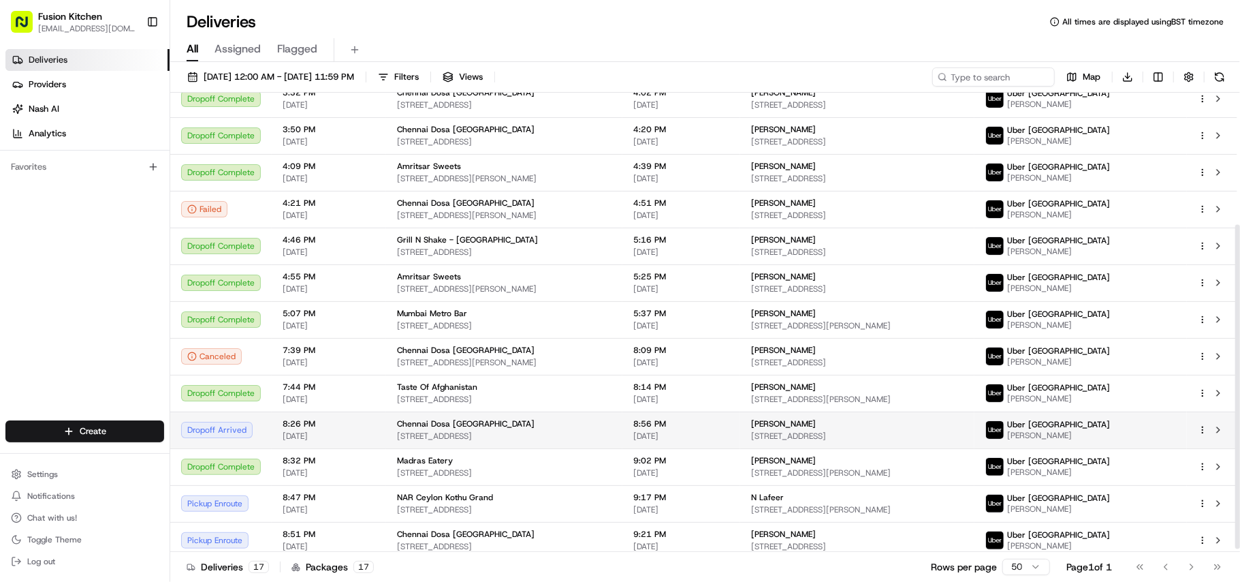
scroll to position [192, 0]
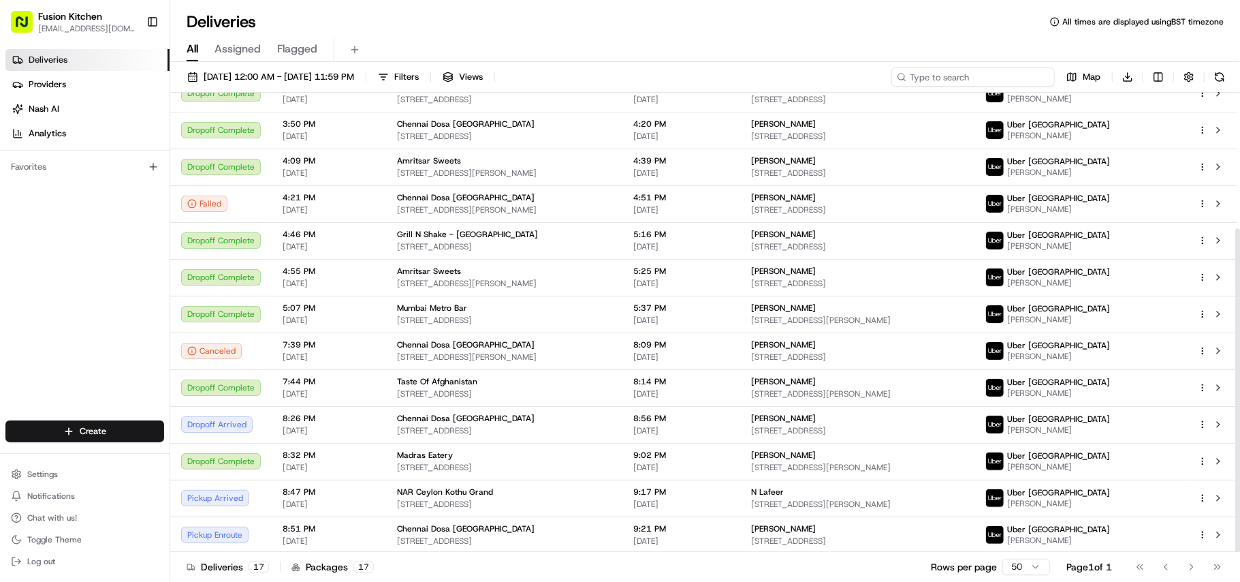
click at [1007, 78] on input at bounding box center [973, 76] width 163 height 19
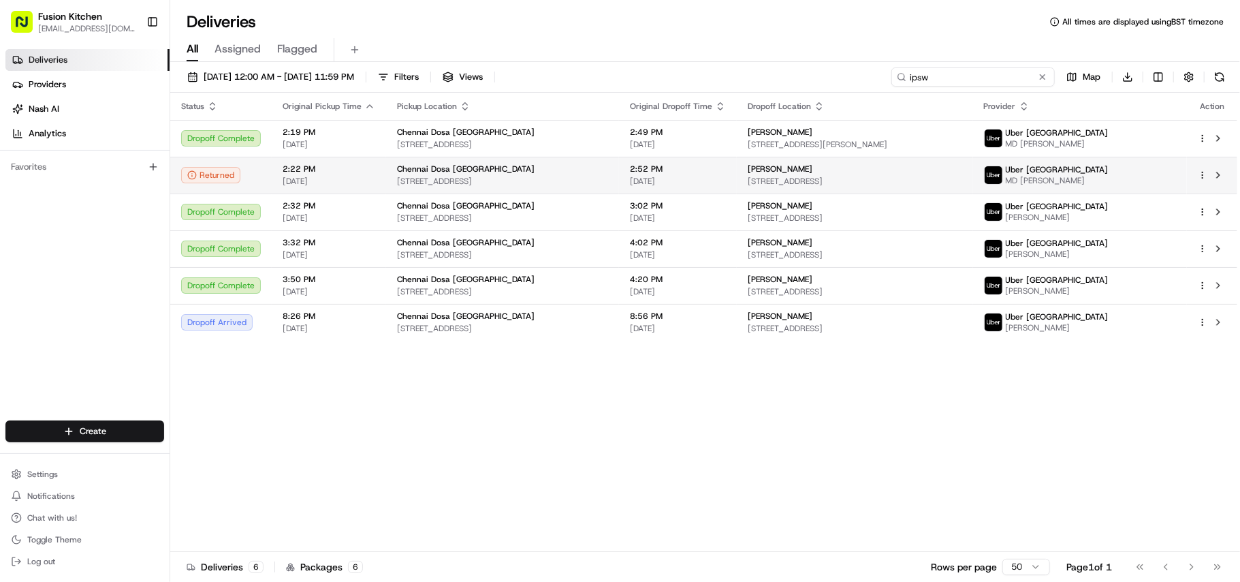
type input "ipsw"
click at [450, 161] on td "Chennai Dosa Ipswich 24 St. Helen's St, Ipswich IP4 1HJ, UK" at bounding box center [502, 175] width 233 height 37
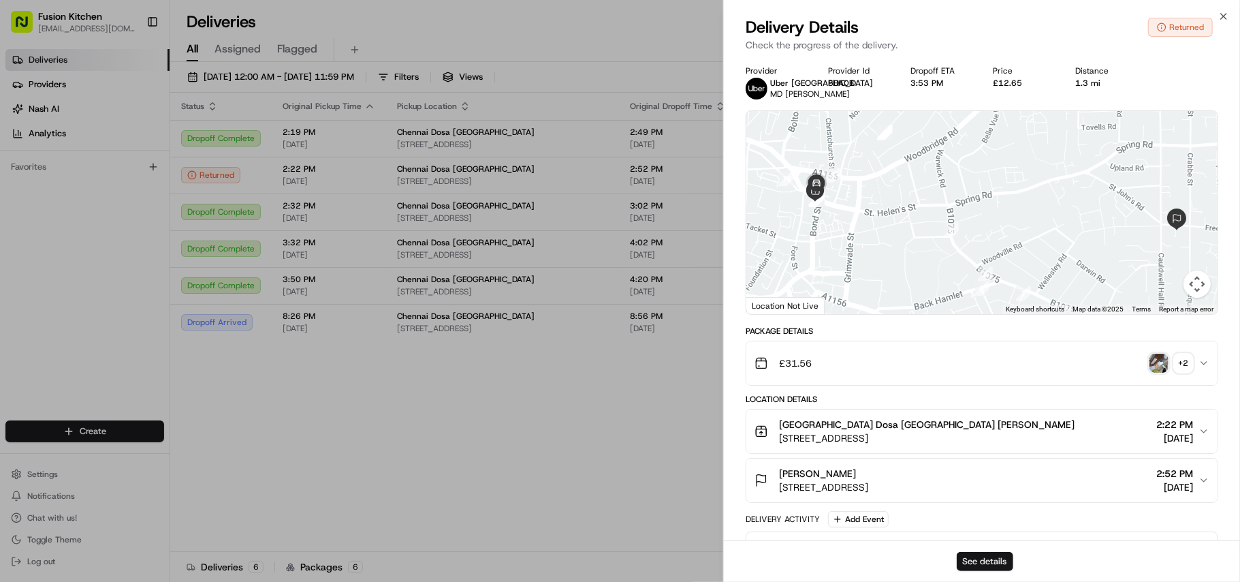
click at [998, 484] on button "See details" at bounding box center [985, 561] width 57 height 19
click at [1013, 484] on button "See details" at bounding box center [985, 561] width 57 height 19
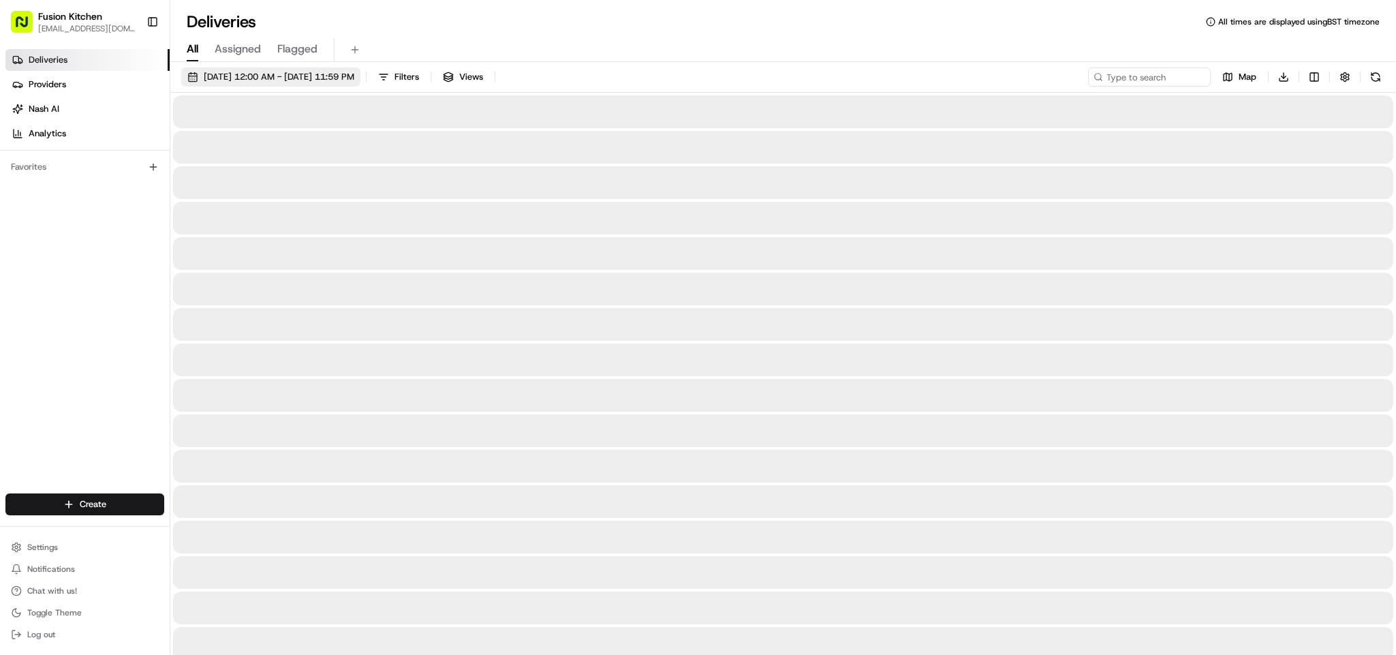
click at [323, 76] on span "[DATE] 12:00 AM - [DATE] 11:59 PM" at bounding box center [279, 77] width 151 height 12
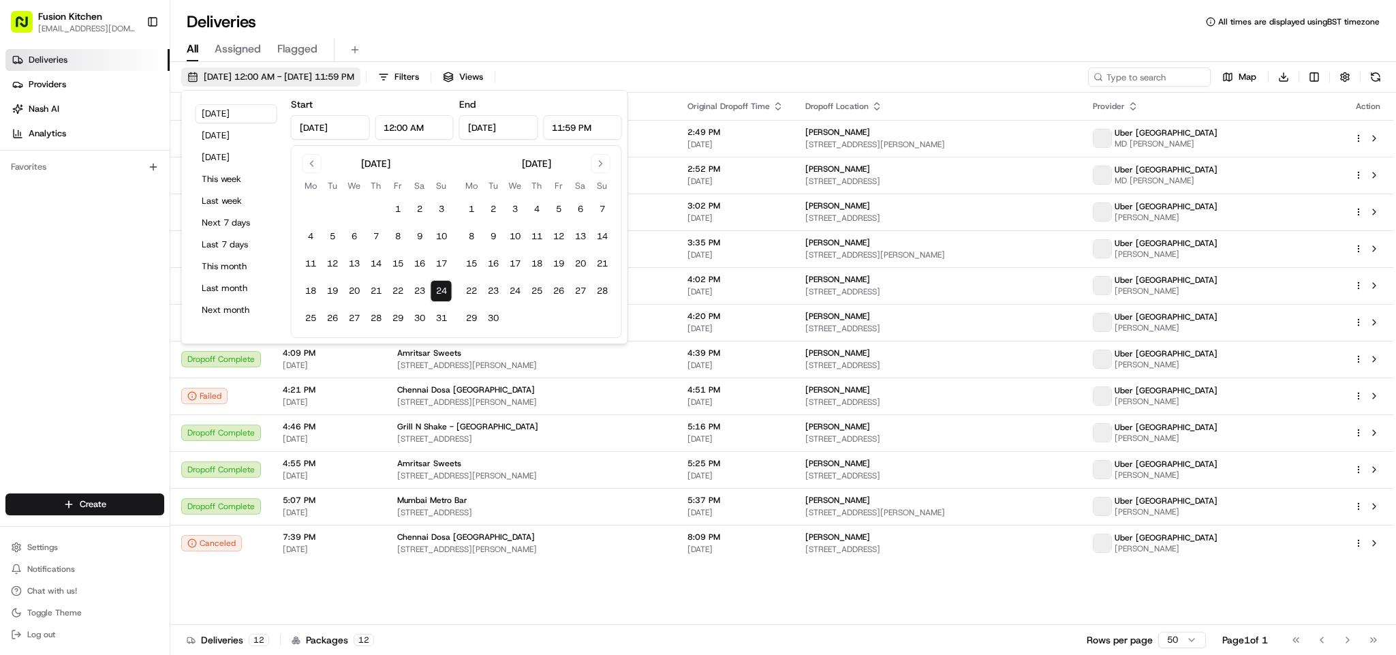
type input "Aug 24, 2025"
type input "12:00 AM"
type input "Aug 24, 2025"
type input "11:59 PM"
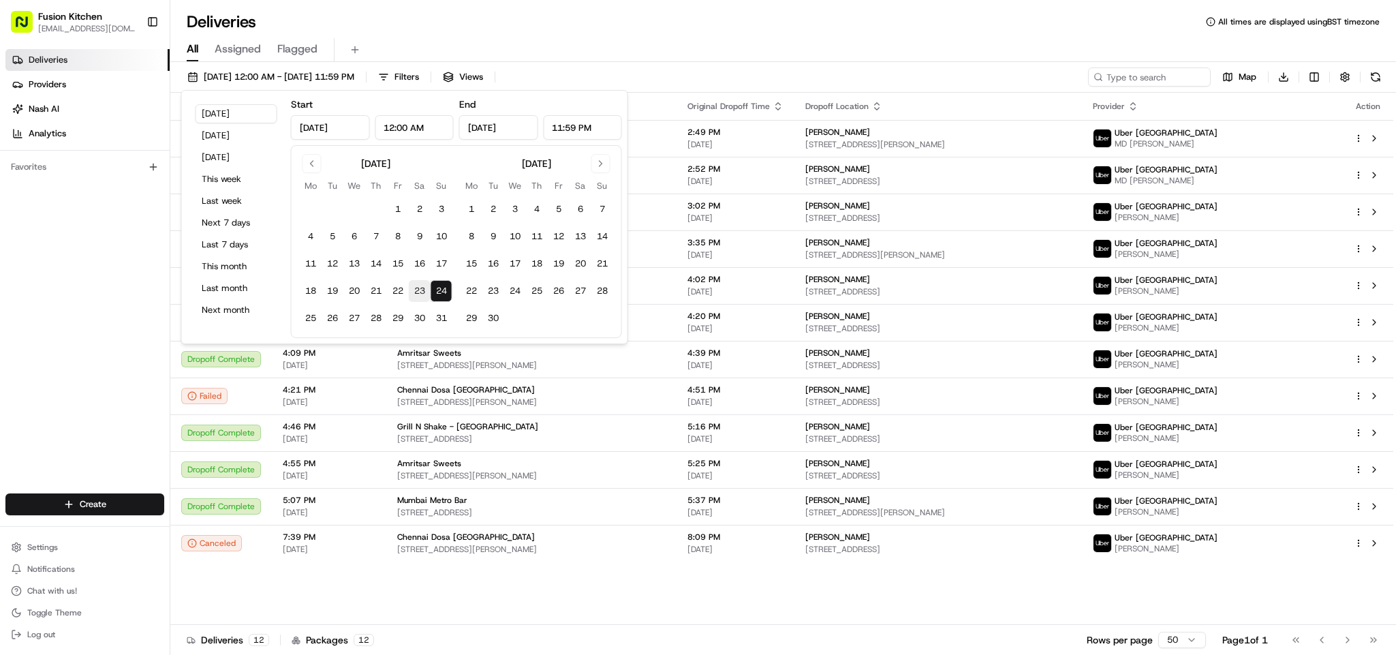
click at [415, 286] on button "23" at bounding box center [420, 291] width 22 height 22
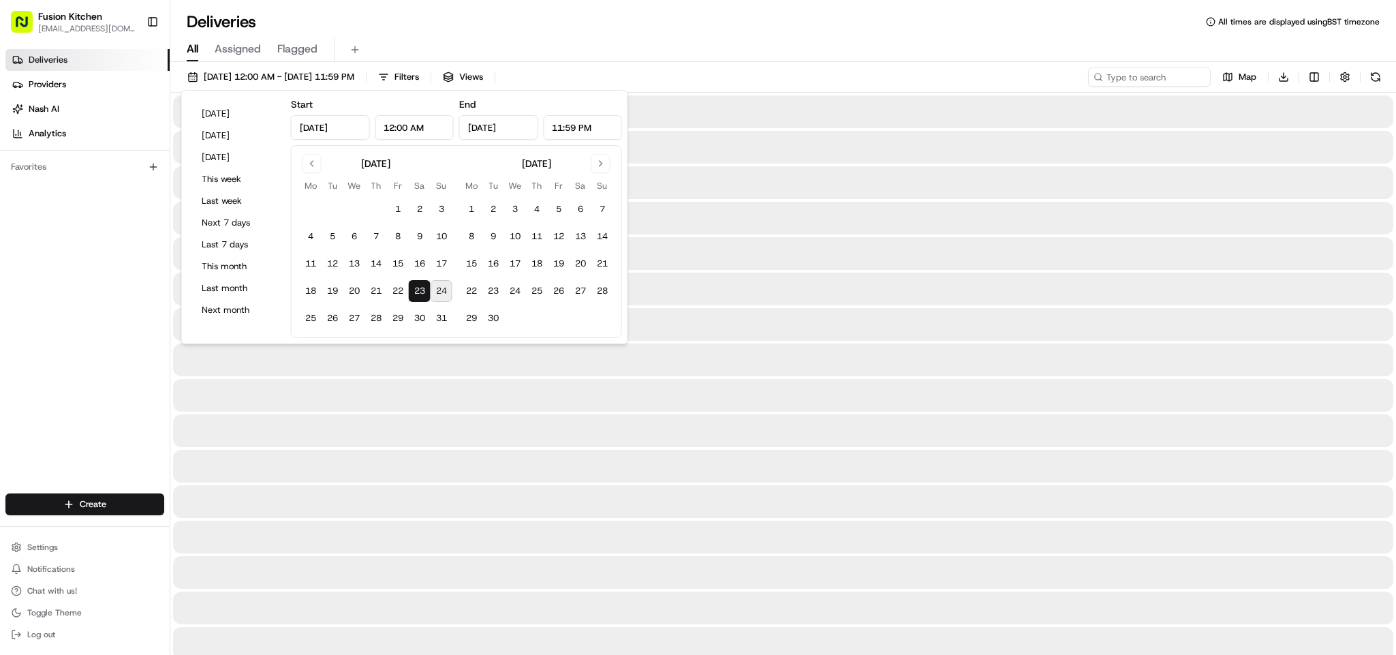
type input "Aug 23, 2025"
click at [1139, 78] on input at bounding box center [1128, 76] width 163 height 19
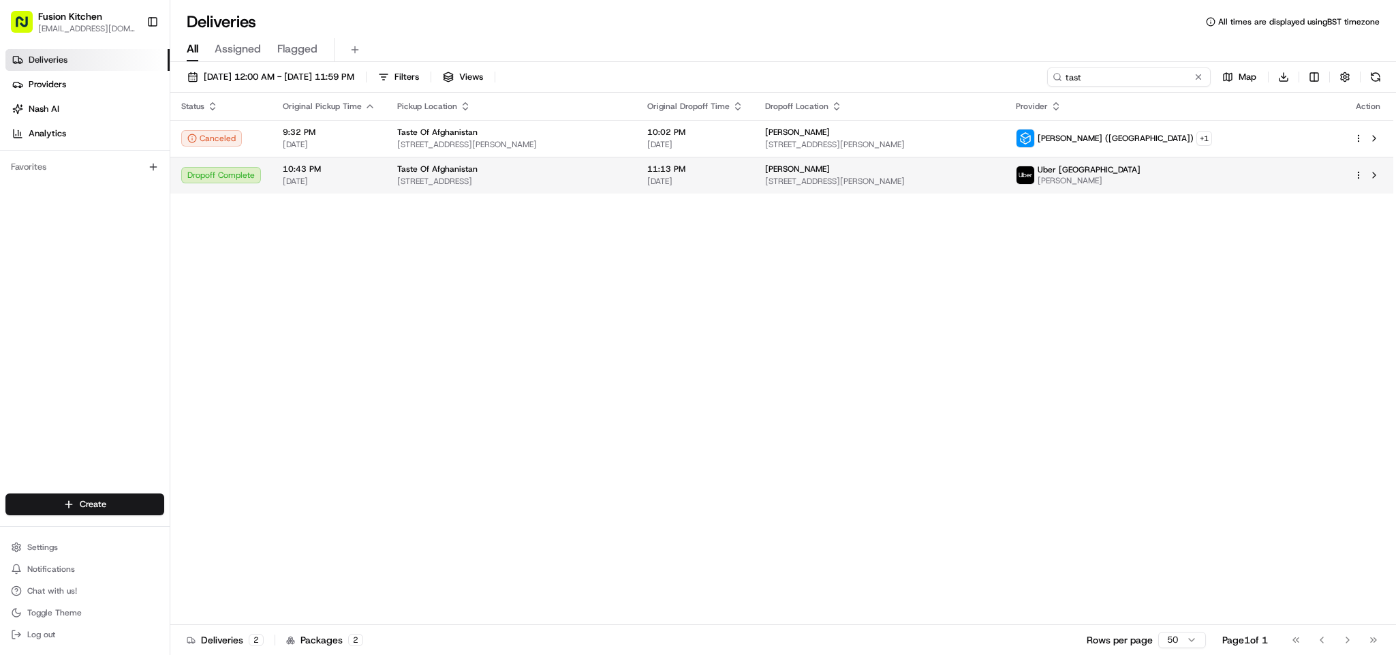
type input "tast"
click at [603, 168] on div "Taste Of Afghanistan" at bounding box center [511, 168] width 228 height 11
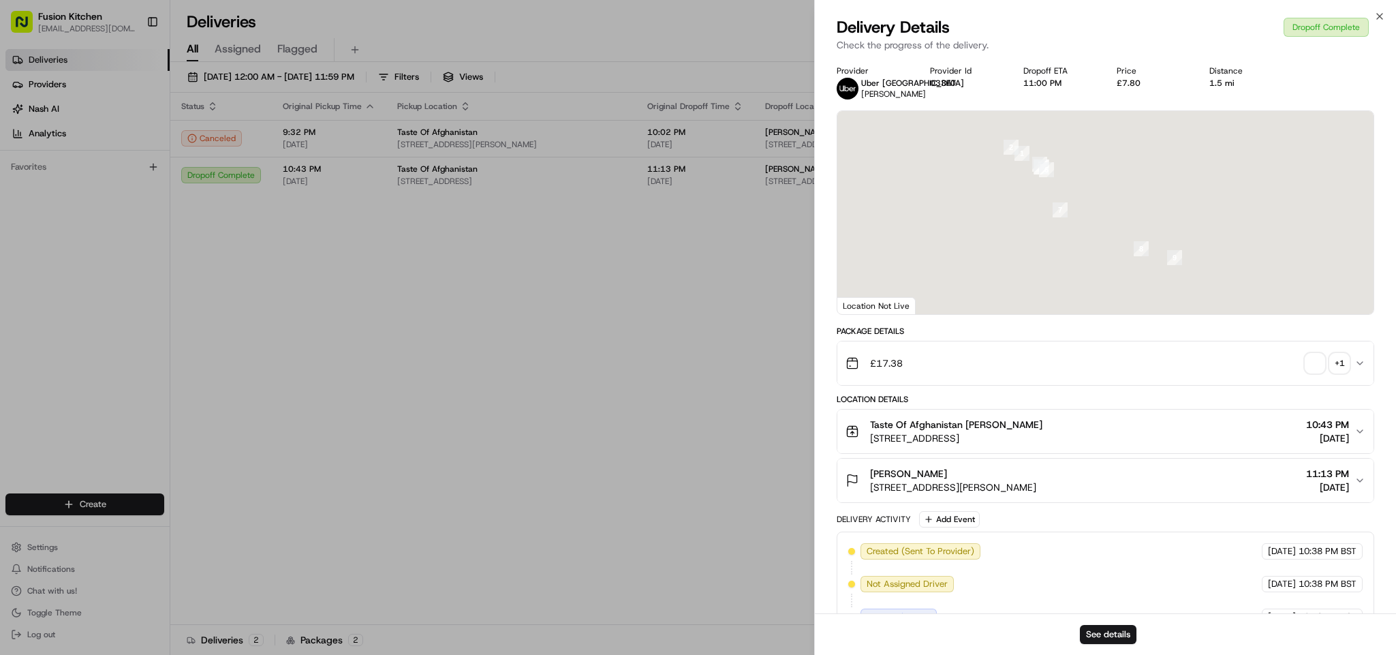
scroll to position [204, 0]
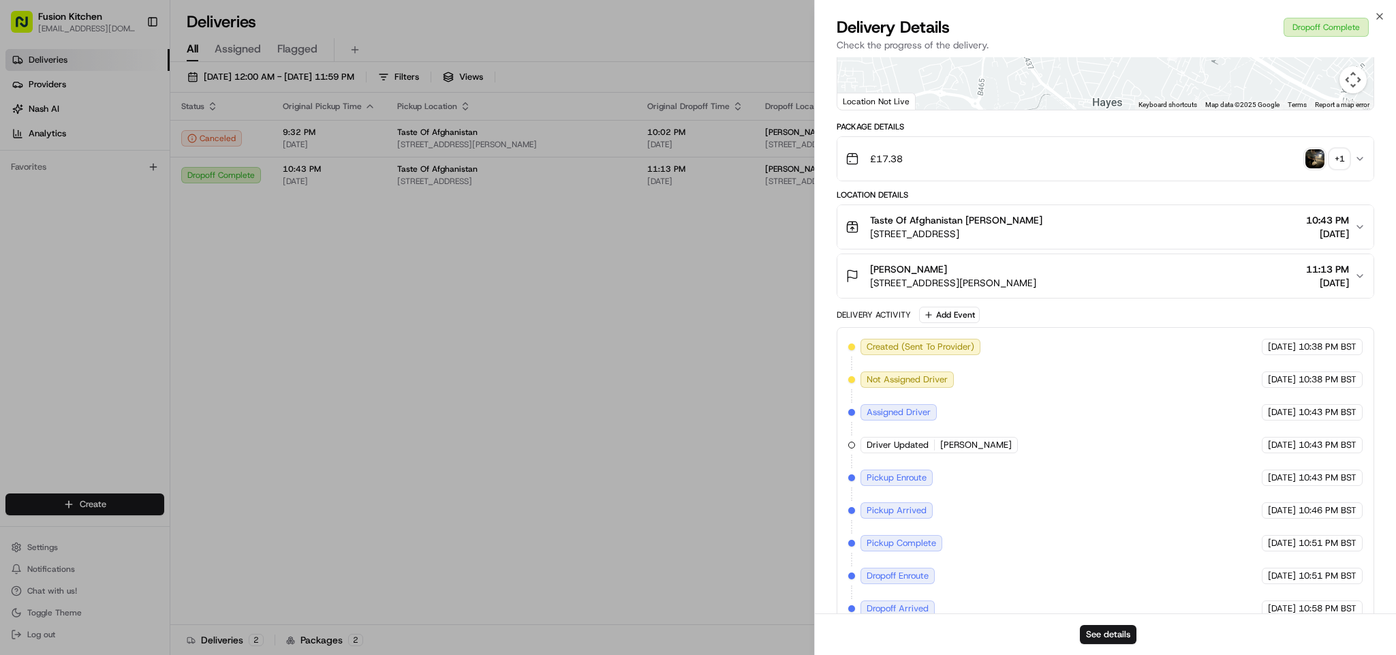
click at [1015, 227] on span "Taste Of Afghanistan Mashal Norani" at bounding box center [956, 220] width 172 height 14
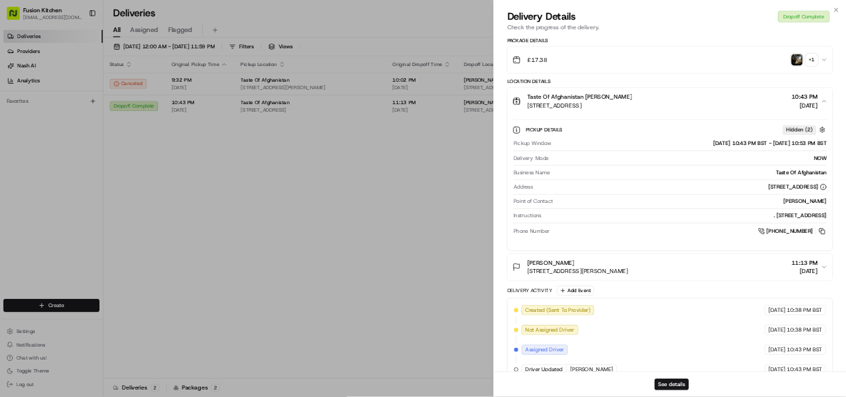
scroll to position [306, 0]
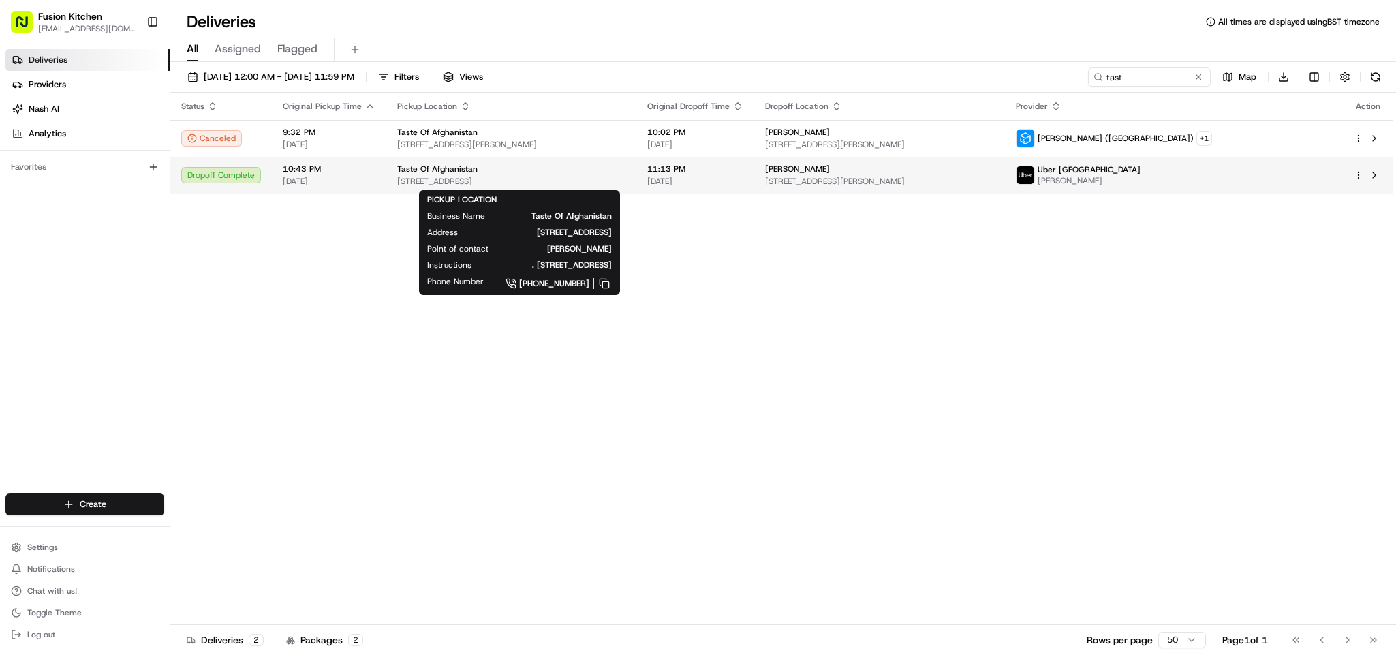
click at [491, 180] on span "Uxbridge Rd, Uxbridge UB10 0NS, UK" at bounding box center [511, 181] width 228 height 11
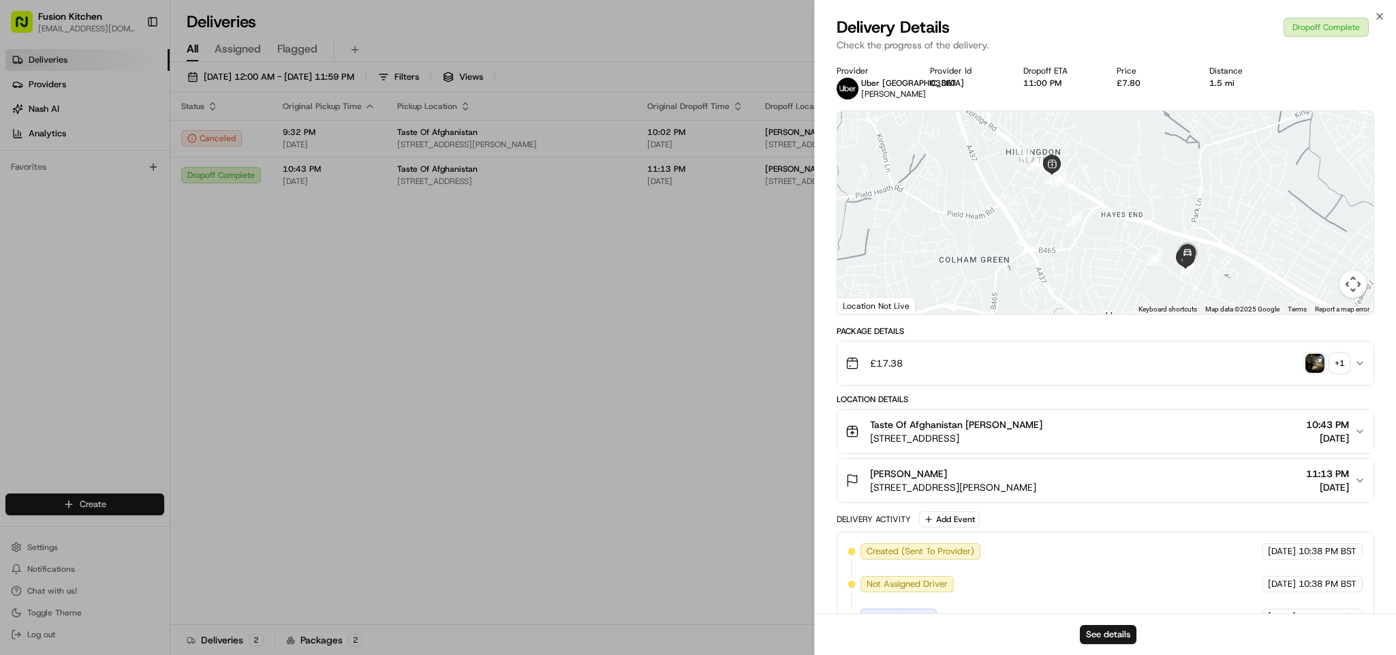
click at [1310, 373] on img "button" at bounding box center [1314, 362] width 19 height 19
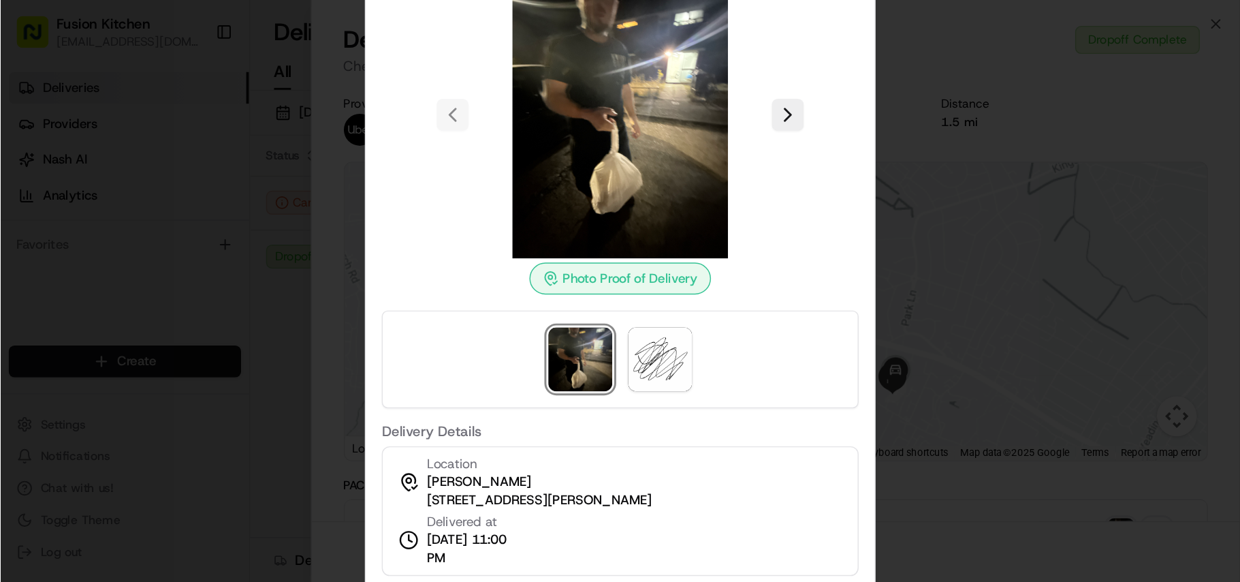
scroll to position [0, 0]
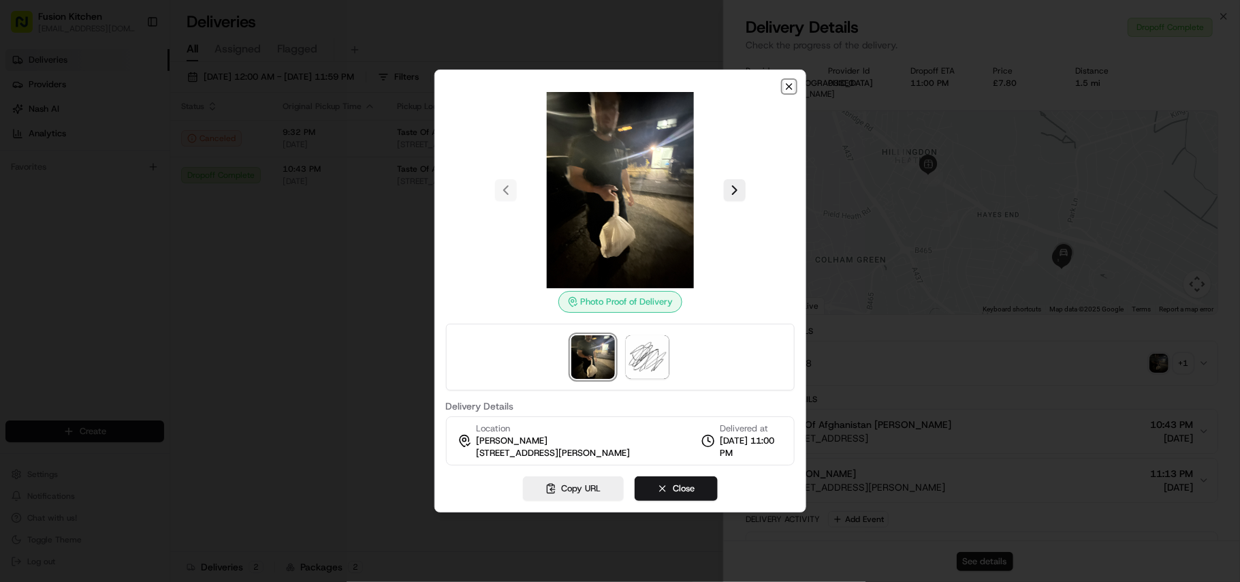
click at [785, 88] on icon "button" at bounding box center [789, 86] width 11 height 11
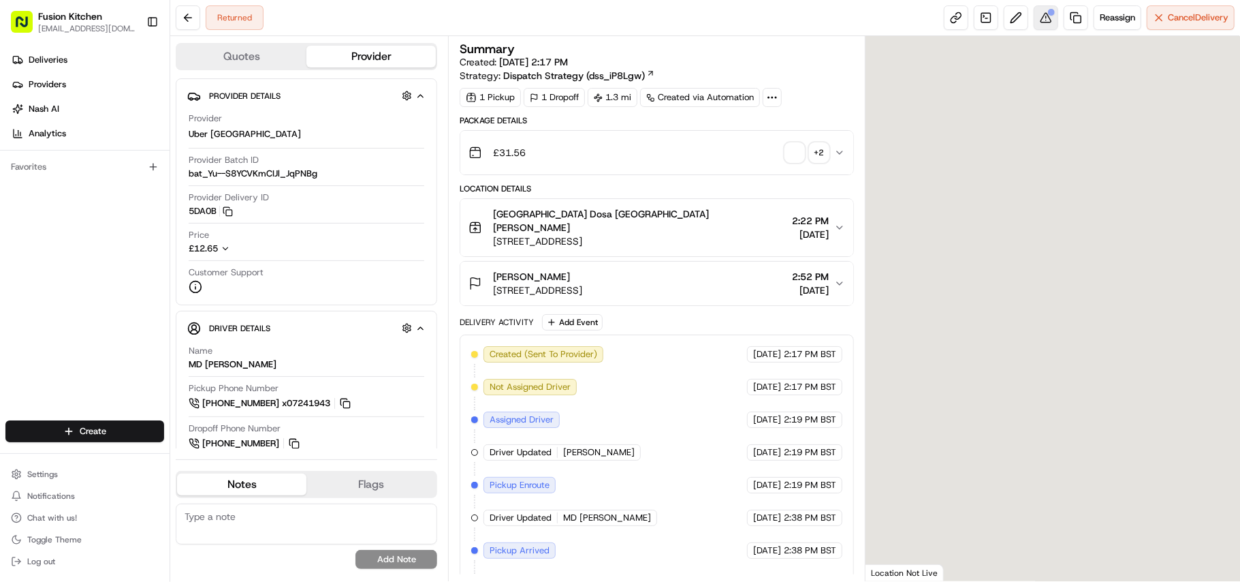
click at [1037, 17] on button at bounding box center [1046, 17] width 25 height 25
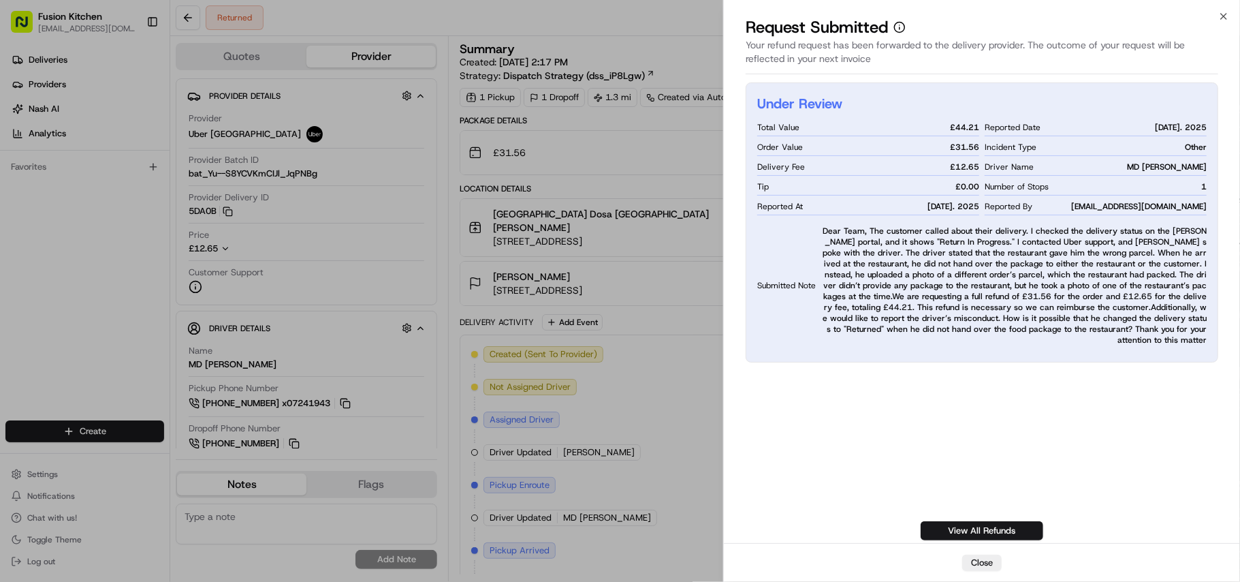
click at [834, 230] on span "Dear Team, The customer called about their delivery. I checked the delivery sta…" at bounding box center [1013, 285] width 385 height 120
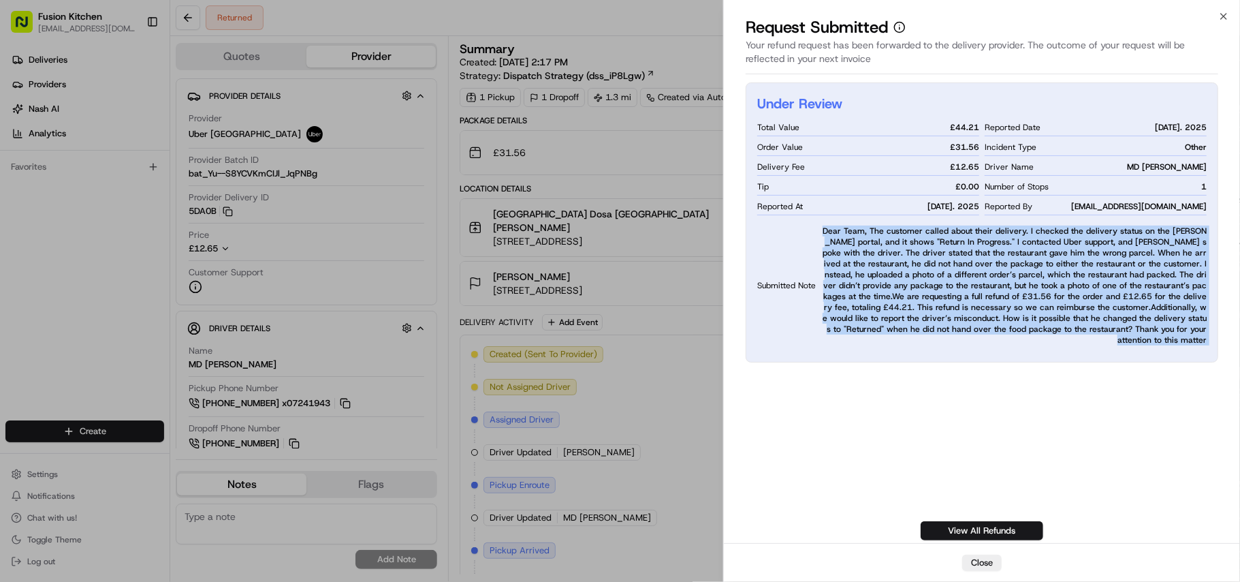
drag, startPoint x: 834, startPoint y: 230, endPoint x: 1216, endPoint y: 342, distance: 398.7
click at [1216, 342] on div "Under Review Total Value £ 44.21 Order Value £ 31.56 Delivery Fee £ 12.65 Tip £…" at bounding box center [982, 222] width 473 height 280
copy span "Dear Team, The customer called about their delivery. I checked the delivery sta…"
click at [789, 412] on div "Under Review Total Value £ 44.21 Order Value £ 31.56 Delivery Fee £ 12.65 Tip £…" at bounding box center [982, 311] width 473 height 458
